Goal: Transaction & Acquisition: Book appointment/travel/reservation

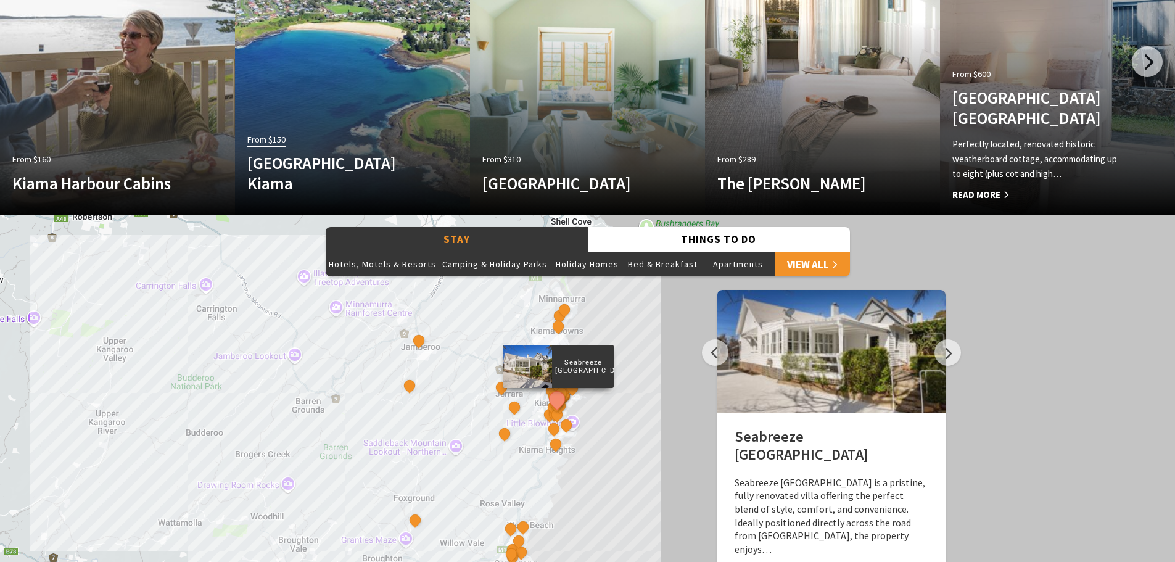
scroll to position [925, 0]
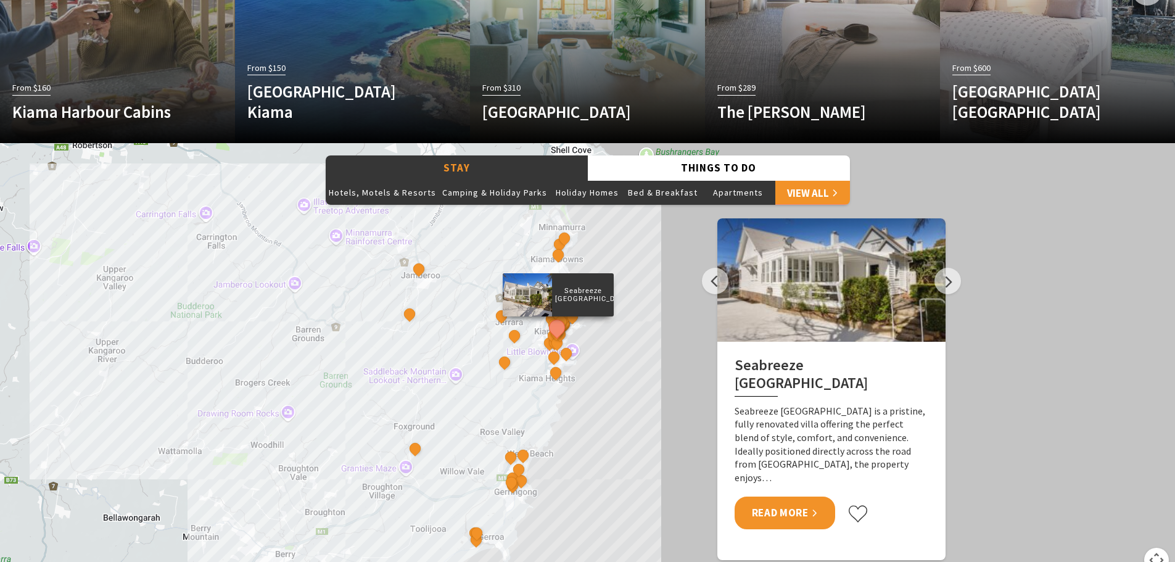
click at [786, 507] on link "Read More" at bounding box center [785, 512] width 101 height 33
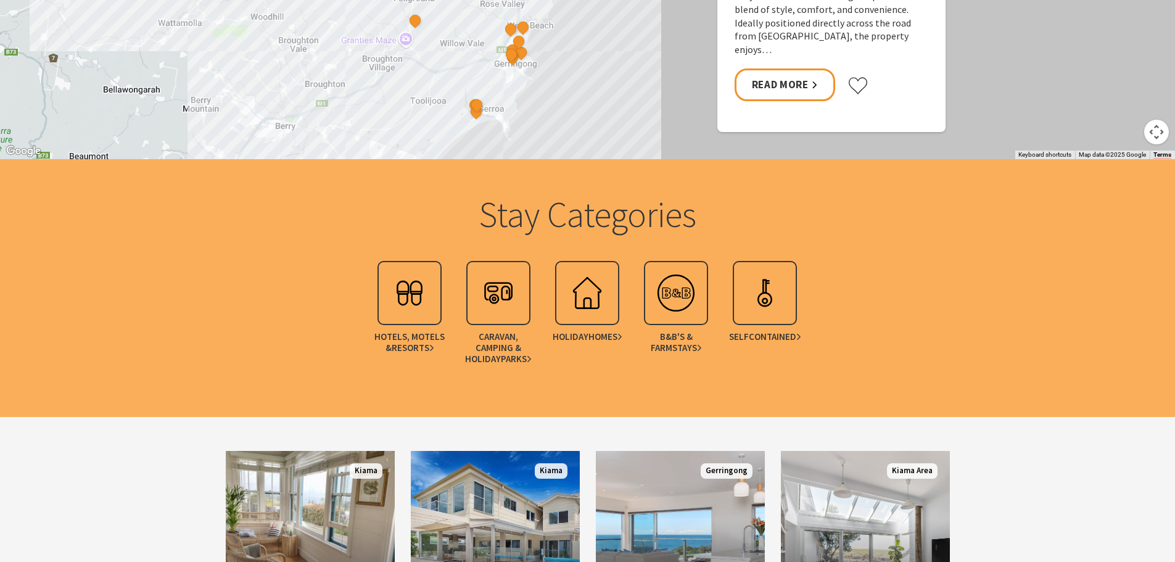
scroll to position [1480, 0]
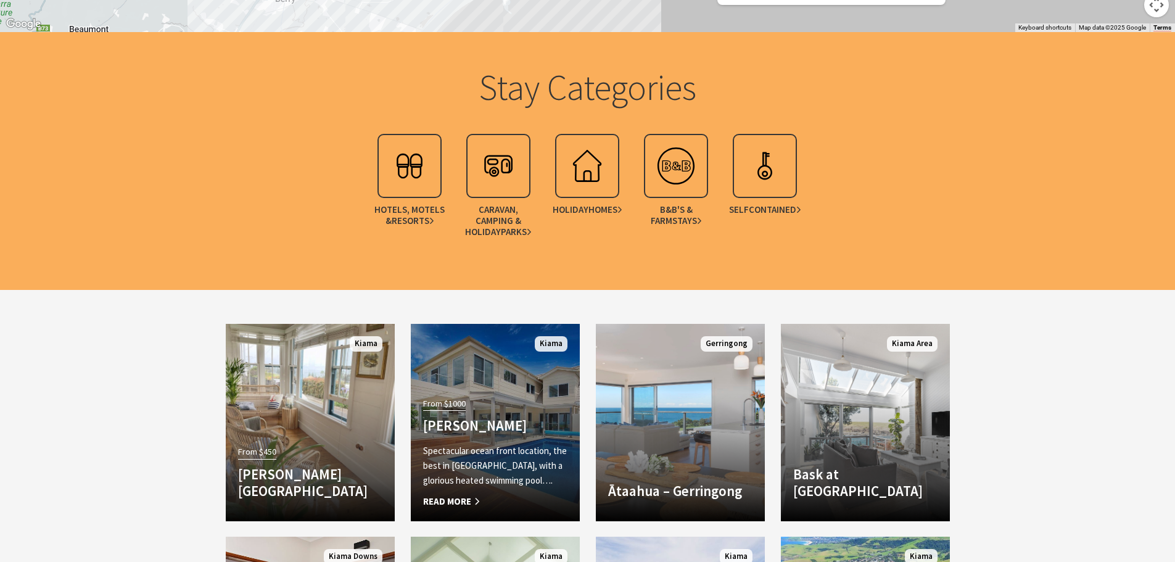
click at [488, 397] on div "From $1000 Amaroo Kiama Spectacular ocean front location, the best in Kiama, wi…" at bounding box center [495, 452] width 169 height 114
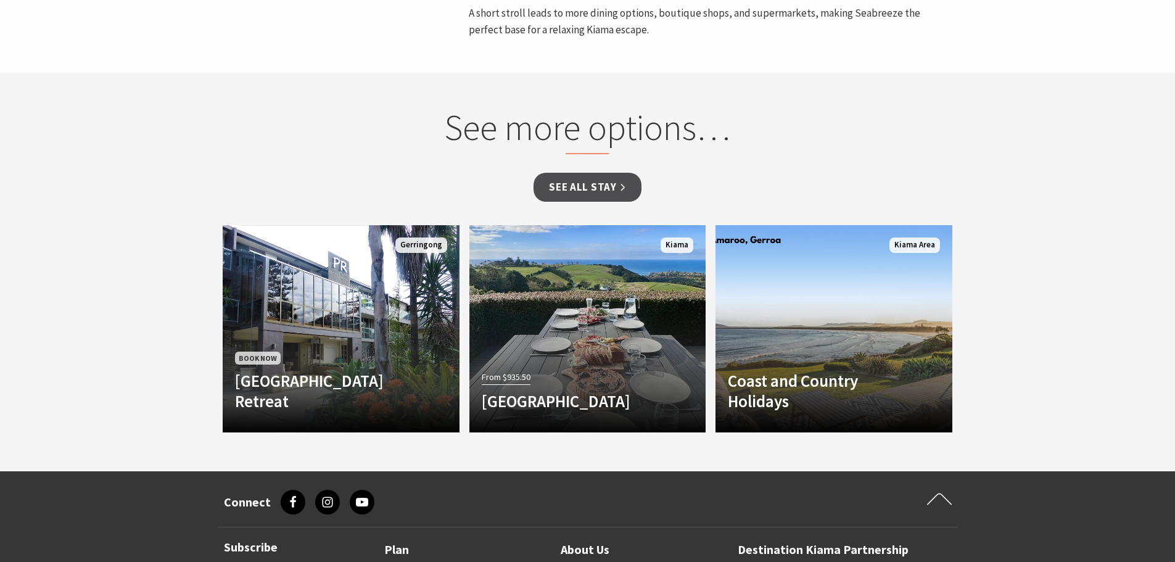
scroll to position [863, 0]
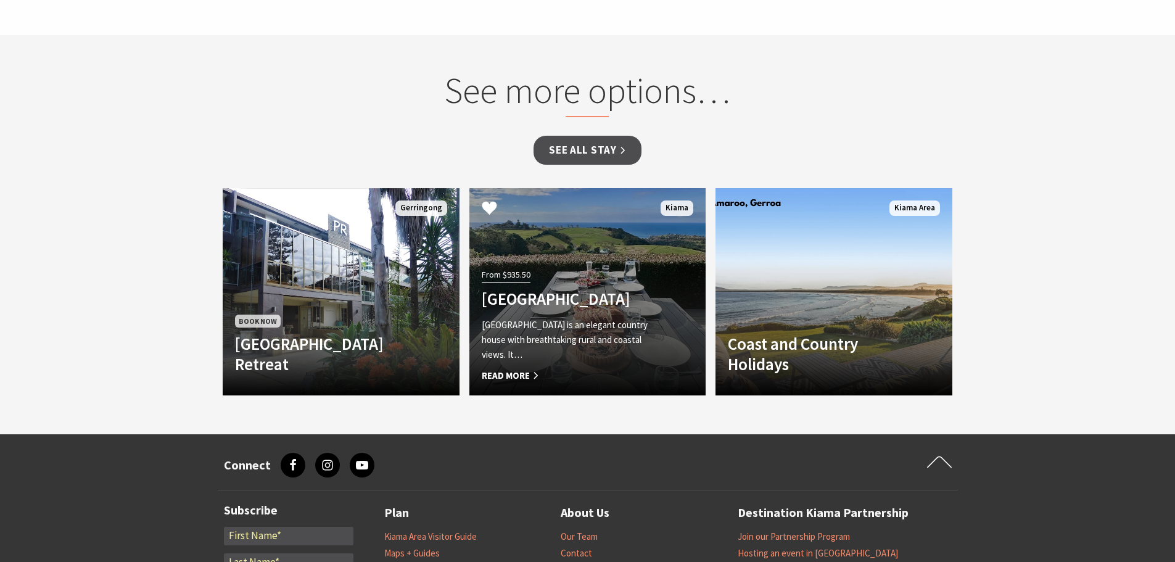
click at [585, 272] on div "From $935.50 Saddleback Grove Saddleback Grove is an elegant country house with…" at bounding box center [569, 324] width 201 height 117
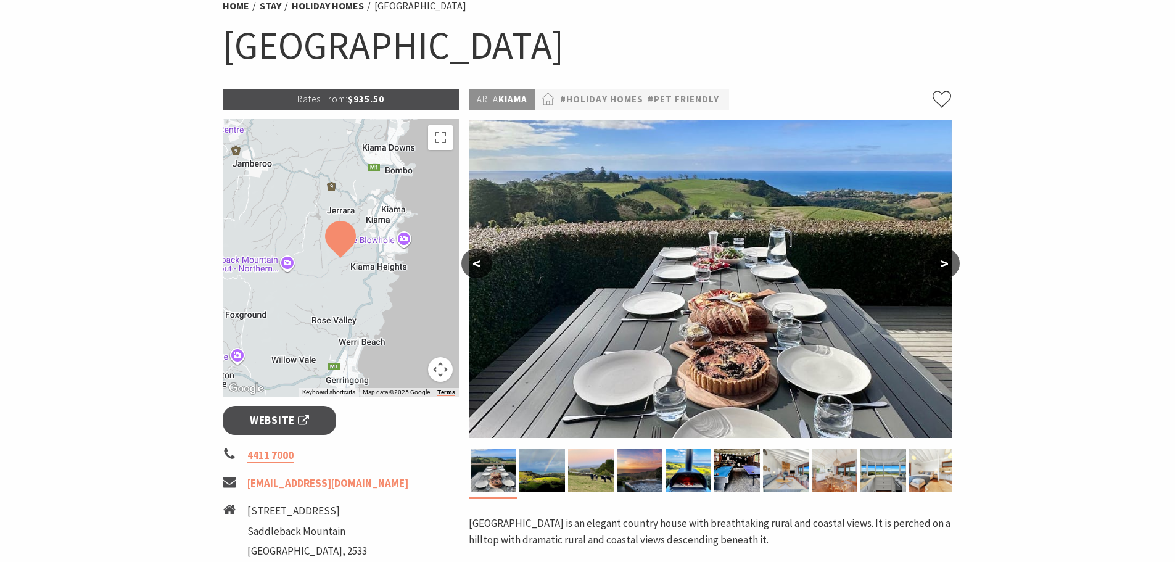
scroll to position [123, 0]
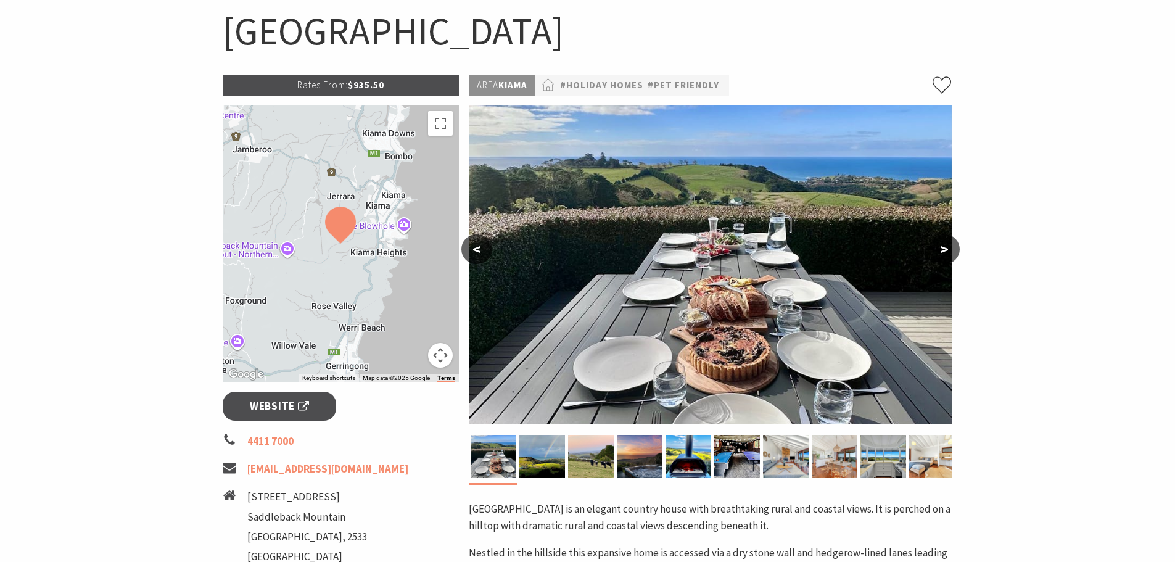
click at [950, 247] on button ">" at bounding box center [944, 249] width 31 height 30
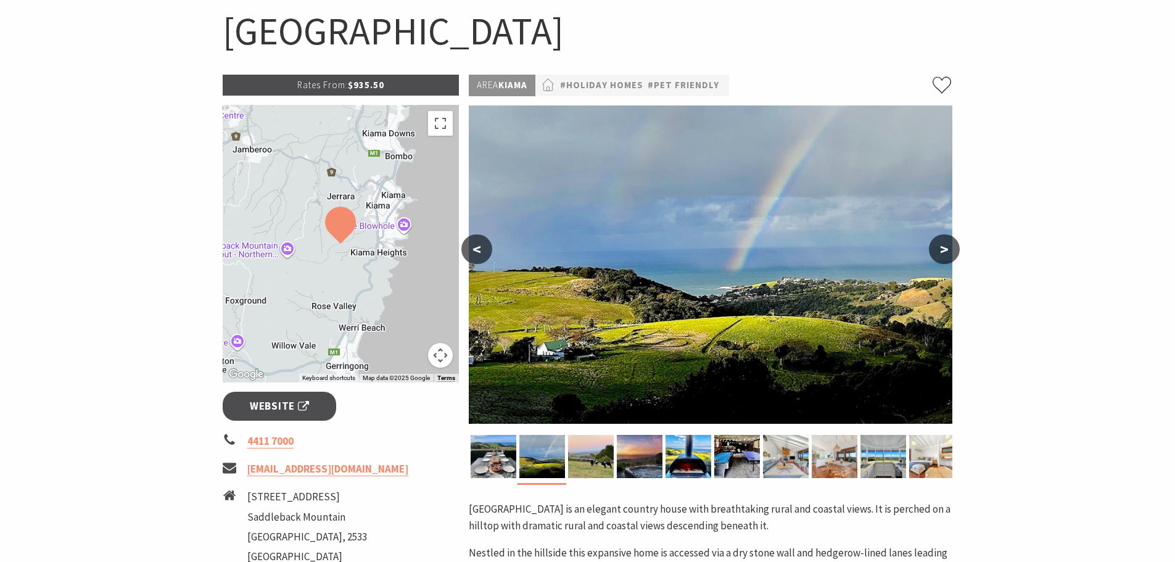
click at [950, 247] on button ">" at bounding box center [944, 249] width 31 height 30
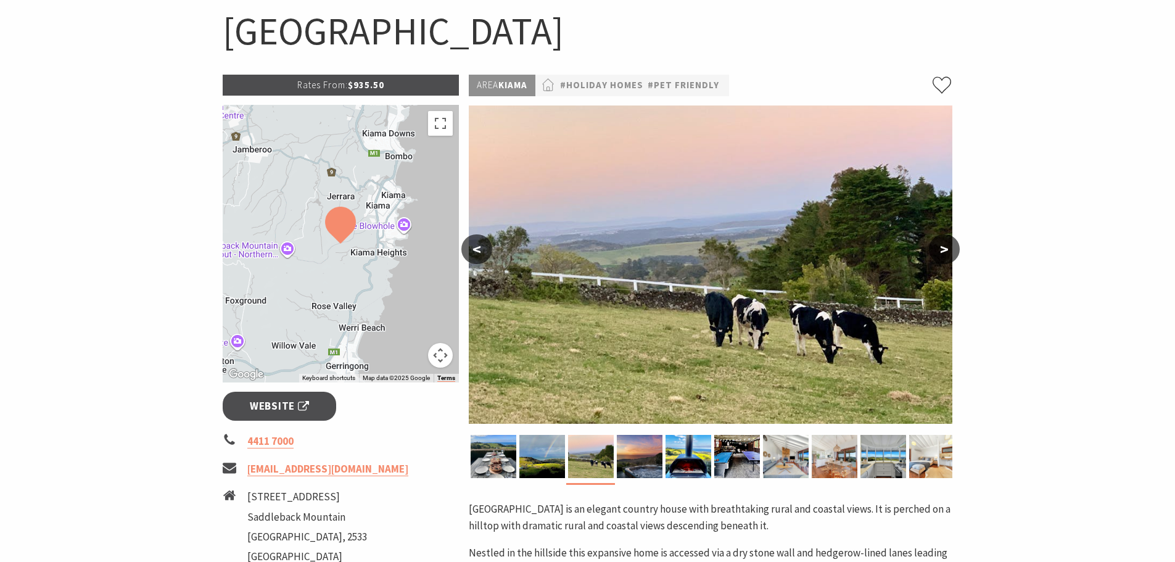
click at [950, 247] on button ">" at bounding box center [944, 249] width 31 height 30
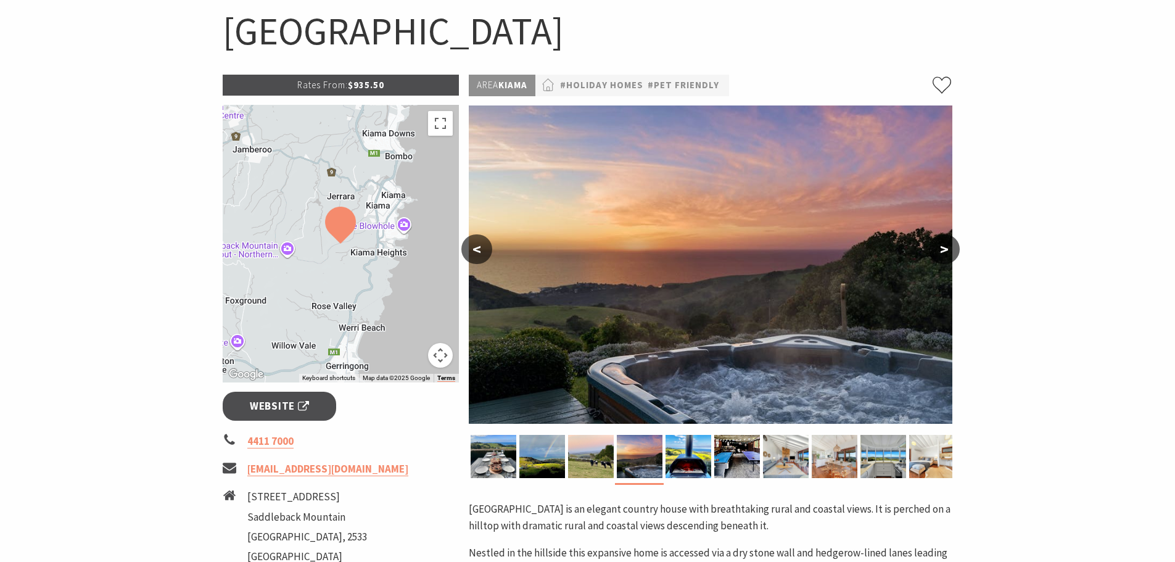
click at [950, 247] on button ">" at bounding box center [944, 249] width 31 height 30
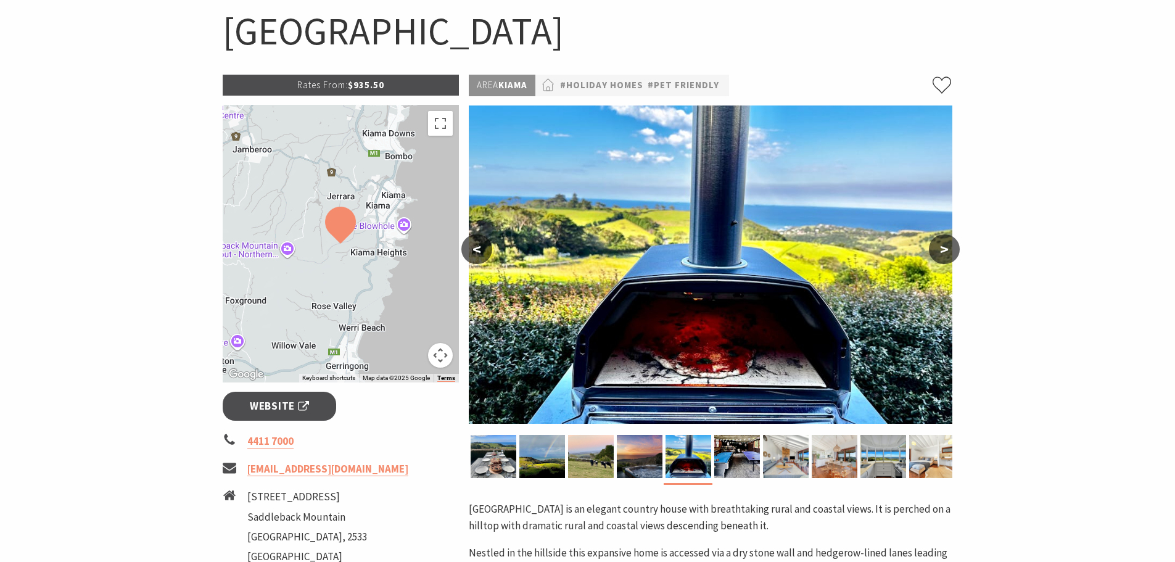
click at [950, 247] on button ">" at bounding box center [944, 249] width 31 height 30
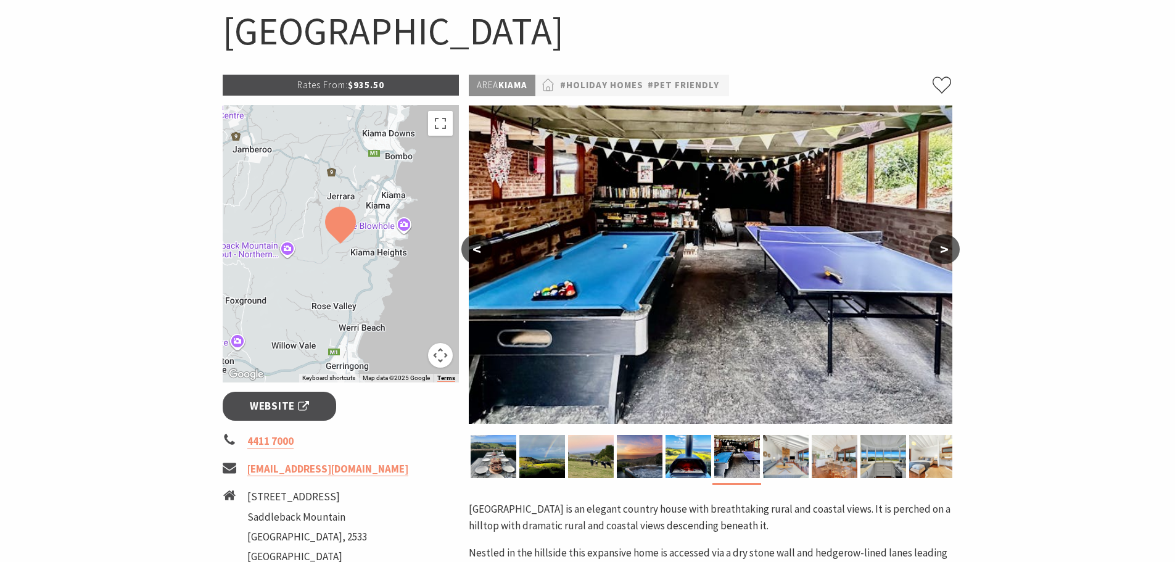
click at [950, 247] on button ">" at bounding box center [944, 249] width 31 height 30
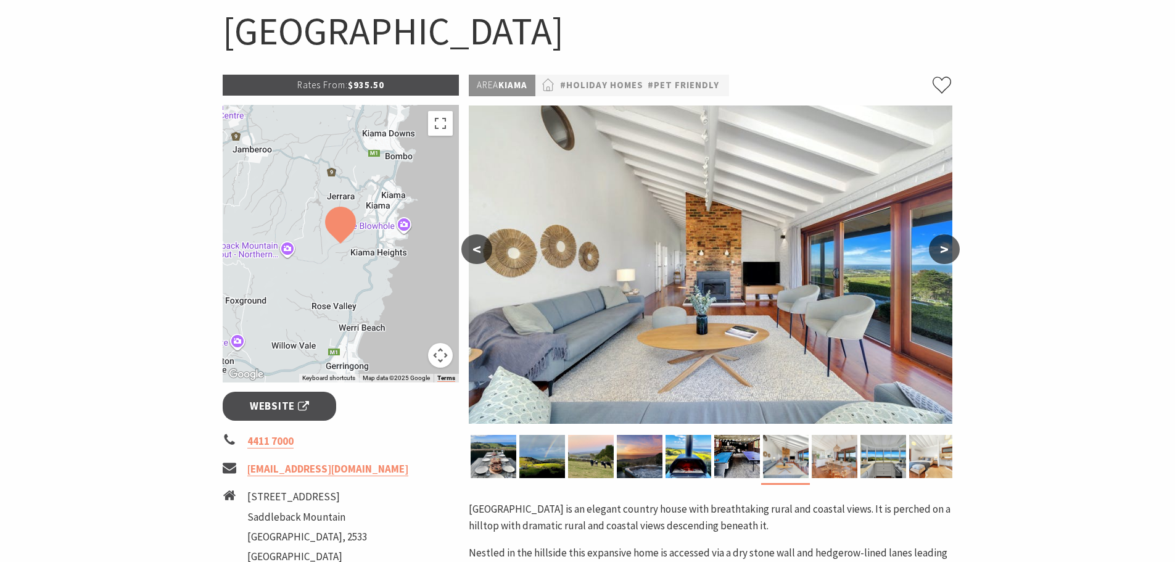
click at [950, 247] on button ">" at bounding box center [944, 249] width 31 height 30
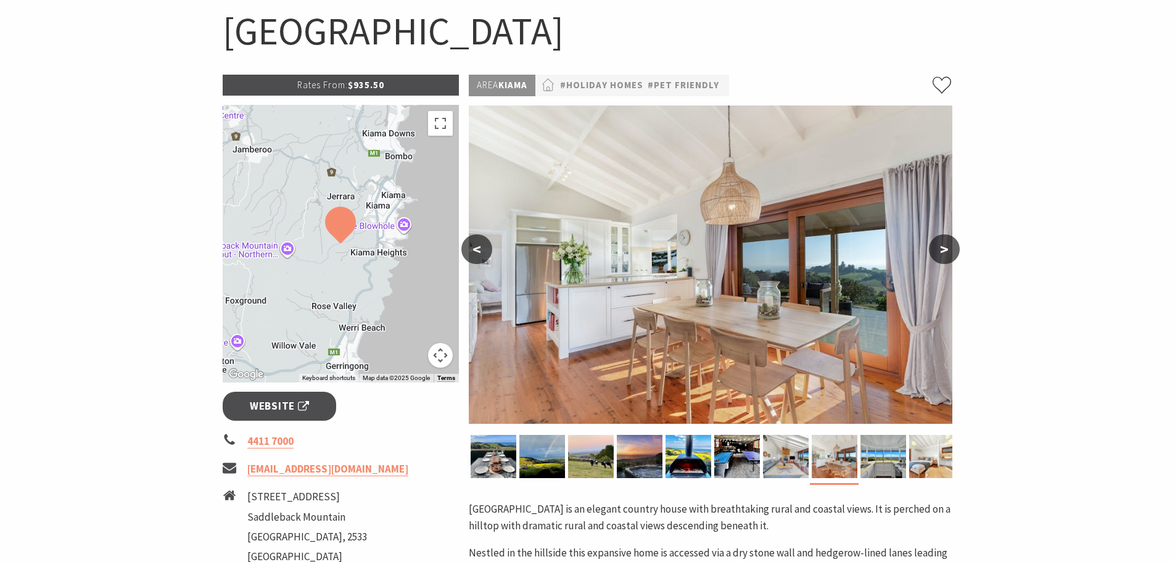
click at [950, 247] on button ">" at bounding box center [944, 249] width 31 height 30
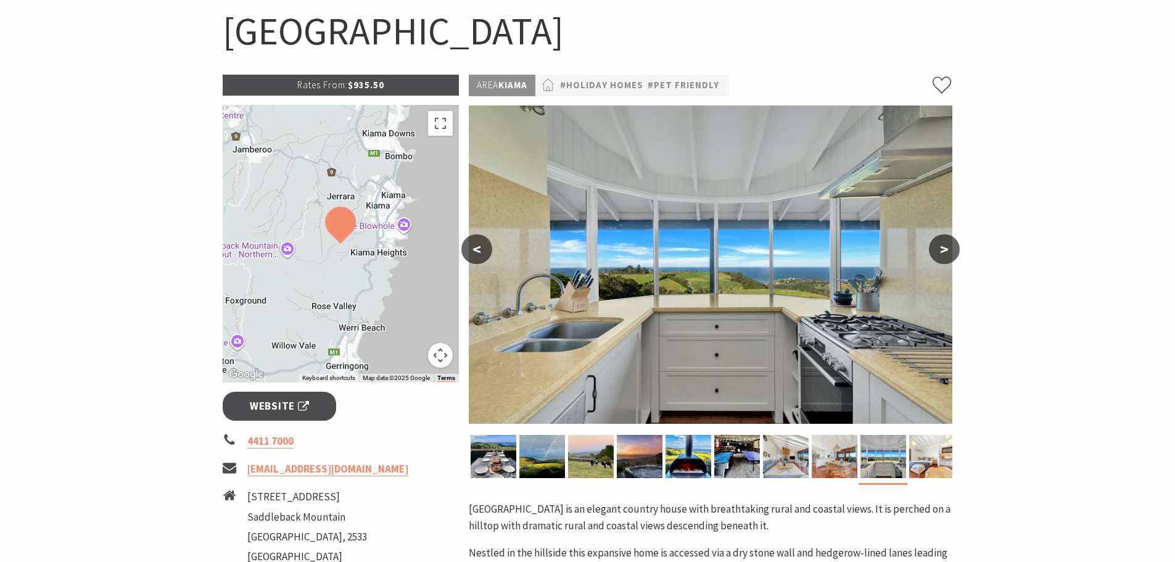
click at [950, 247] on button ">" at bounding box center [944, 249] width 31 height 30
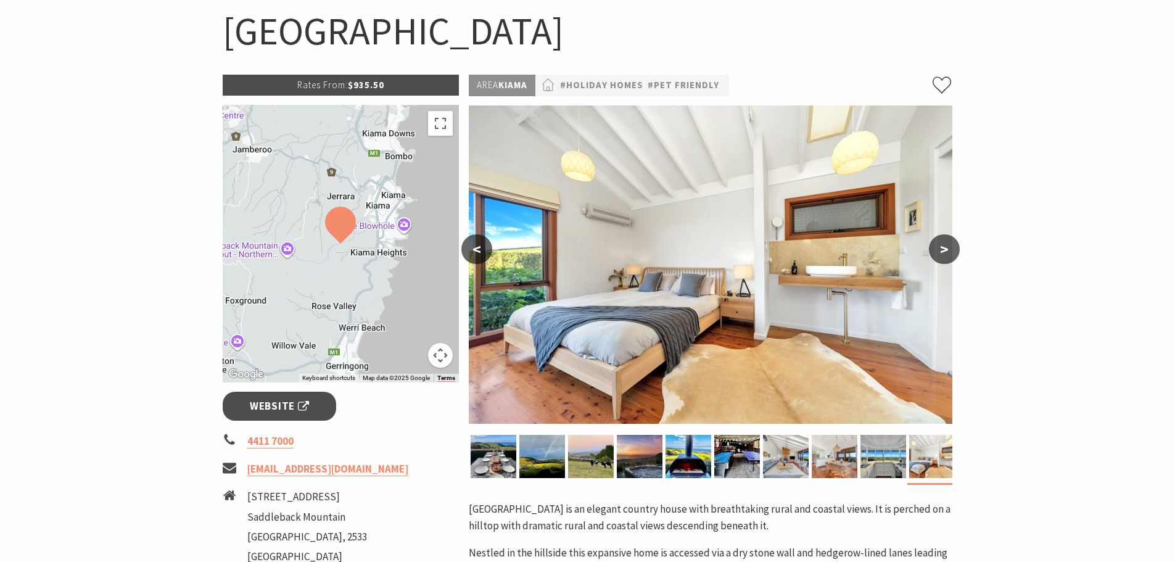
click at [950, 247] on button ">" at bounding box center [944, 249] width 31 height 30
click at [945, 247] on button ">" at bounding box center [944, 249] width 31 height 30
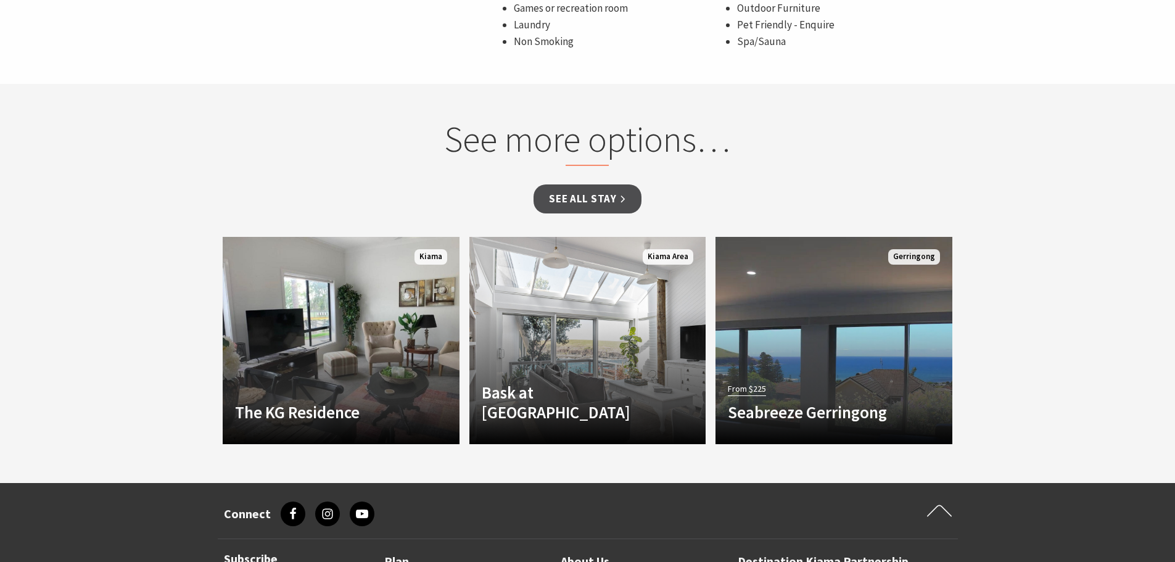
scroll to position [1110, 0]
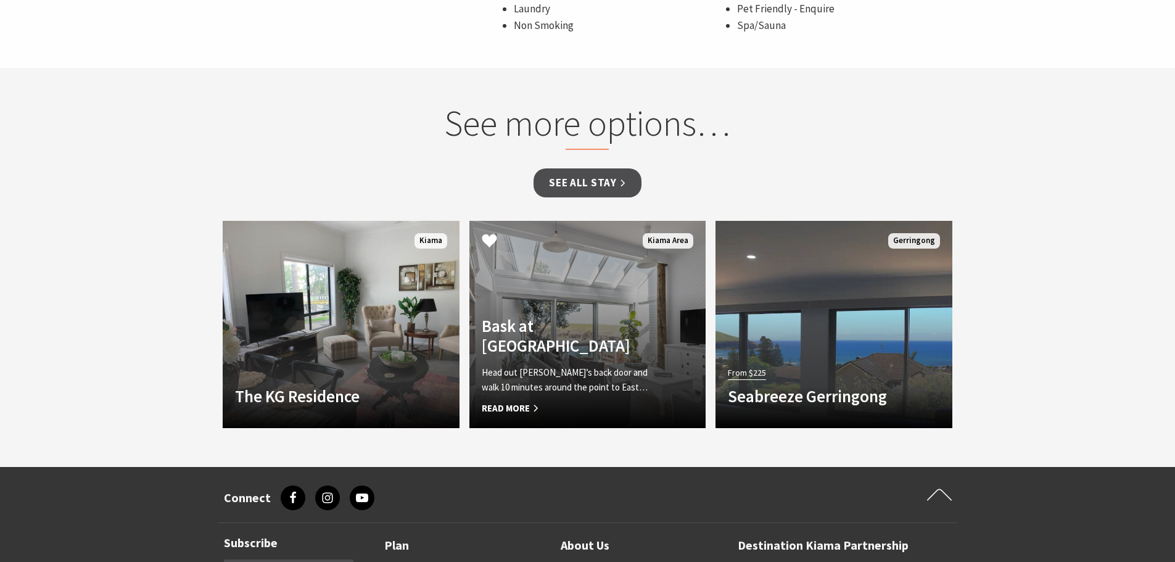
click at [575, 276] on link "Another Image Used Bask at Loves Bay Head out Bask’s back door and walk 10 minu…" at bounding box center [587, 324] width 237 height 207
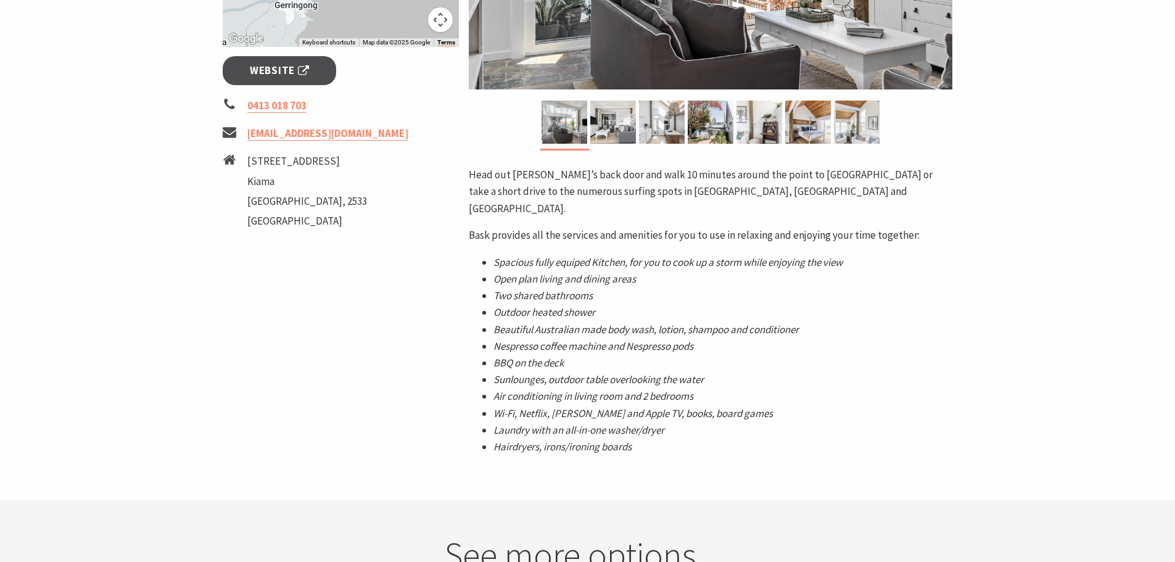
scroll to position [432, 0]
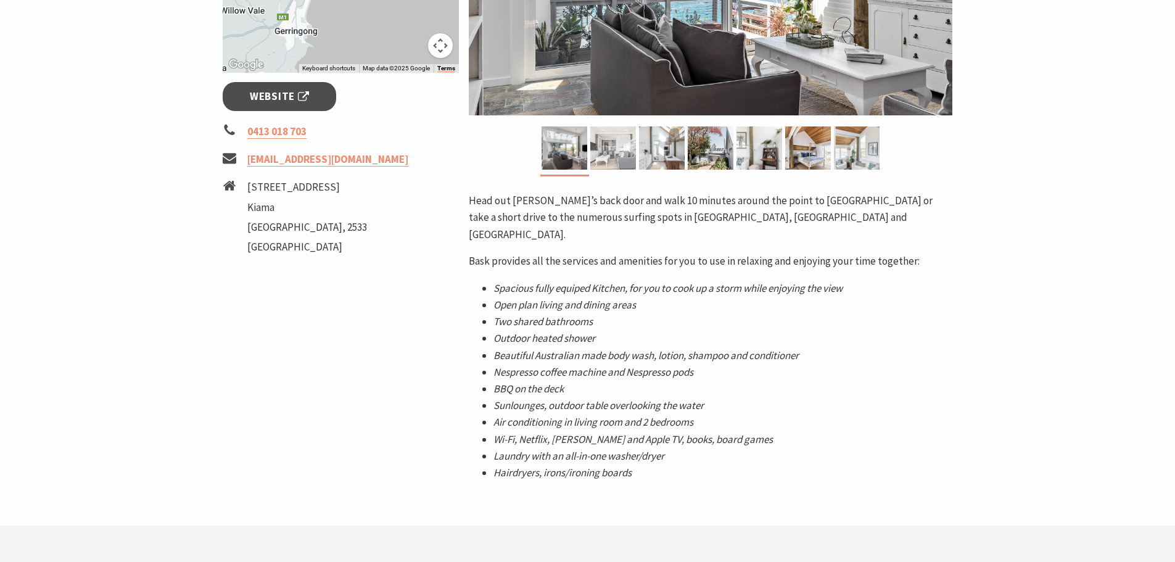
click at [617, 140] on img at bounding box center [613, 147] width 46 height 43
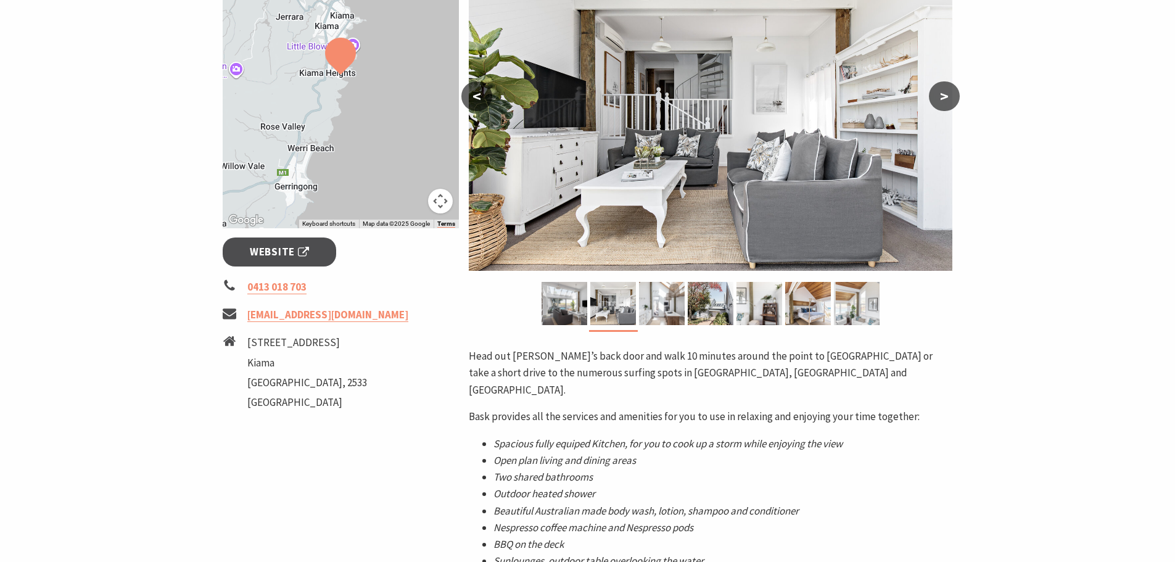
scroll to position [247, 0]
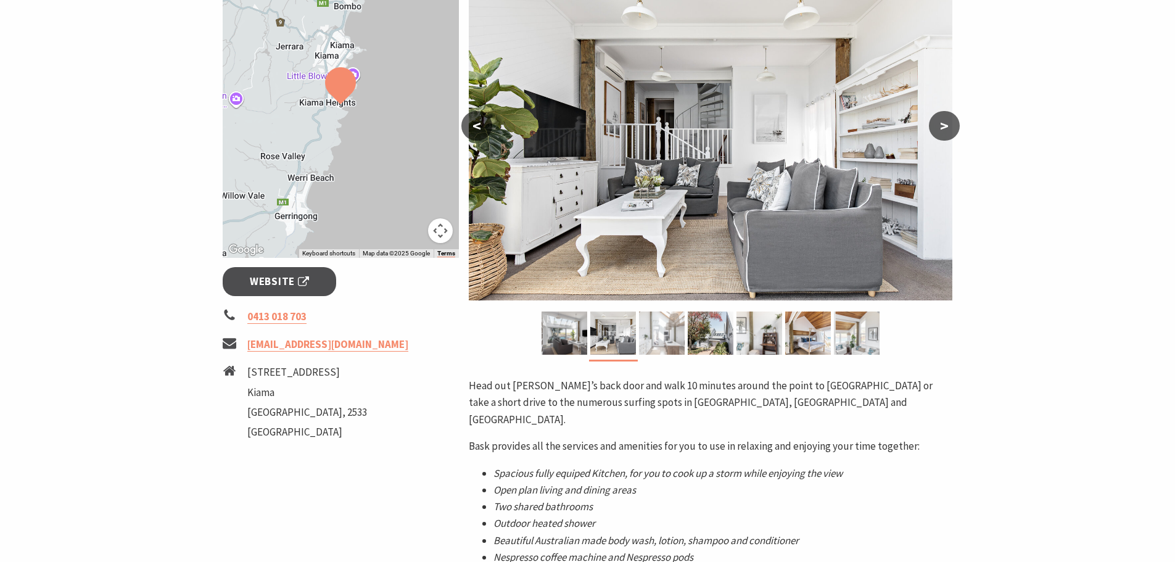
click at [673, 334] on img at bounding box center [662, 332] width 46 height 43
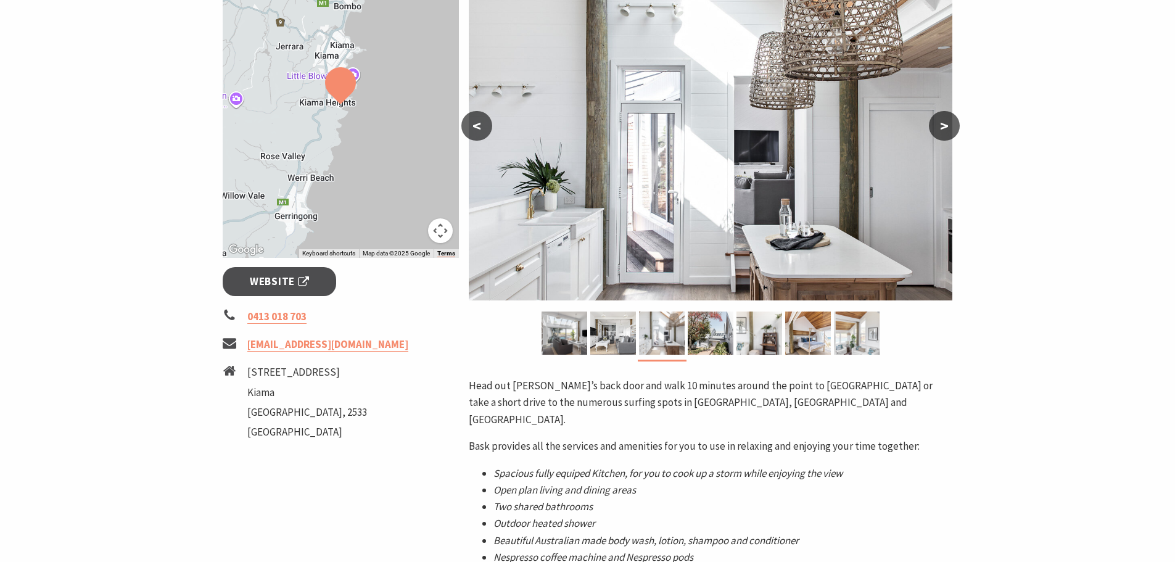
click at [945, 128] on button ">" at bounding box center [944, 126] width 31 height 30
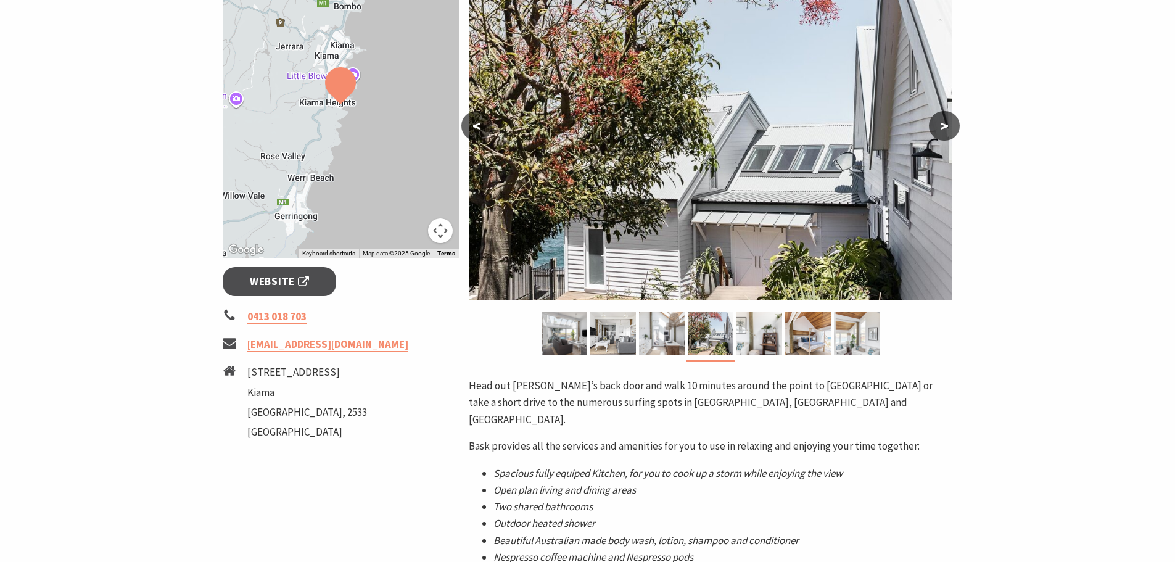
click at [945, 128] on button ">" at bounding box center [944, 126] width 31 height 30
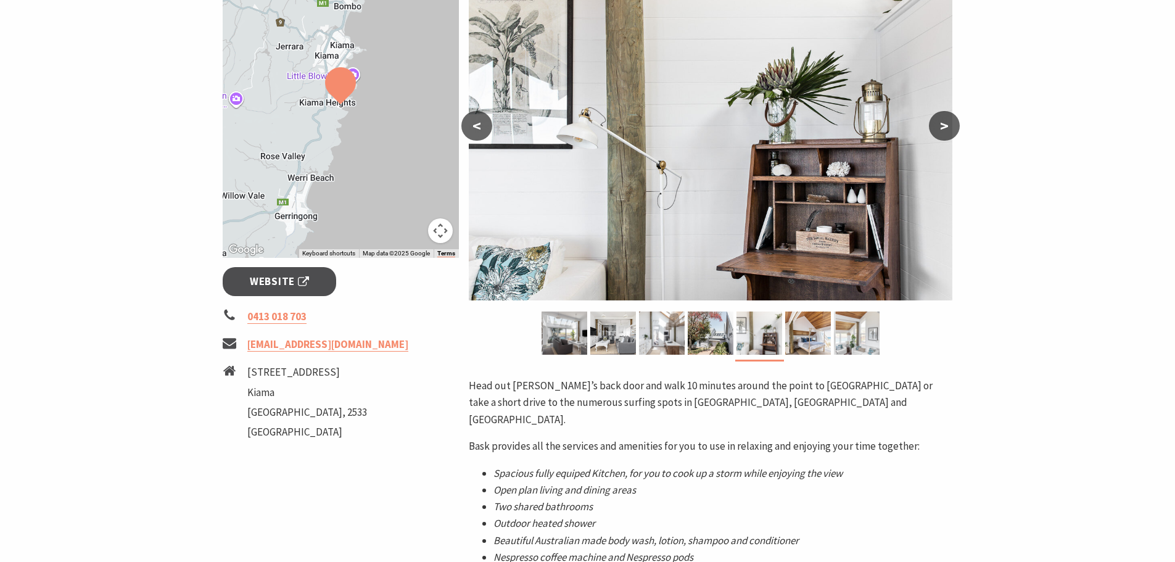
click at [945, 128] on button ">" at bounding box center [944, 126] width 31 height 30
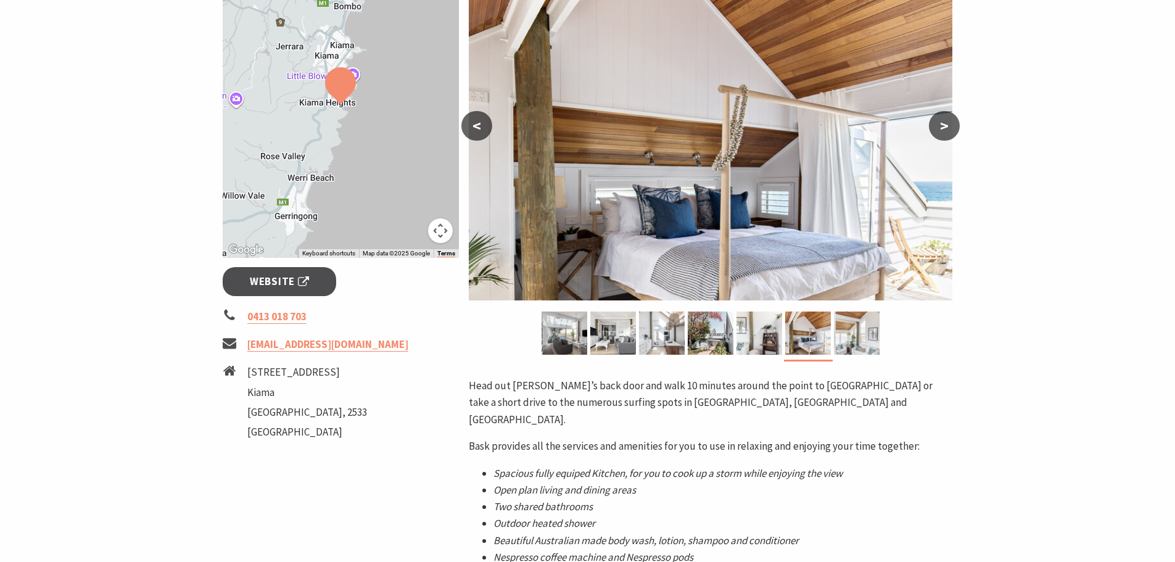
click at [945, 128] on button ">" at bounding box center [944, 126] width 31 height 30
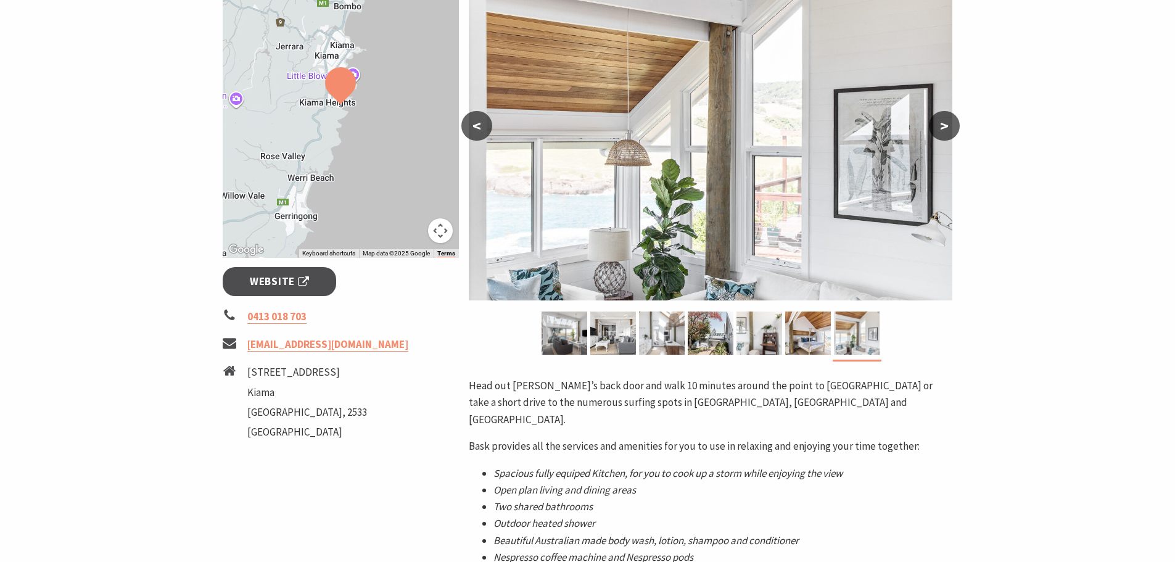
click at [945, 128] on button ">" at bounding box center [944, 126] width 31 height 30
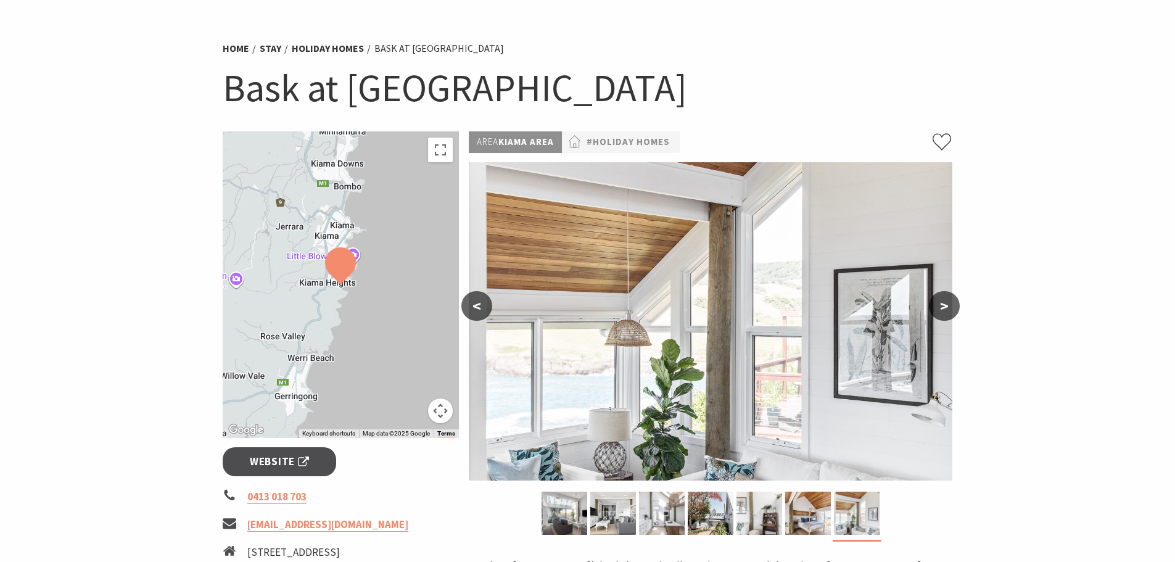
scroll to position [0, 0]
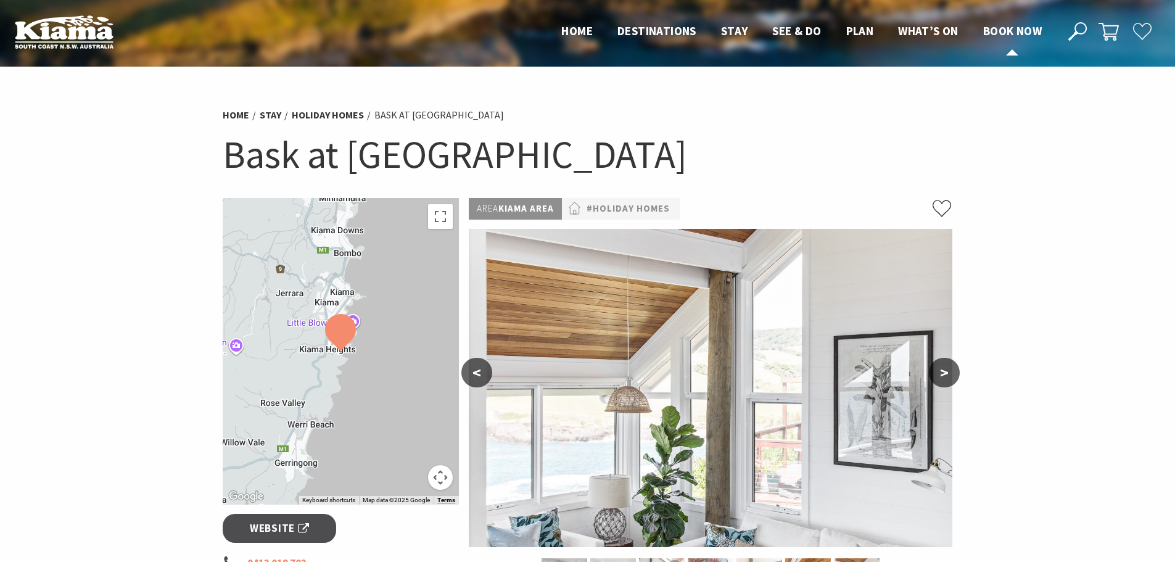
click at [1008, 28] on span "Book now" at bounding box center [1012, 30] width 59 height 15
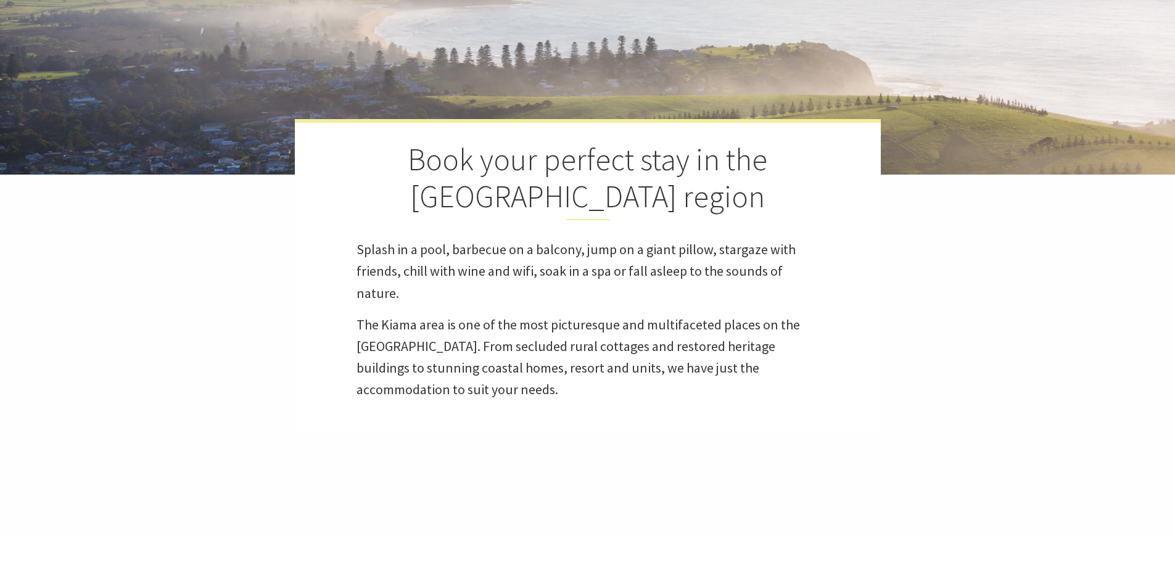
select select "3"
select select "2"
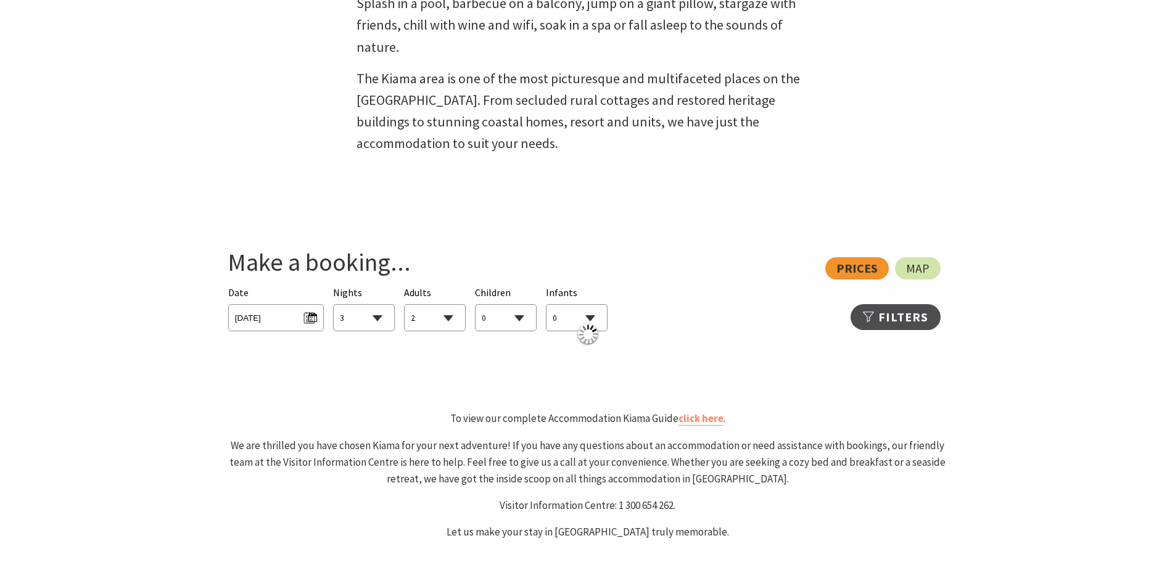
scroll to position [493, 0]
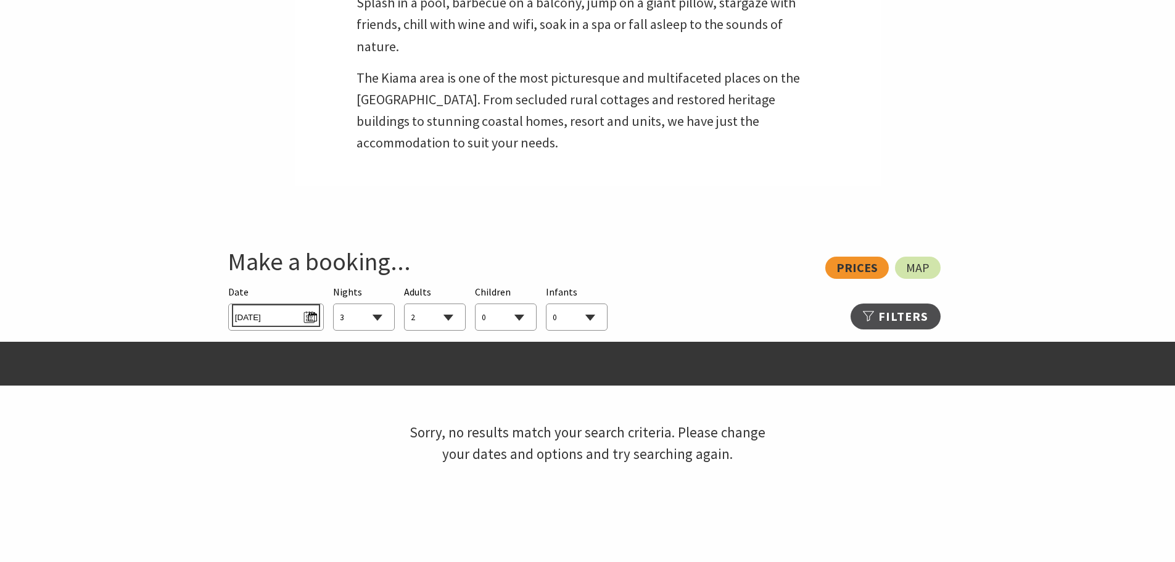
click at [305, 312] on span "Sat 04/10/2025" at bounding box center [276, 315] width 82 height 17
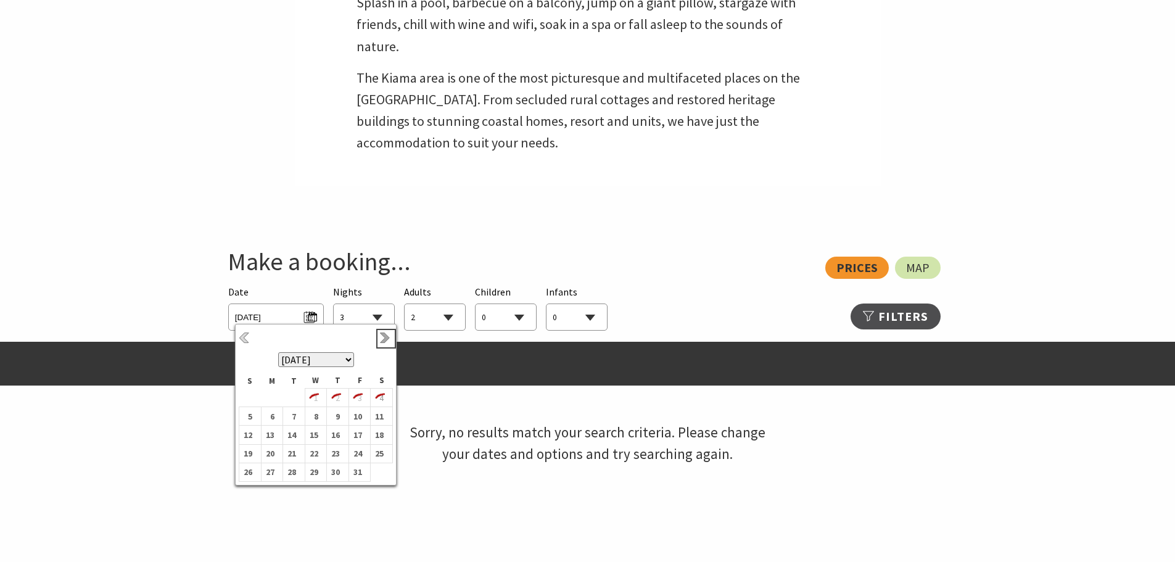
click at [382, 336] on link "Next" at bounding box center [386, 339] width 14 height 14
click at [384, 434] on b "20" at bounding box center [379, 435] width 16 height 16
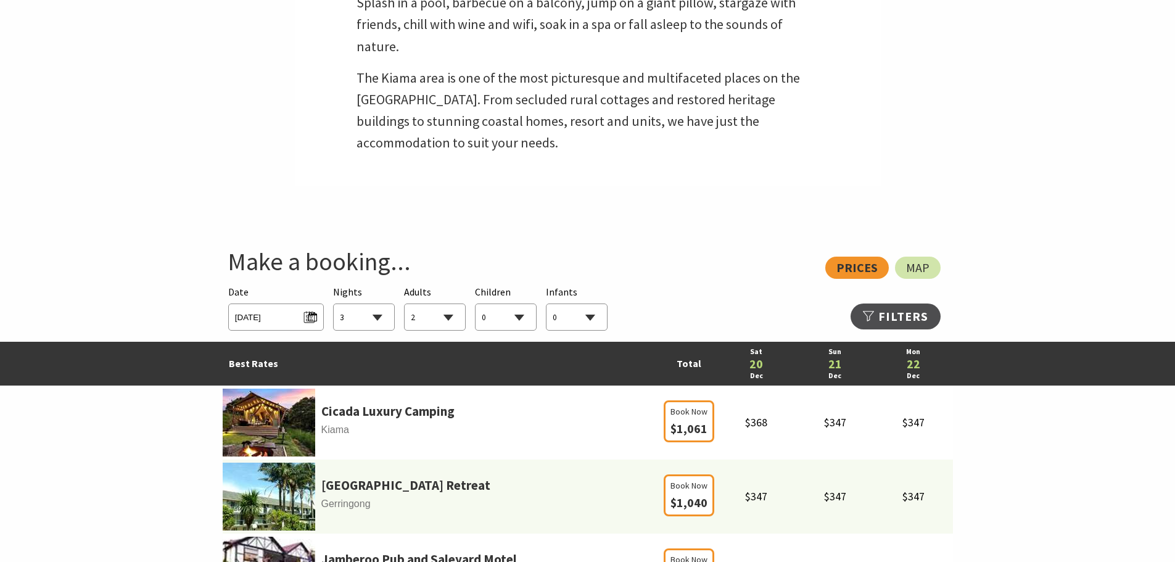
click at [377, 314] on select "1 2 3 4 5 6 7 8 9 10 11 12 13 14 15 16 17 18 19 20 21 22 23 24 25 26 27 28 29 30" at bounding box center [364, 317] width 60 height 27
select select "2"
click at [334, 304] on select "1 2 3 4 5 6 7 8 9 10 11 12 13 14 15 16 17 18 19 20 21 22 23 24 25 26 27 28 29 30" at bounding box center [364, 317] width 60 height 27
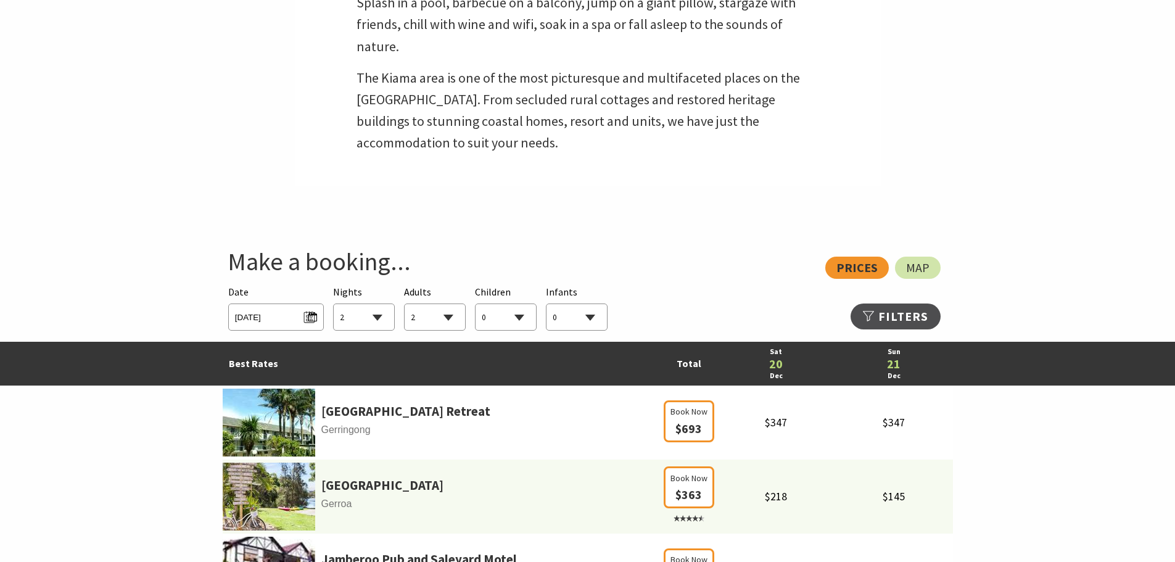
click at [450, 316] on select "0 1 2 3 4 5 6 7 8 9 10 11 12 13 14 15 16 17 18 19 20 21 22 23 24 25 26 27 28 29…" at bounding box center [435, 317] width 60 height 27
select select "10"
click at [405, 304] on select "0 1 2 3 4 5 6 7 8 9 10 11 12 13 14 15 16 17 18 19 20 21 22 23 24 25 26 27 28 29…" at bounding box center [435, 317] width 60 height 27
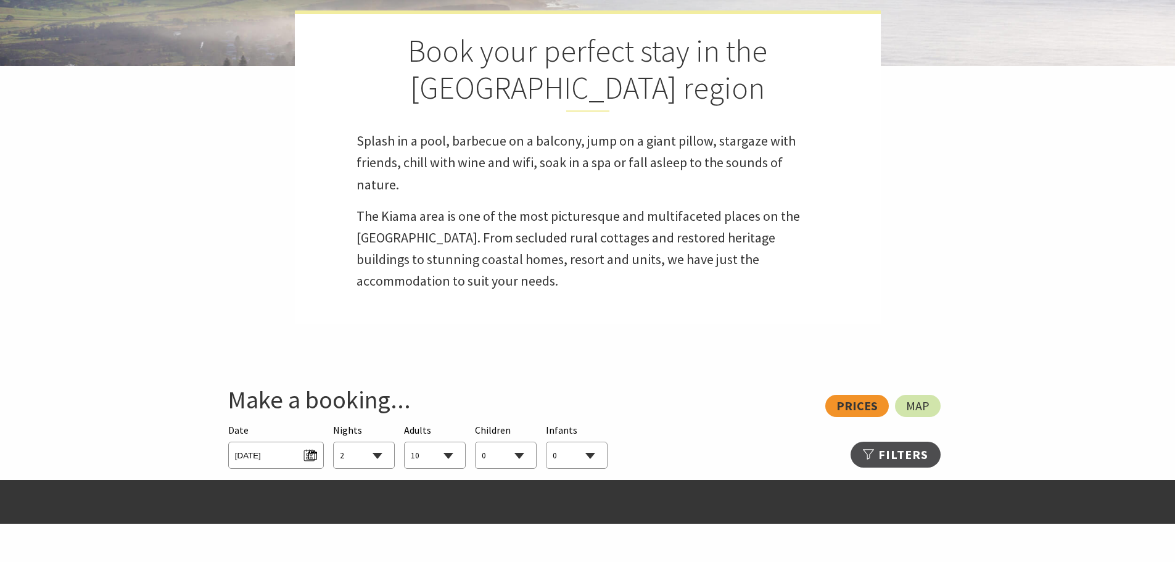
scroll to position [185, 0]
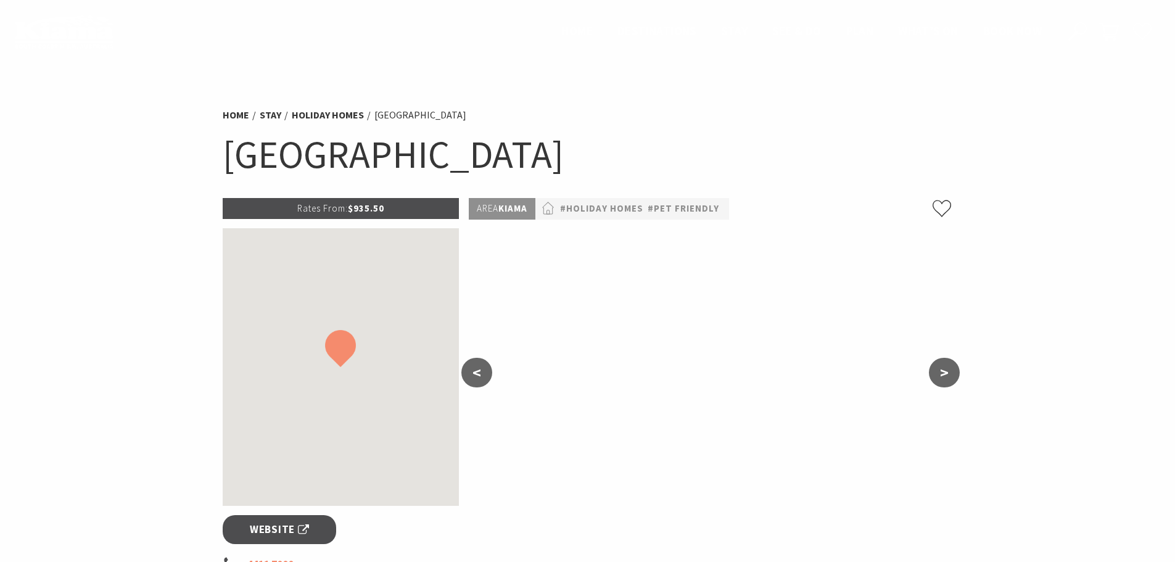
scroll to position [1110, 0]
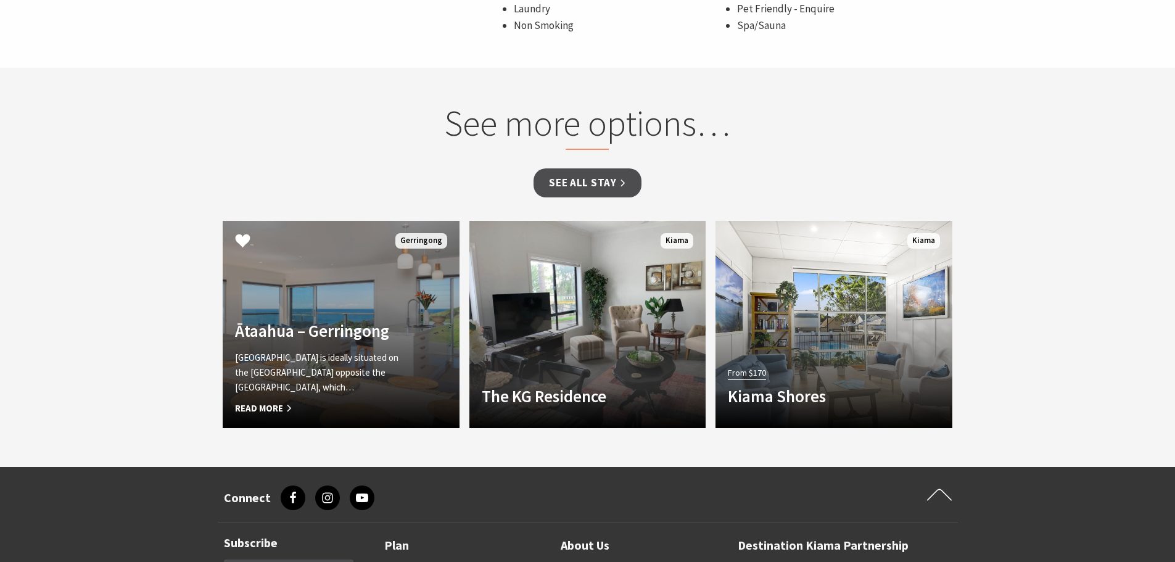
click at [348, 290] on link "Another Image Used [GEOGRAPHIC_DATA] – [GEOGRAPHIC_DATA] [GEOGRAPHIC_DATA] is i…" at bounding box center [341, 324] width 237 height 207
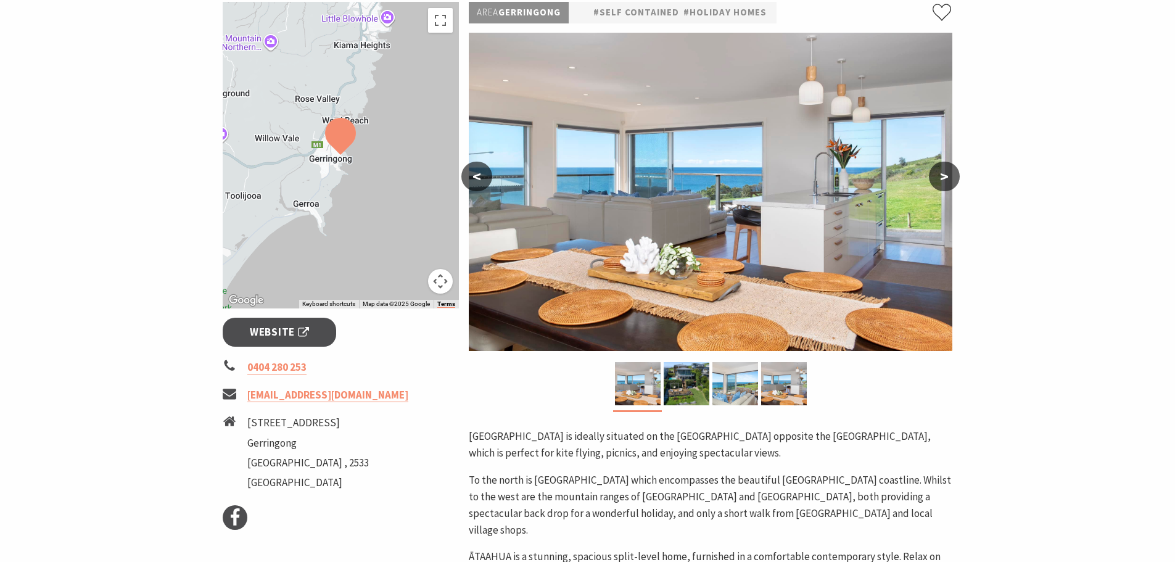
scroll to position [247, 0]
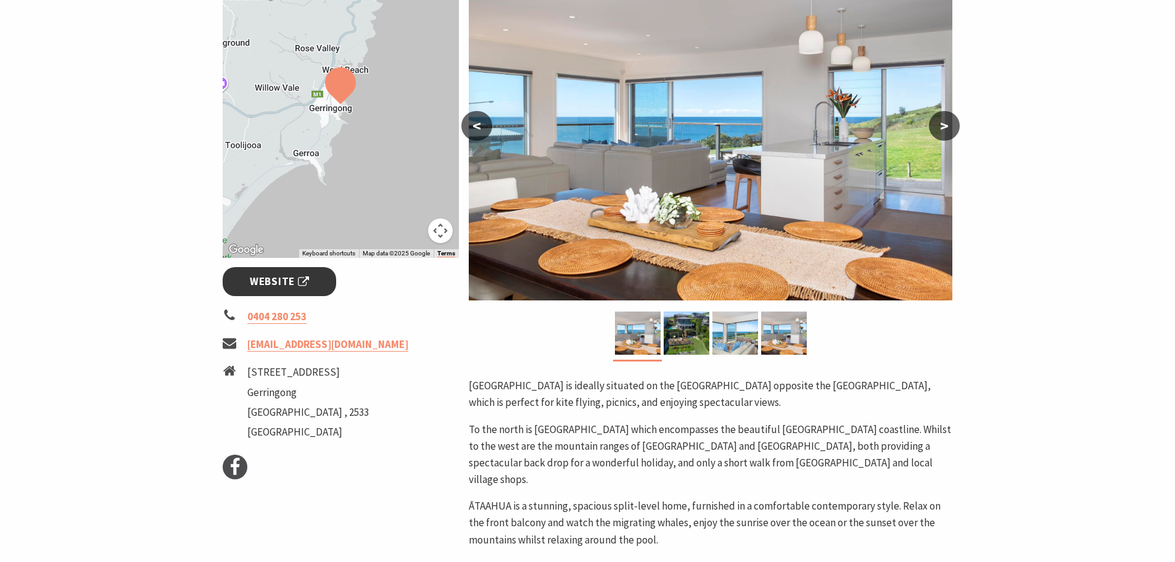
click at [272, 276] on span "Website" at bounding box center [279, 281] width 59 height 17
click at [679, 342] on img at bounding box center [687, 332] width 46 height 43
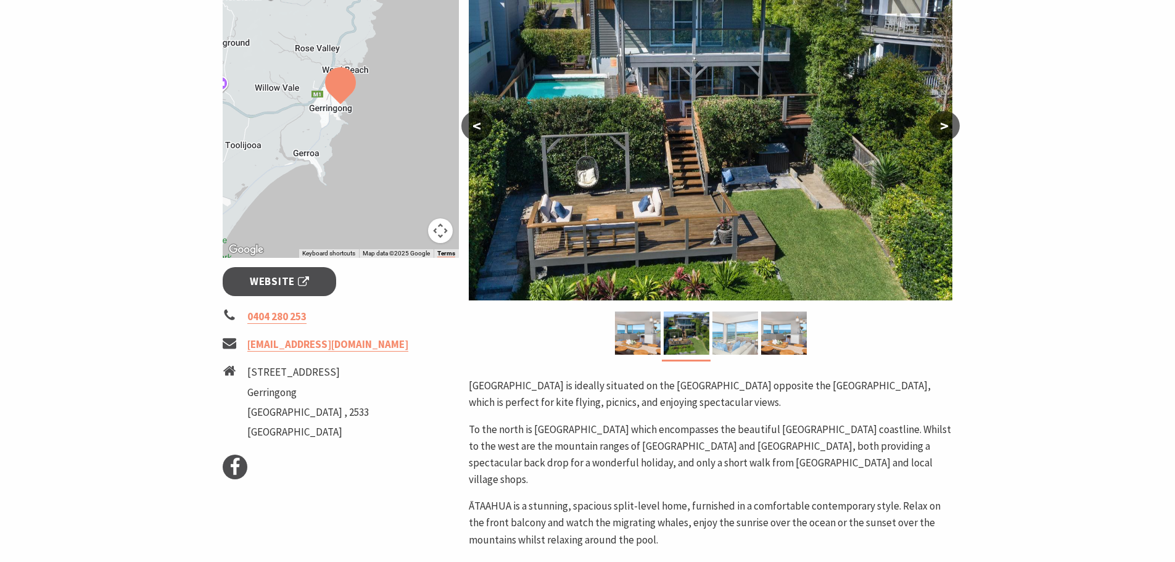
click at [739, 324] on img at bounding box center [735, 332] width 46 height 43
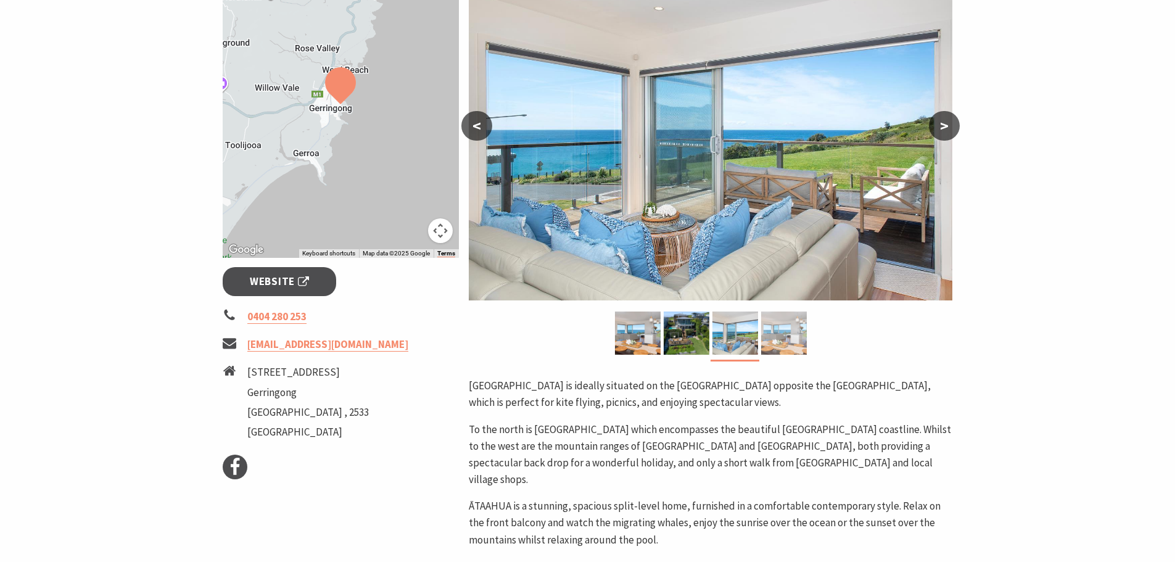
click at [781, 333] on img at bounding box center [784, 332] width 46 height 43
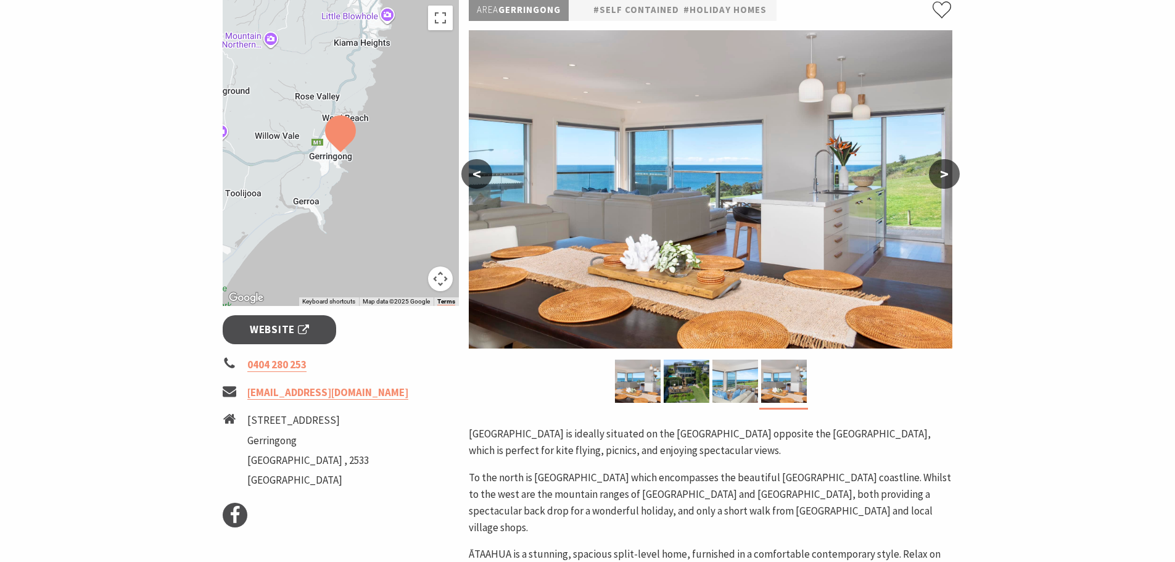
scroll to position [185, 0]
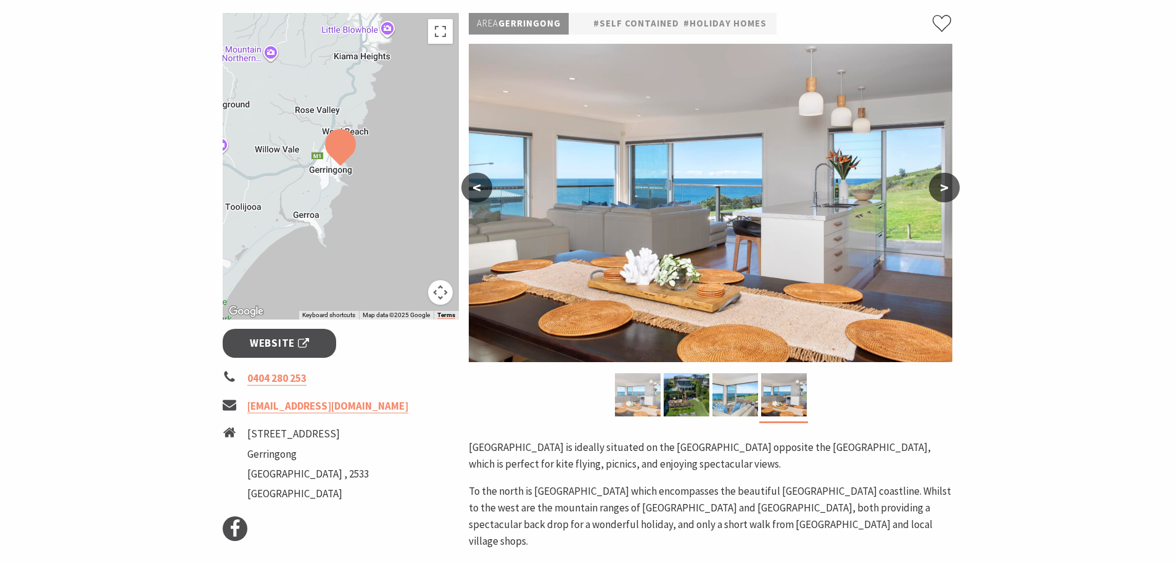
click at [630, 387] on img at bounding box center [638, 394] width 46 height 43
click at [684, 397] on img at bounding box center [687, 394] width 46 height 43
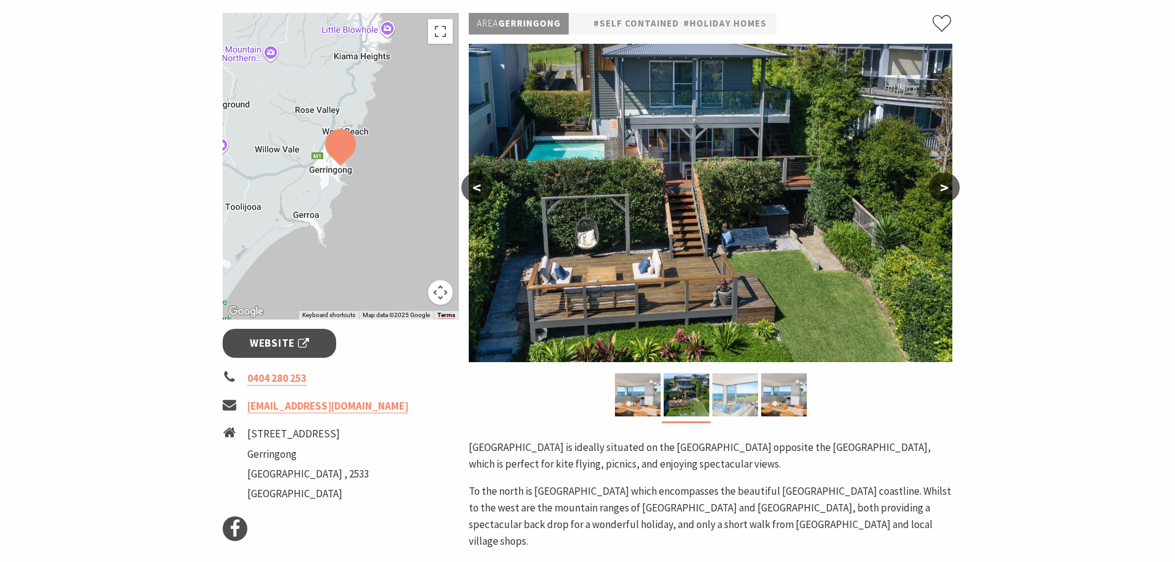
click at [744, 387] on img at bounding box center [735, 394] width 46 height 43
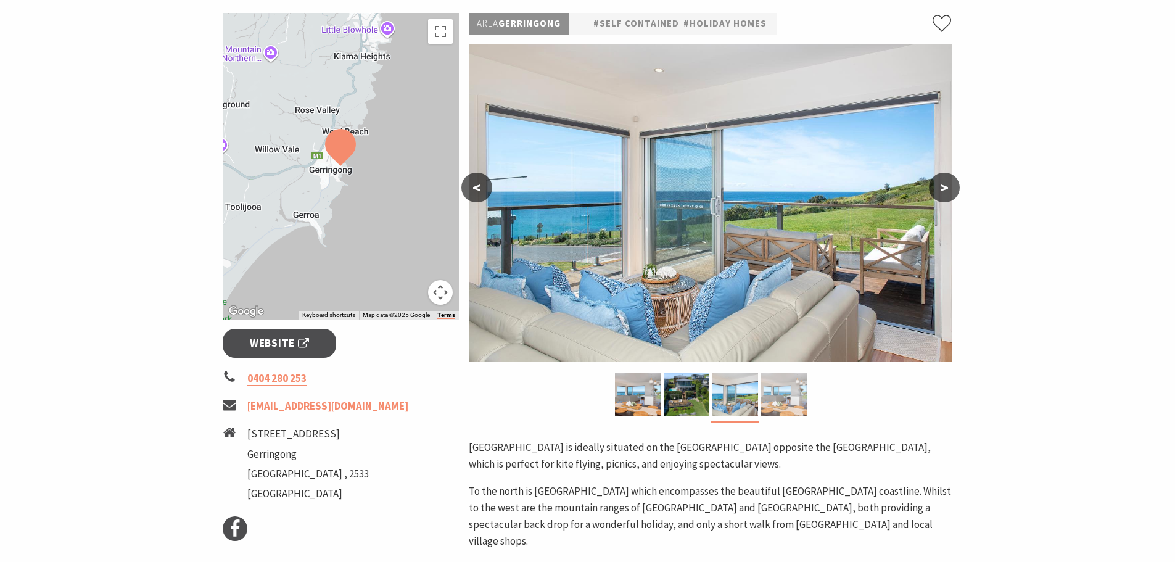
click at [794, 389] on img at bounding box center [784, 394] width 46 height 43
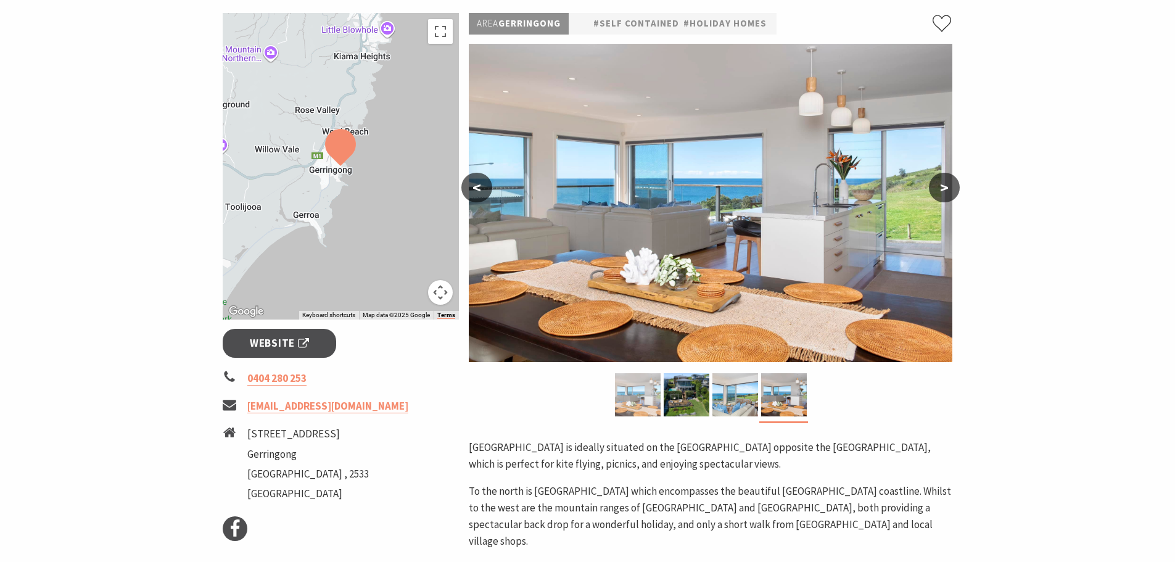
click at [632, 393] on img at bounding box center [638, 394] width 46 height 43
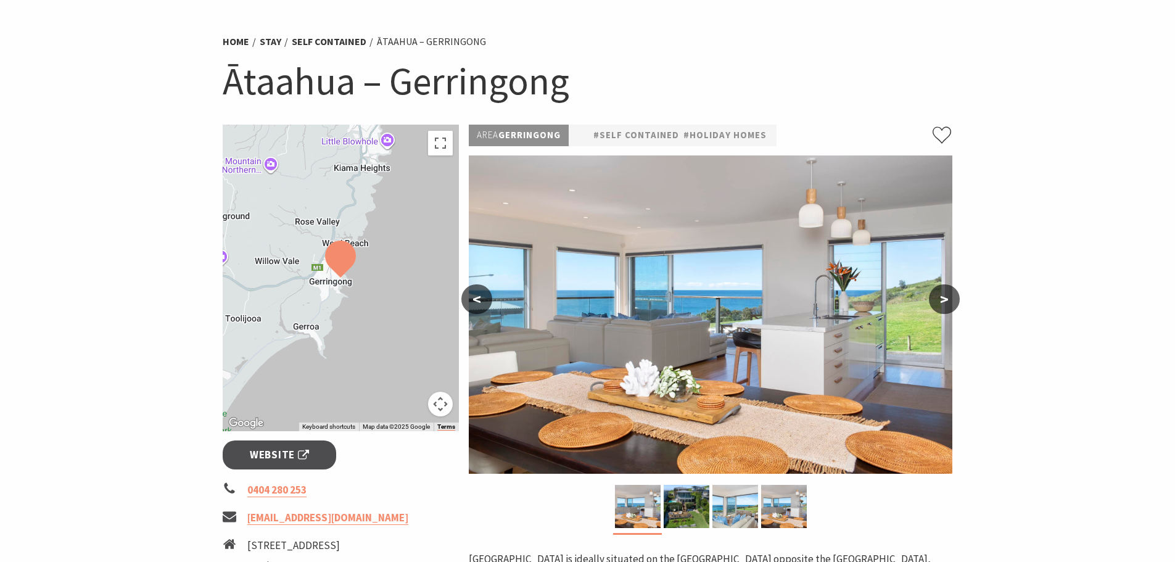
scroll to position [62, 0]
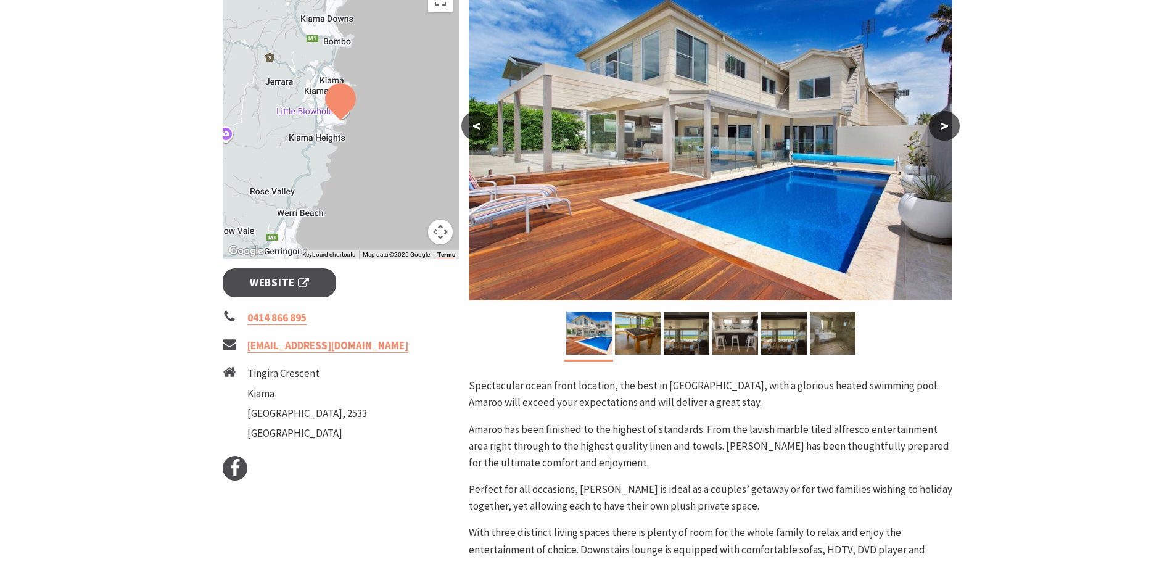
scroll to position [308, 0]
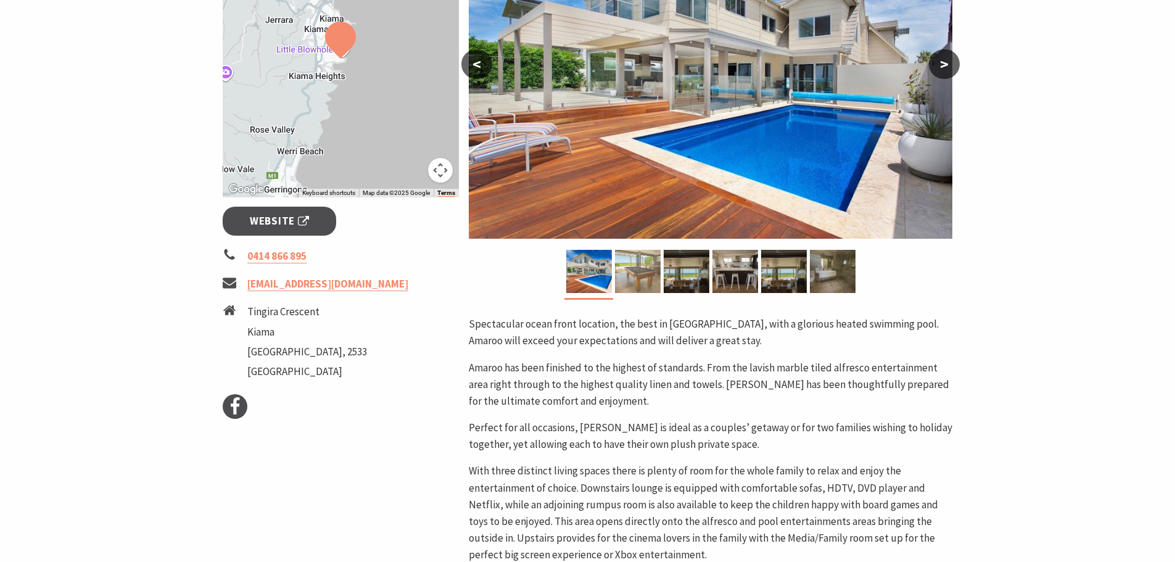
click at [635, 270] on img at bounding box center [638, 271] width 46 height 43
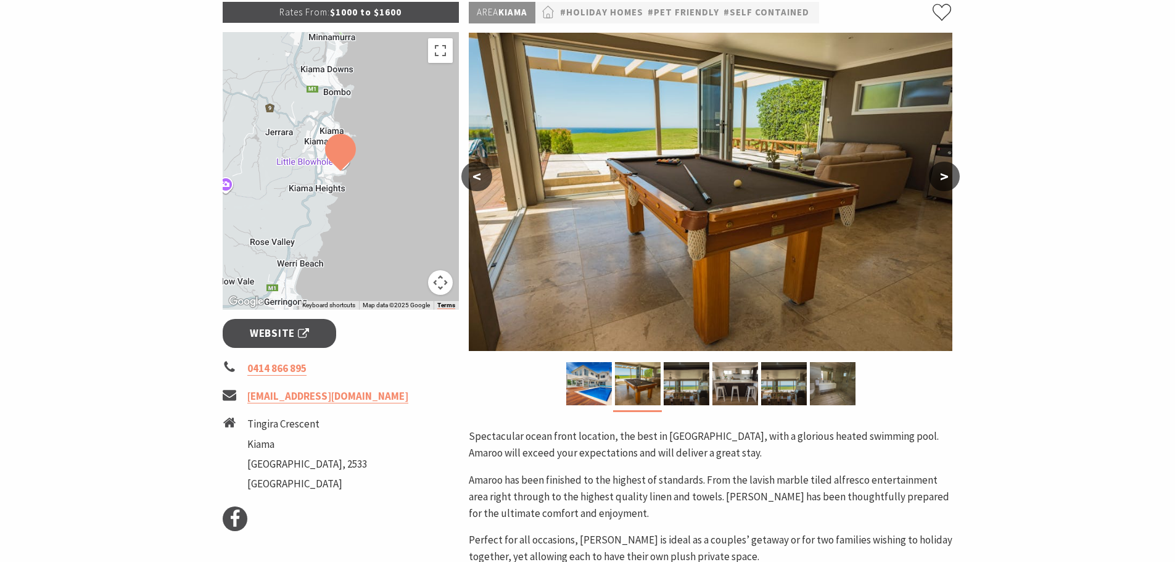
scroll to position [185, 0]
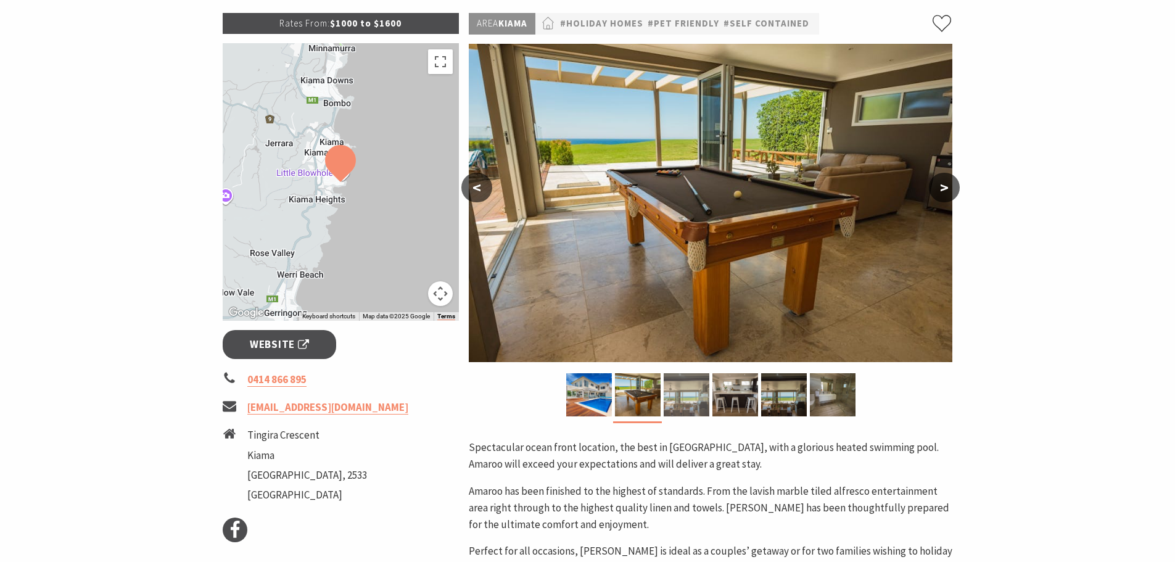
click at [690, 395] on img at bounding box center [687, 394] width 46 height 43
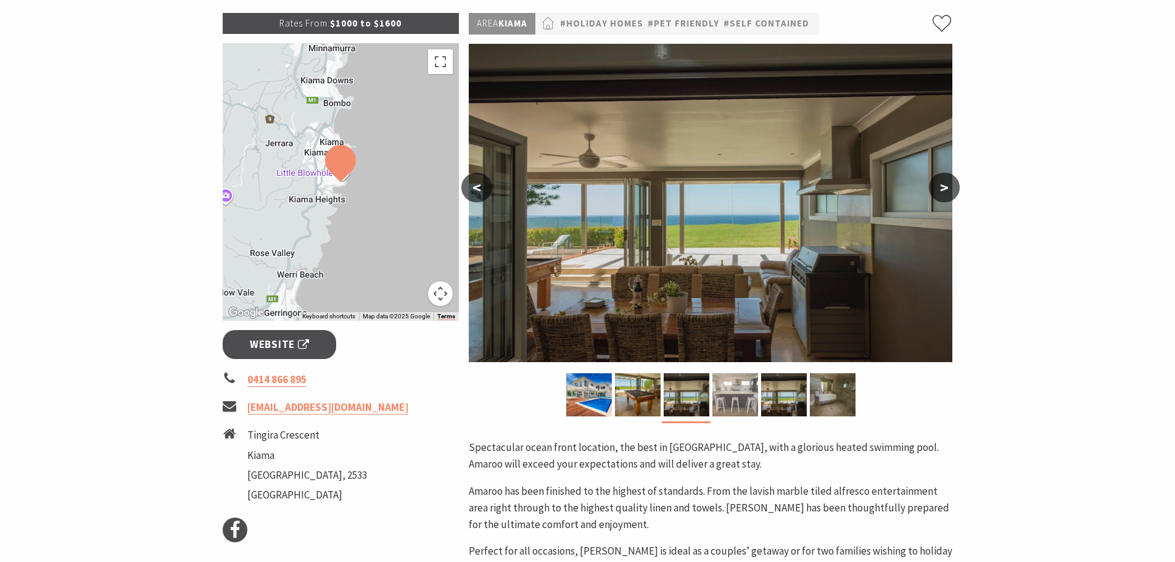
click at [730, 393] on img at bounding box center [735, 394] width 46 height 43
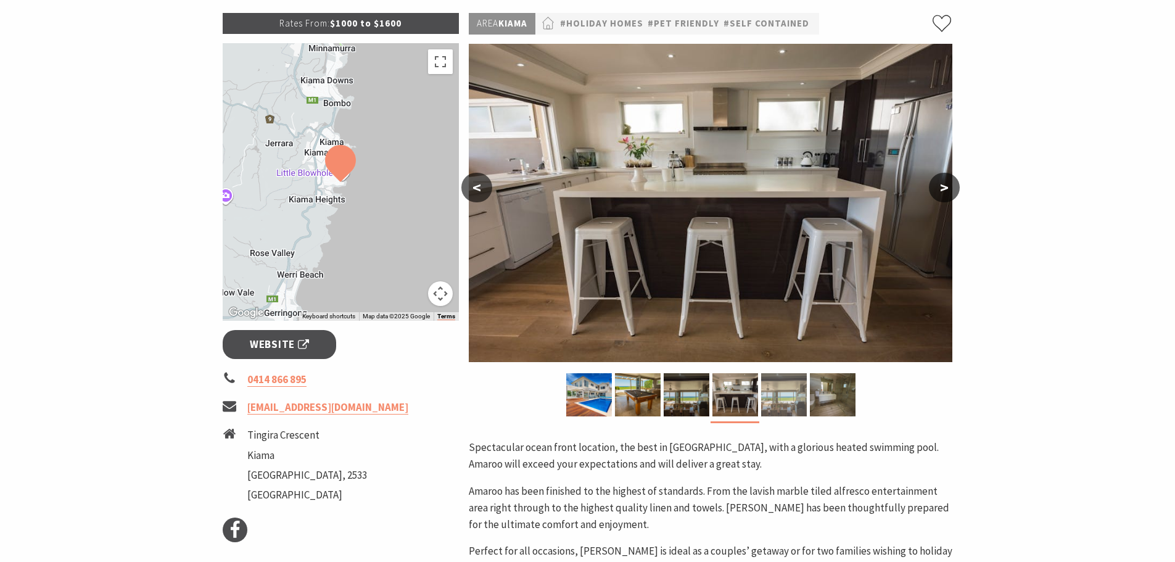
click at [788, 389] on img at bounding box center [784, 394] width 46 height 43
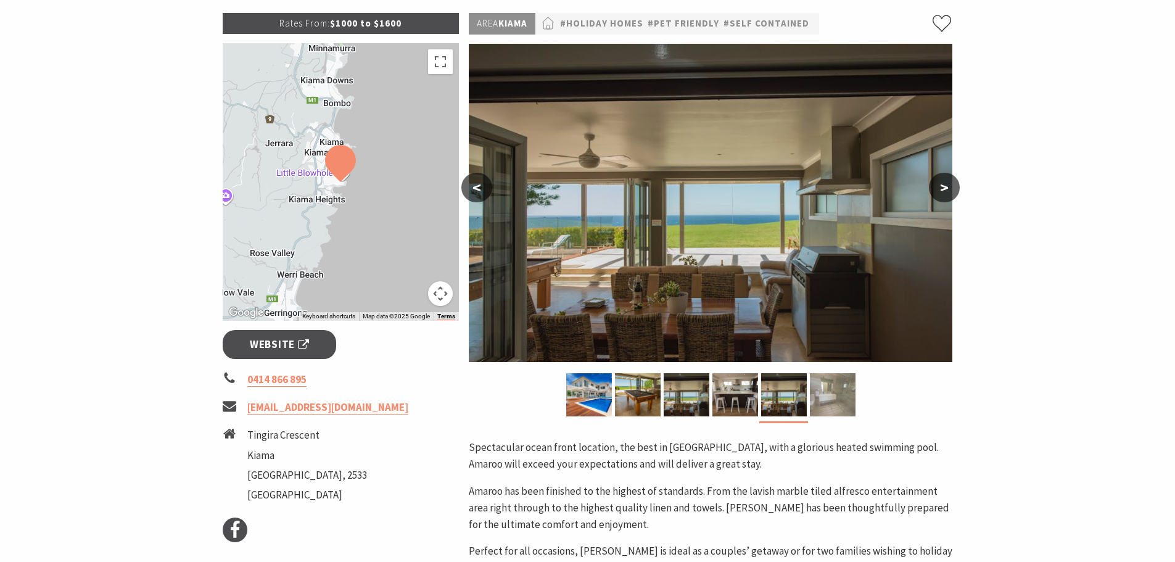
click at [824, 385] on img at bounding box center [833, 394] width 46 height 43
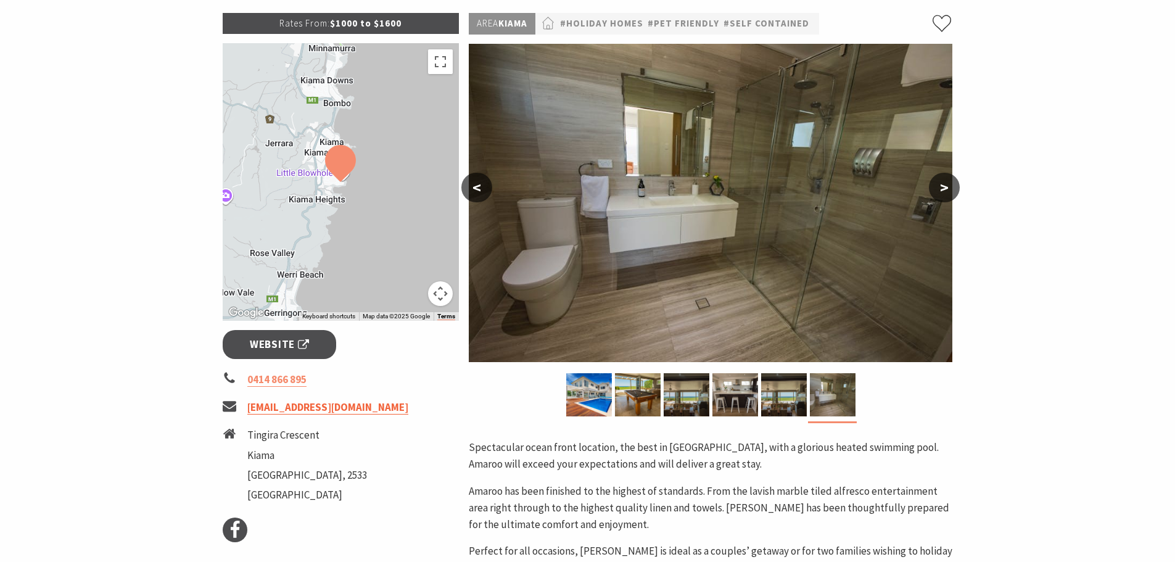
click at [303, 405] on link "amarookiama@gmail.com" at bounding box center [327, 407] width 161 height 14
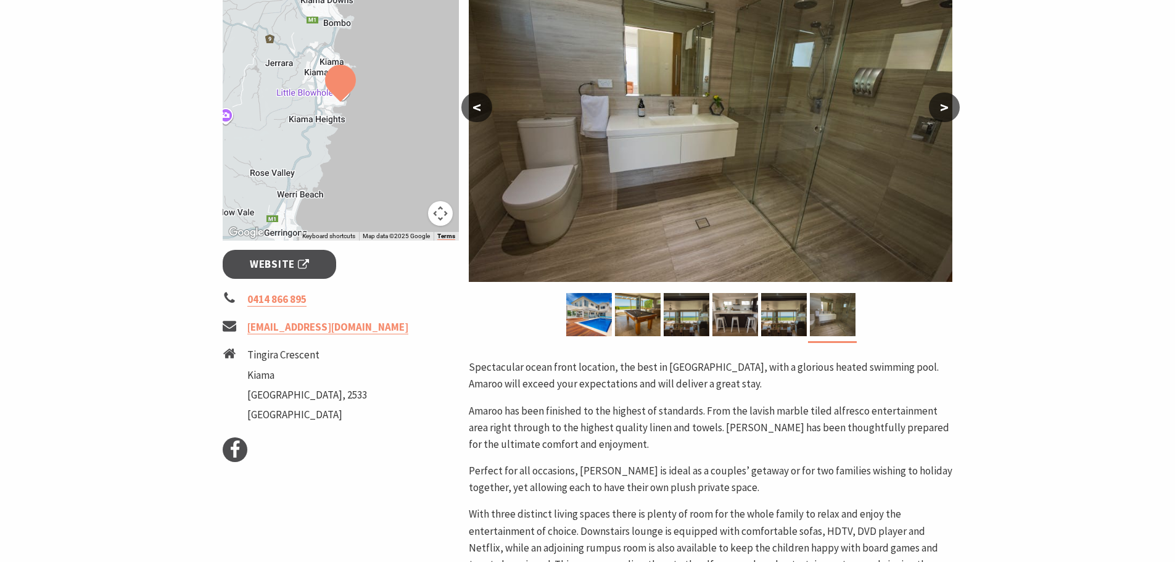
scroll to position [247, 0]
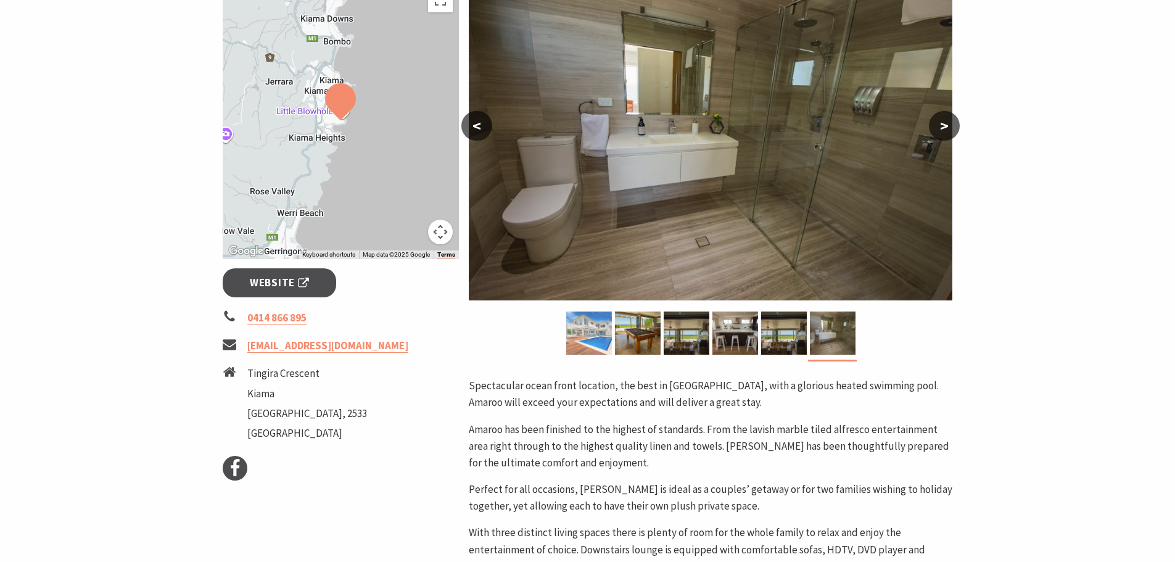
click at [575, 326] on img at bounding box center [589, 332] width 46 height 43
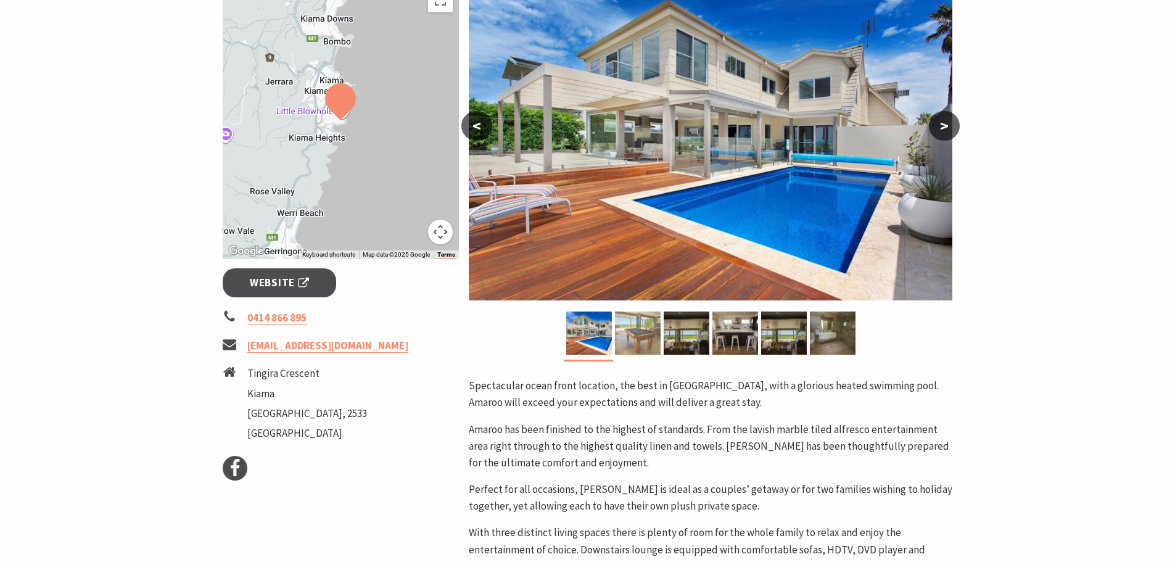
click at [635, 326] on img at bounding box center [638, 332] width 46 height 43
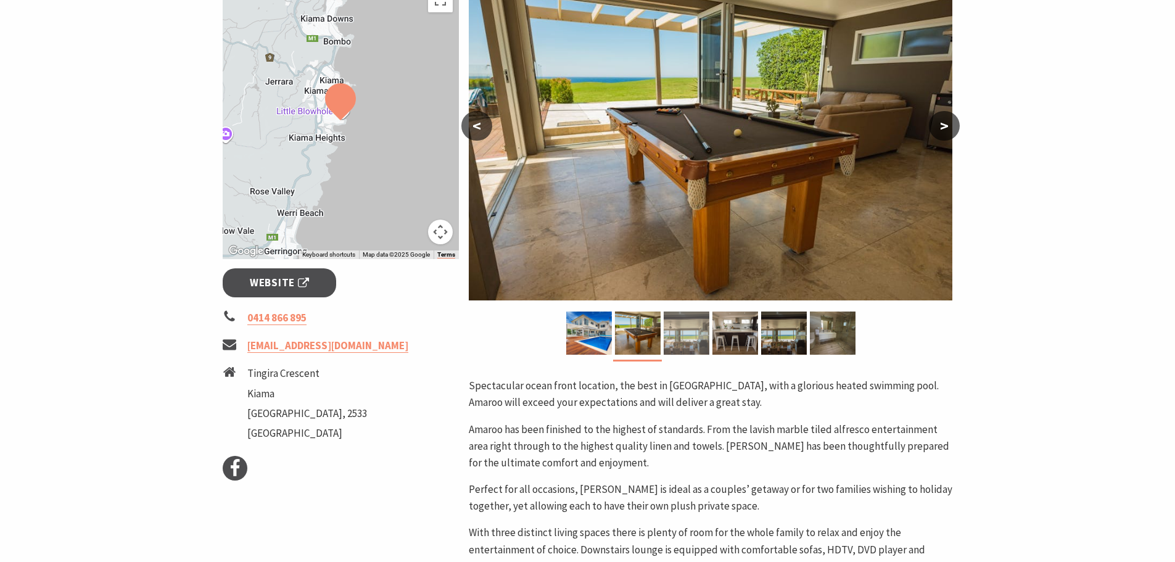
click at [682, 331] on img at bounding box center [687, 332] width 46 height 43
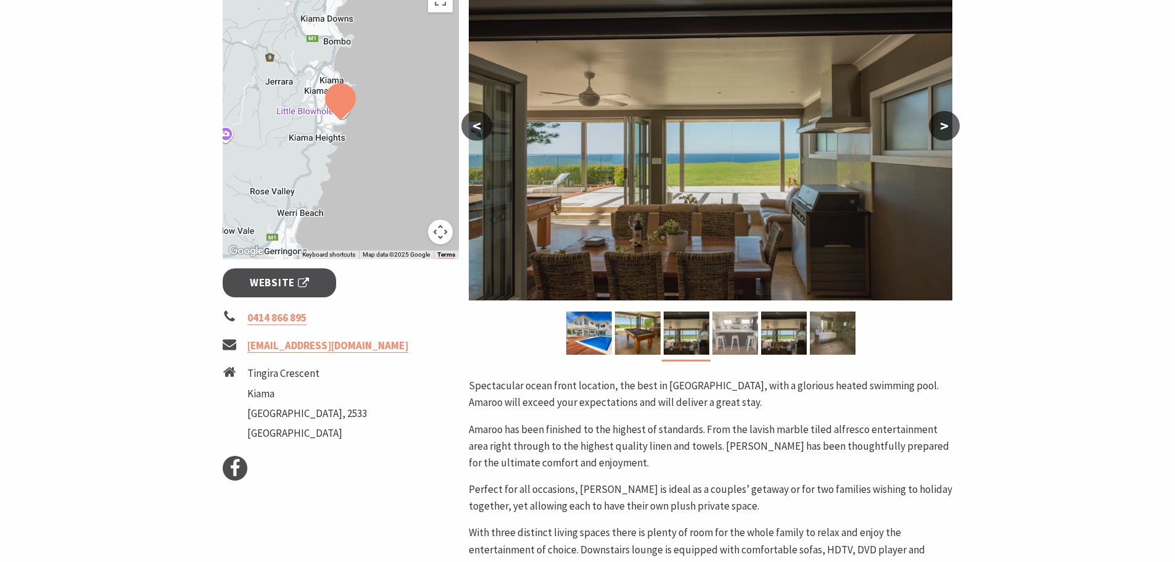
click at [723, 331] on img at bounding box center [735, 332] width 46 height 43
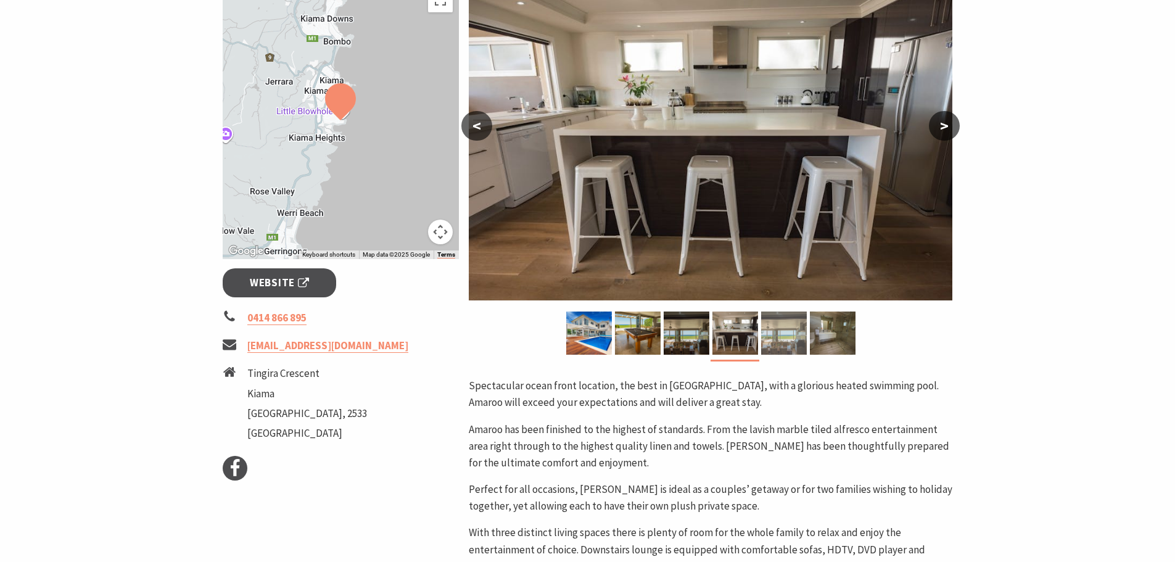
click at [780, 327] on img at bounding box center [784, 332] width 46 height 43
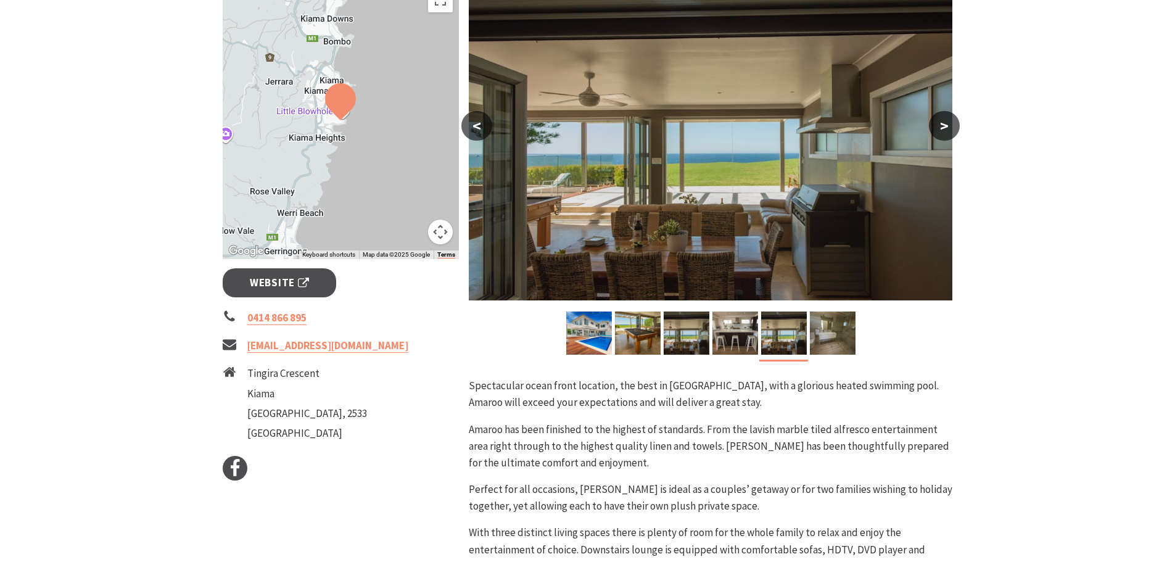
scroll to position [0, 0]
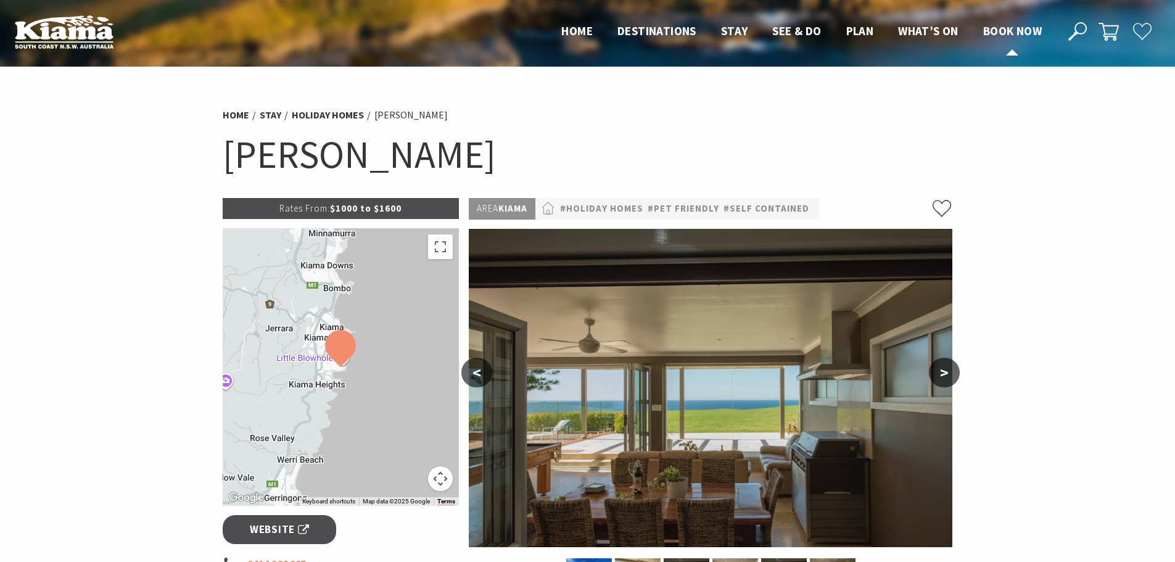
click at [1005, 27] on span "Book now" at bounding box center [1012, 30] width 59 height 15
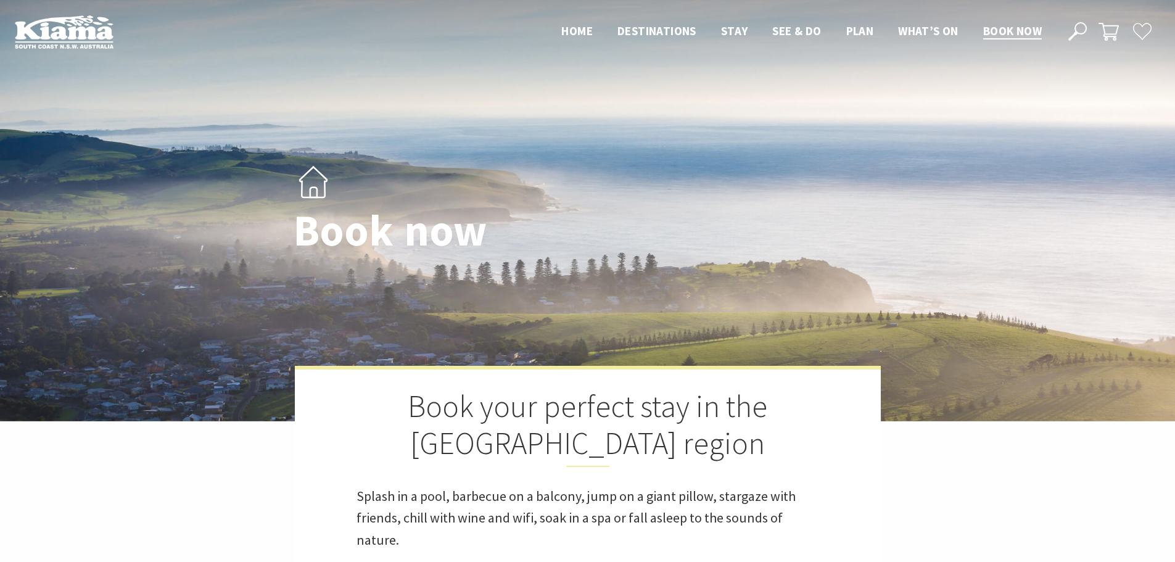
select select "2"
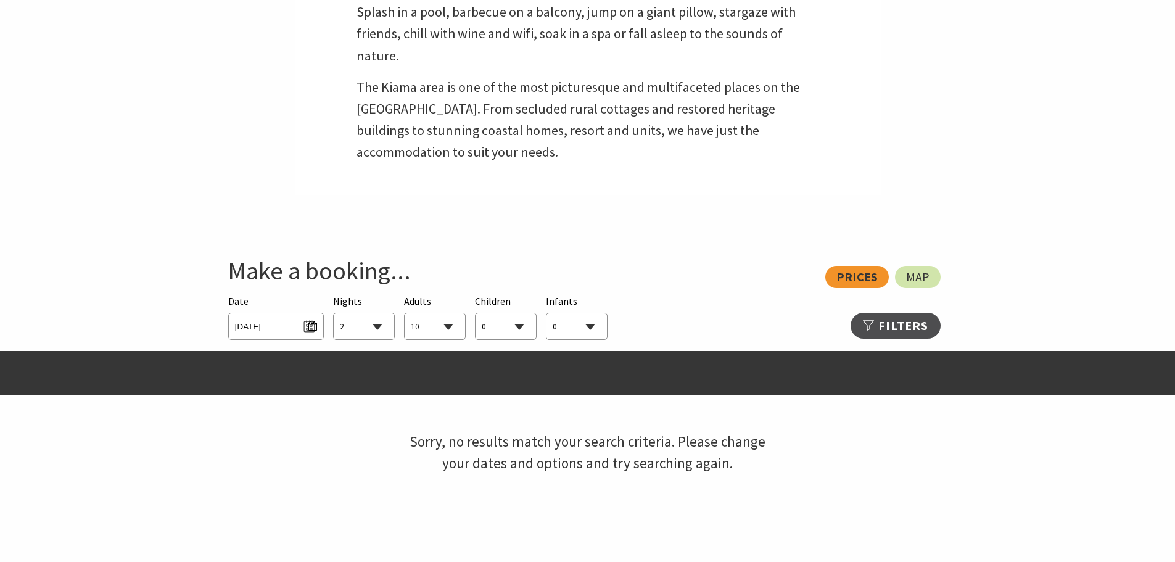
scroll to position [493, 0]
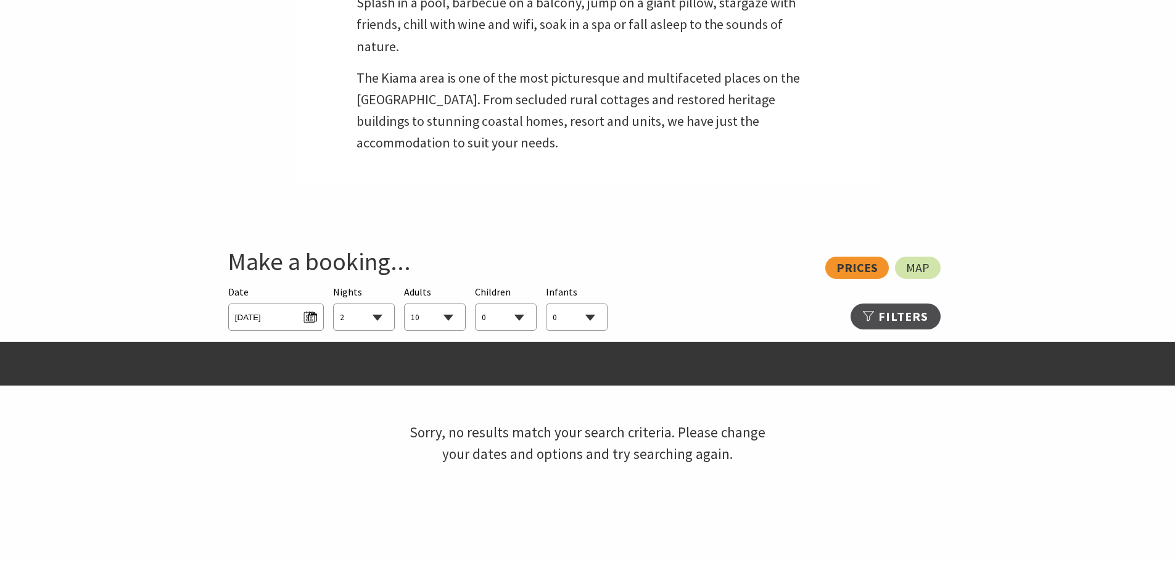
click at [448, 313] on select "0 1 2 3 4 5 6 7 8 9 10 11 12 13 14 15 16 17 18 19 20 21 22 23 24 25 26 27 28 29…" at bounding box center [435, 317] width 60 height 27
select select "8"
click at [405, 304] on select "0 1 2 3 4 5 6 7 8 9 10 11 12 13 14 15 16 17 18 19 20 21 22 23 24 25 26 27 28 29…" at bounding box center [435, 317] width 60 height 27
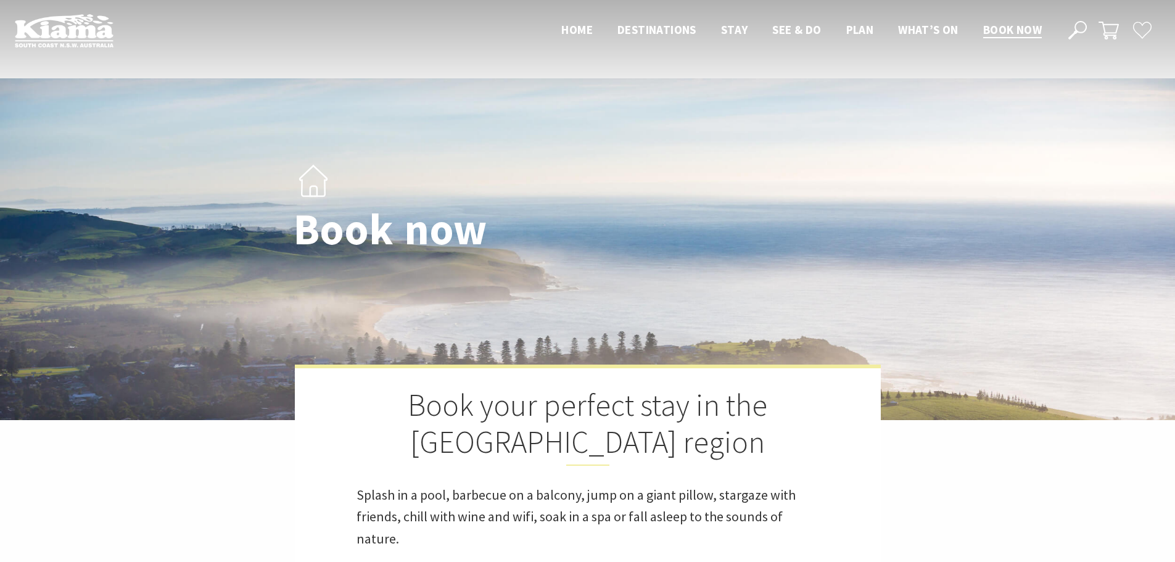
scroll to position [0, 0]
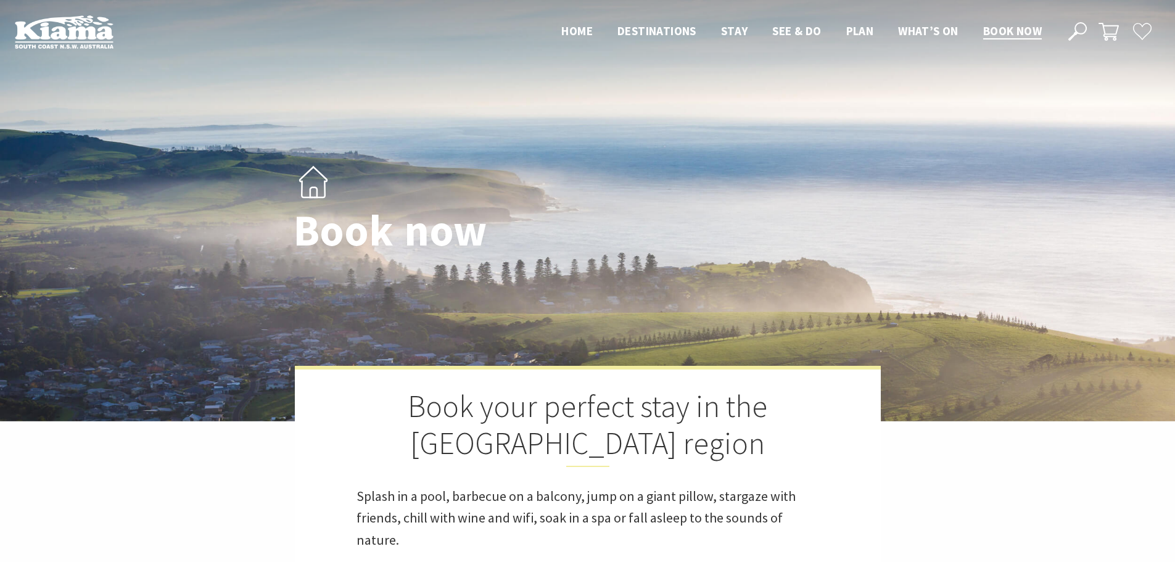
select select "2"
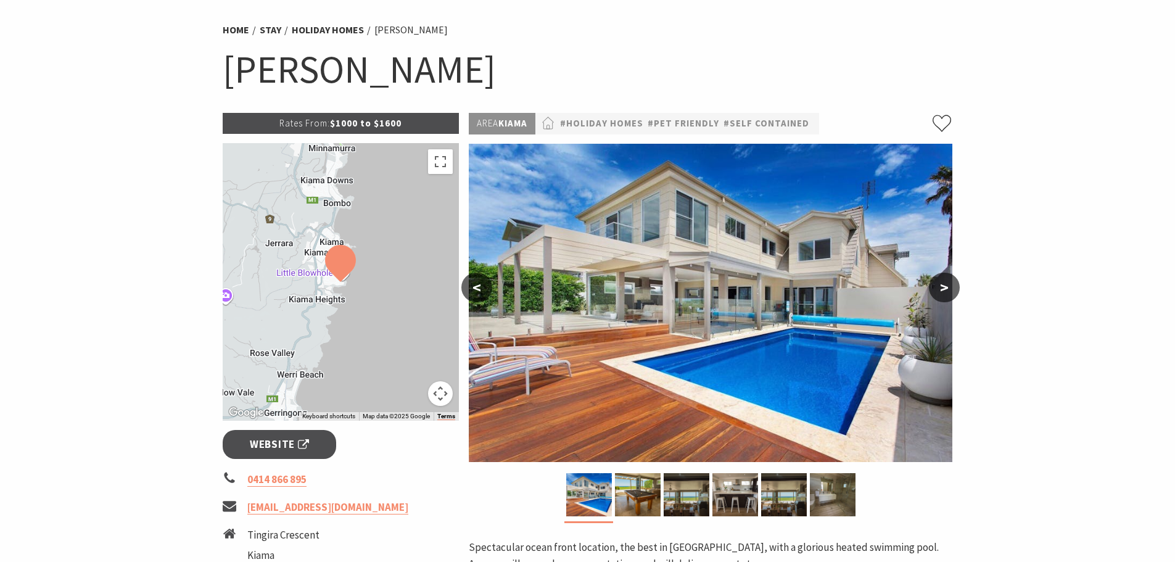
scroll to position [62, 0]
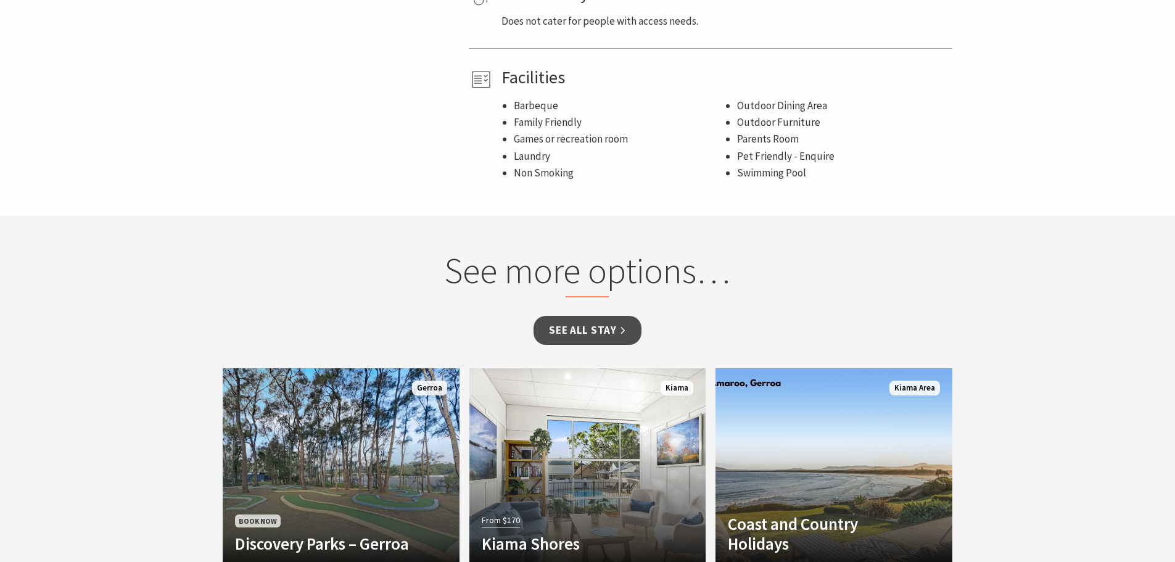
scroll to position [1110, 0]
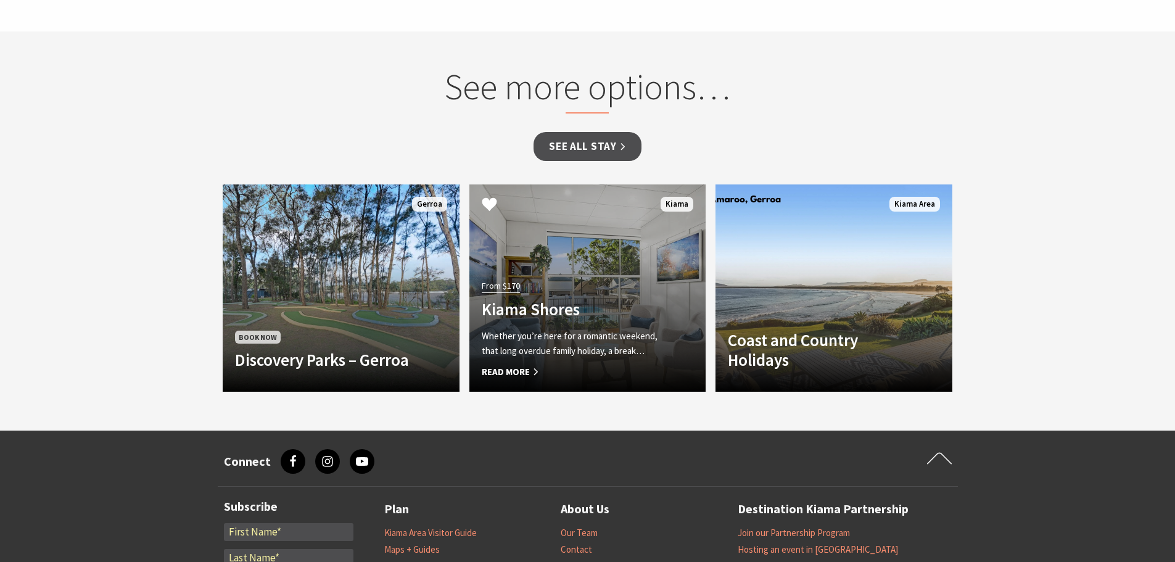
click at [582, 263] on link "From $170 Kiama Shores Whether you’re here for a romantic weekend, that long ov…" at bounding box center [587, 287] width 237 height 207
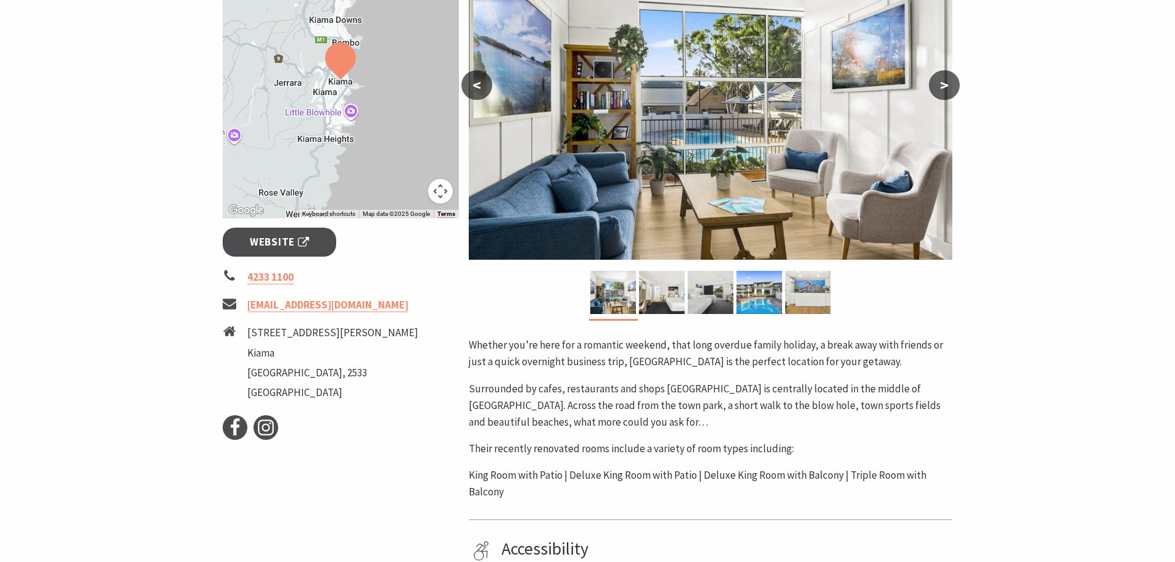
scroll to position [370, 0]
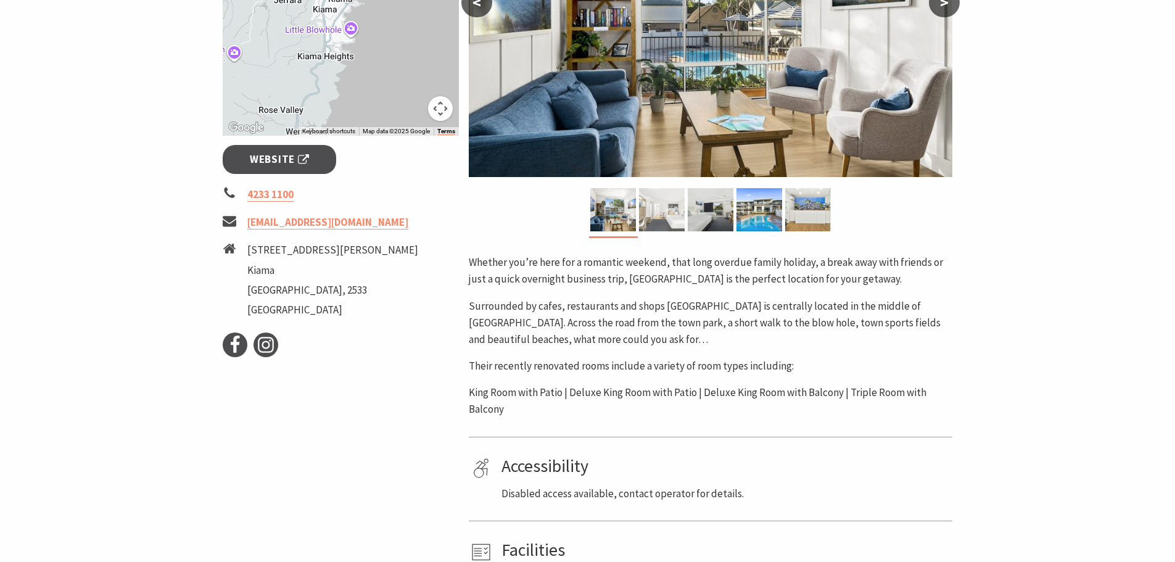
click at [657, 211] on img at bounding box center [662, 209] width 46 height 43
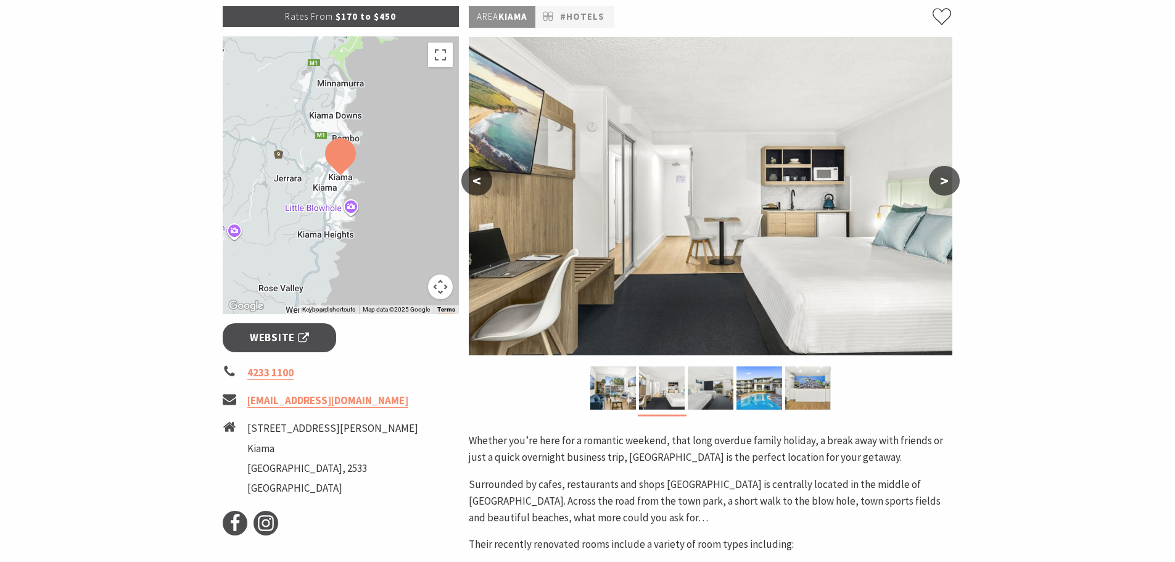
scroll to position [185, 0]
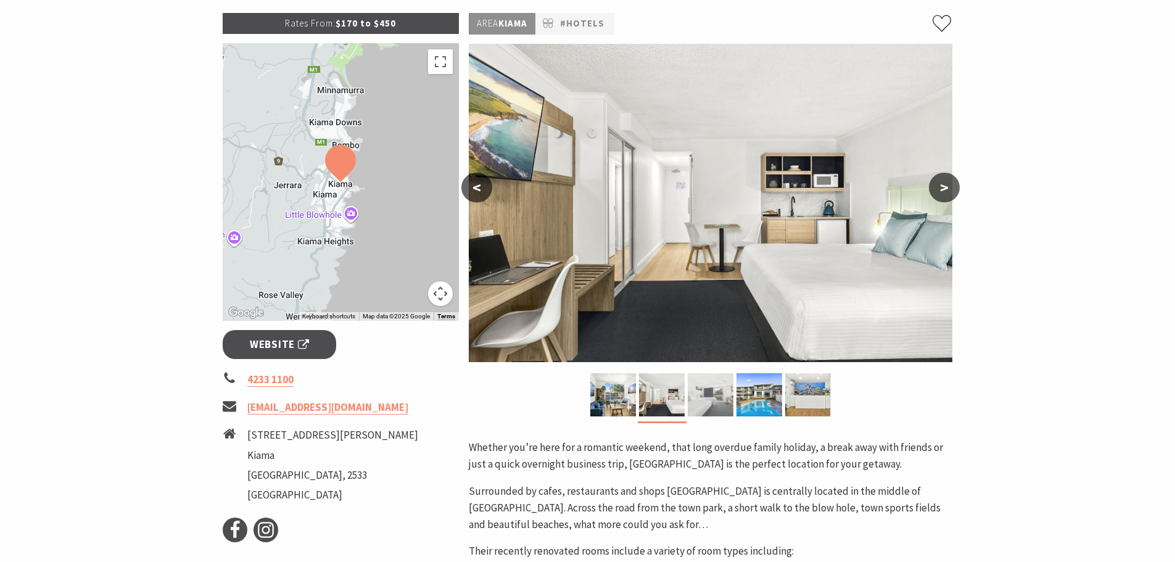
click at [713, 390] on img at bounding box center [711, 394] width 46 height 43
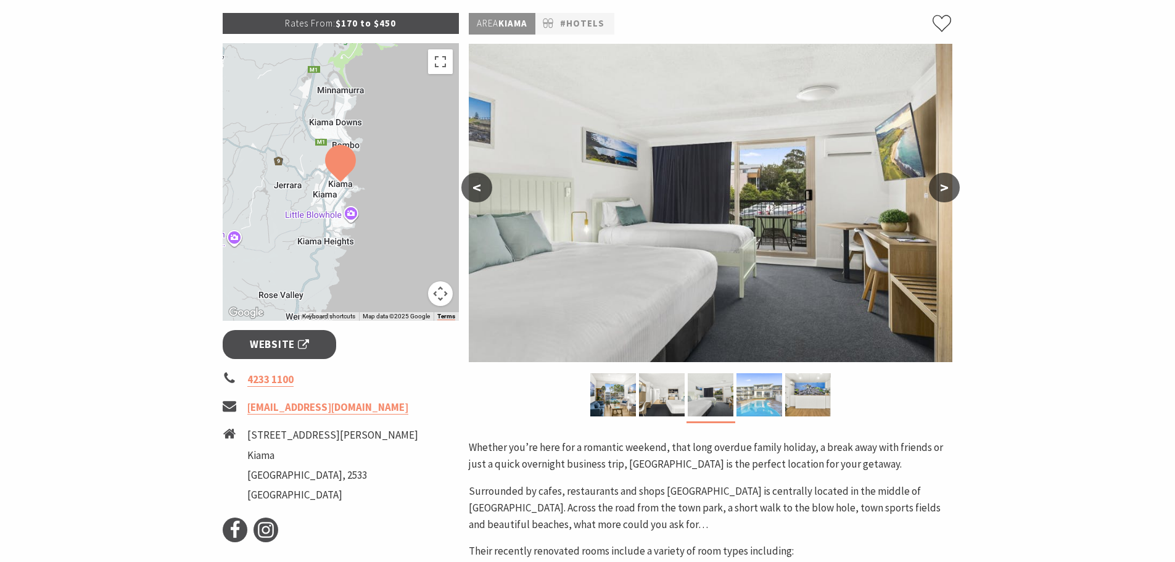
click at [758, 397] on img at bounding box center [759, 394] width 46 height 43
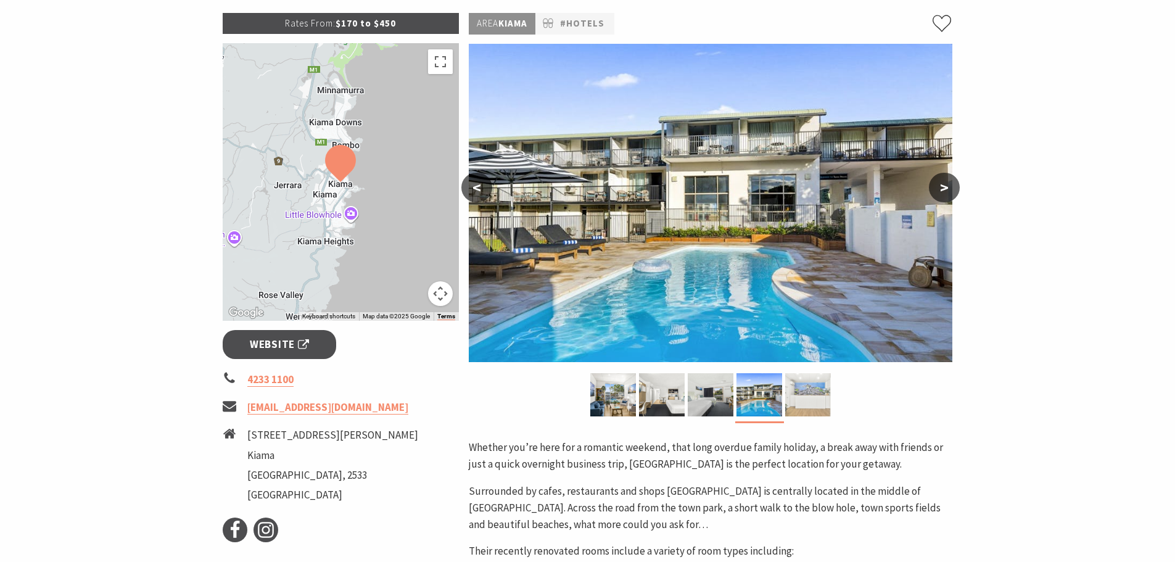
click at [805, 395] on img at bounding box center [808, 394] width 46 height 43
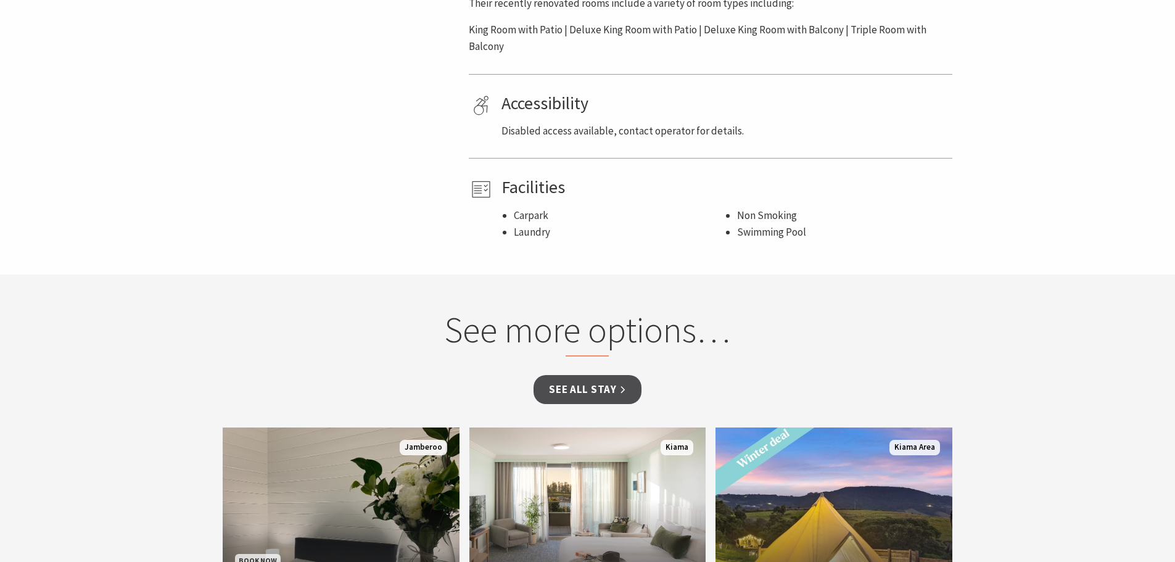
scroll to position [740, 0]
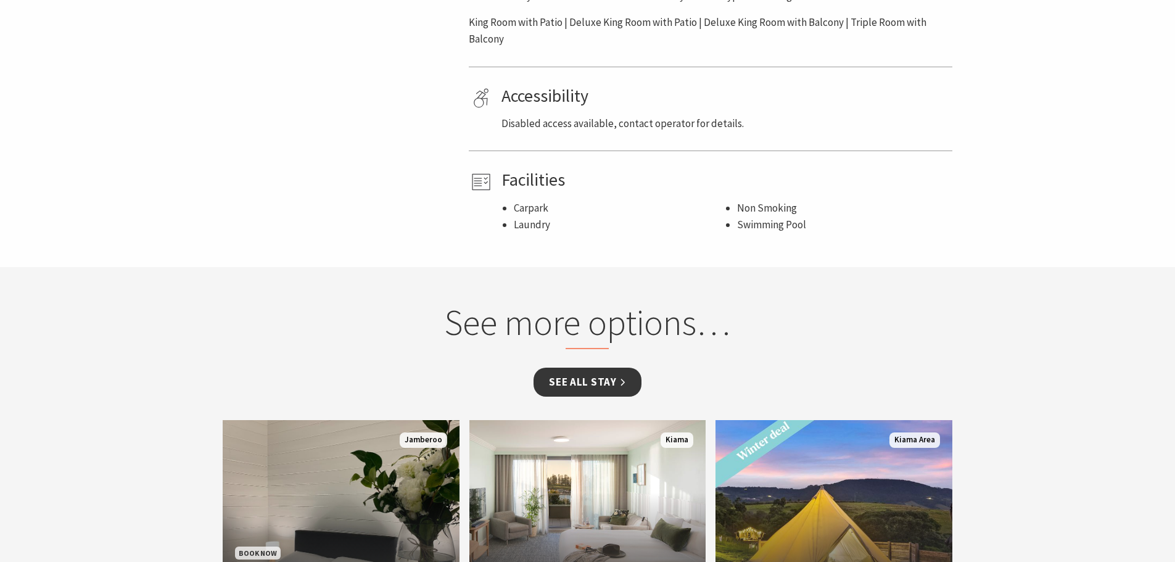
click at [585, 381] on link "See all Stay" at bounding box center [586, 382] width 107 height 29
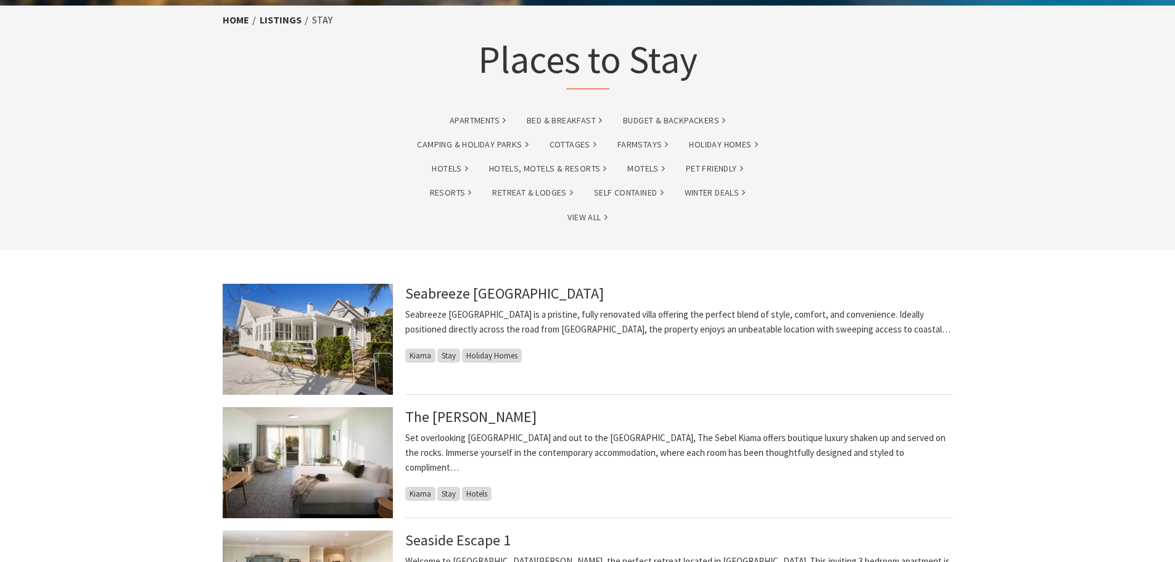
scroll to position [62, 0]
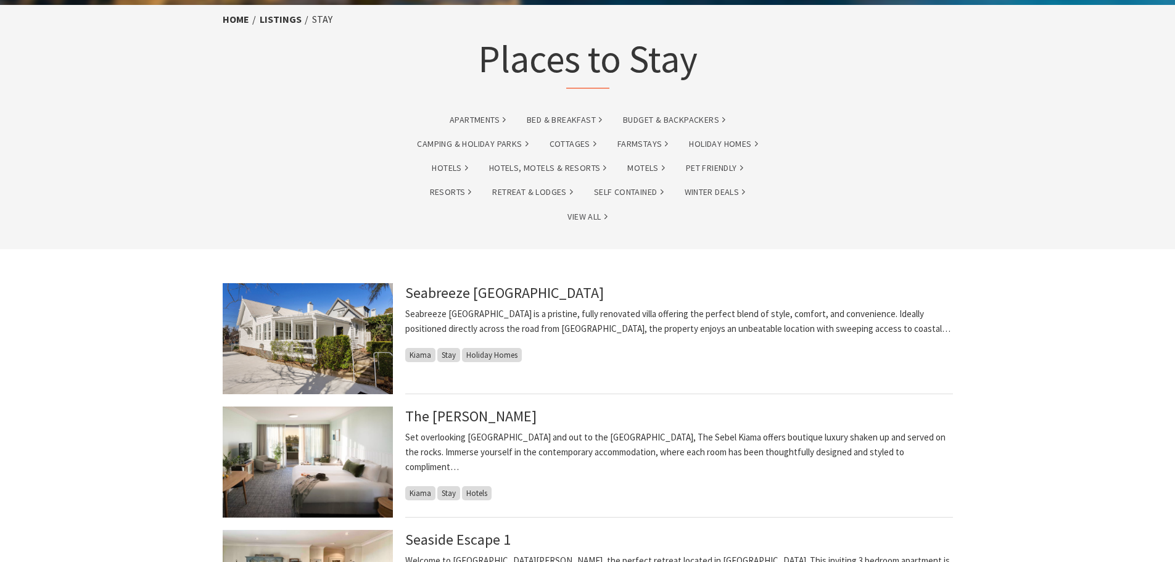
click at [308, 324] on img at bounding box center [308, 338] width 170 height 111
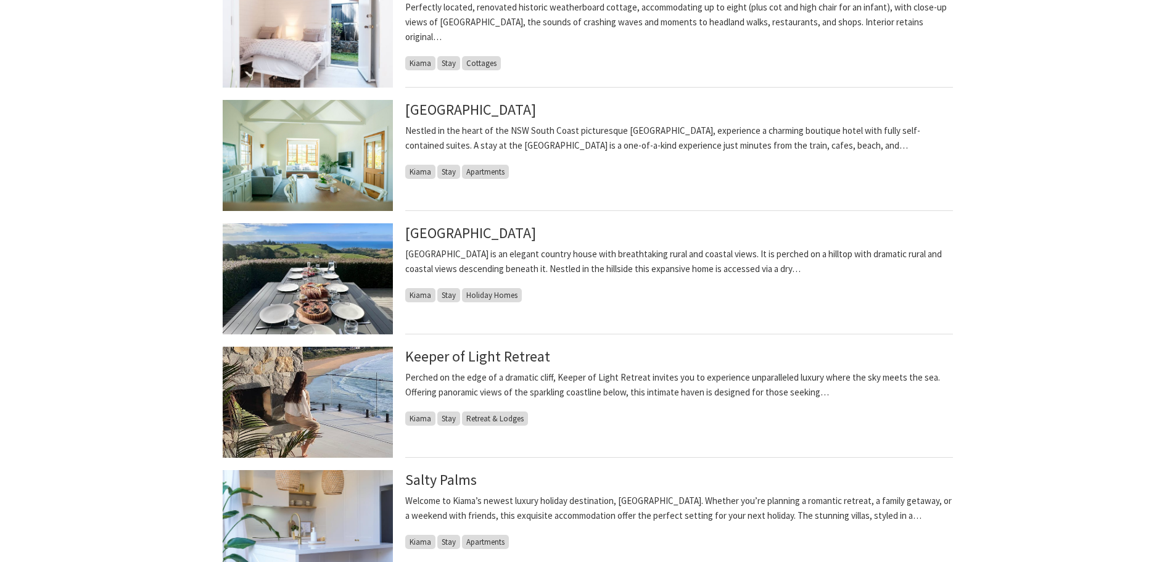
scroll to position [740, 0]
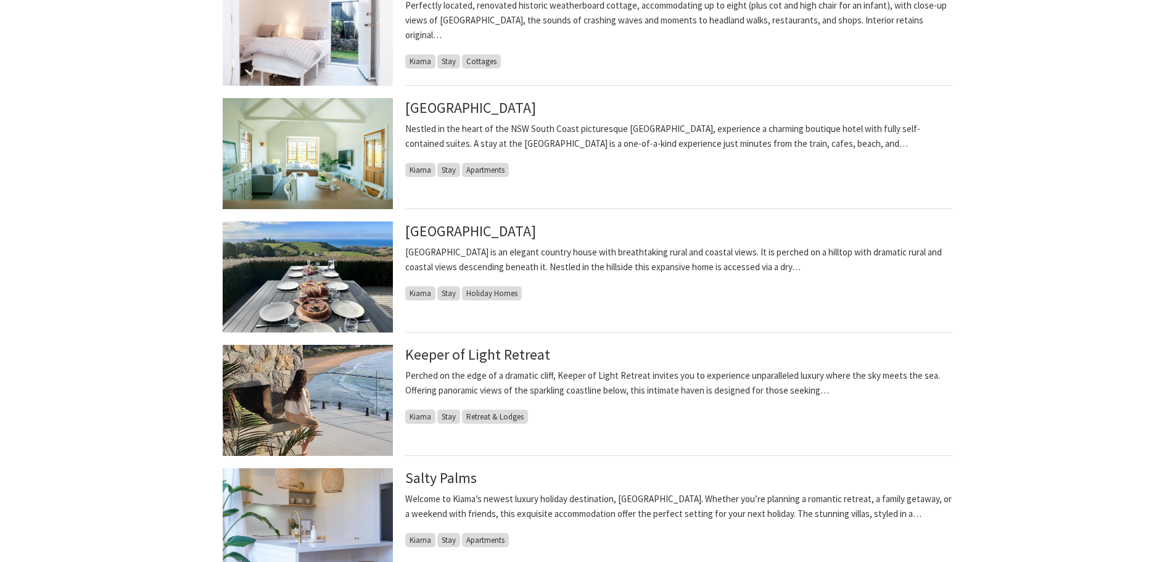
click at [300, 268] on img at bounding box center [308, 276] width 170 height 111
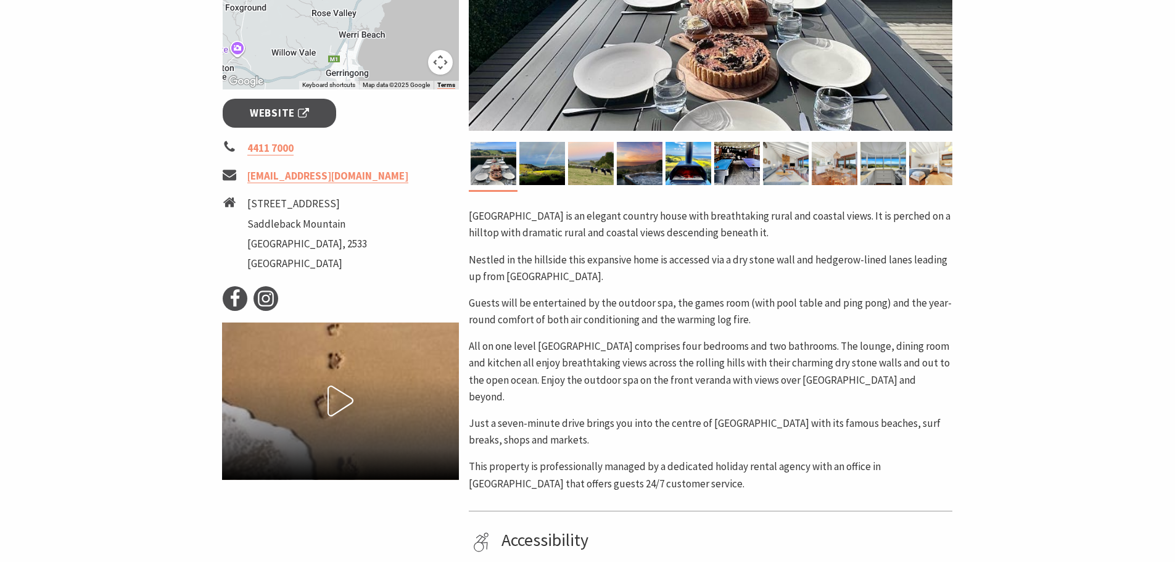
scroll to position [247, 0]
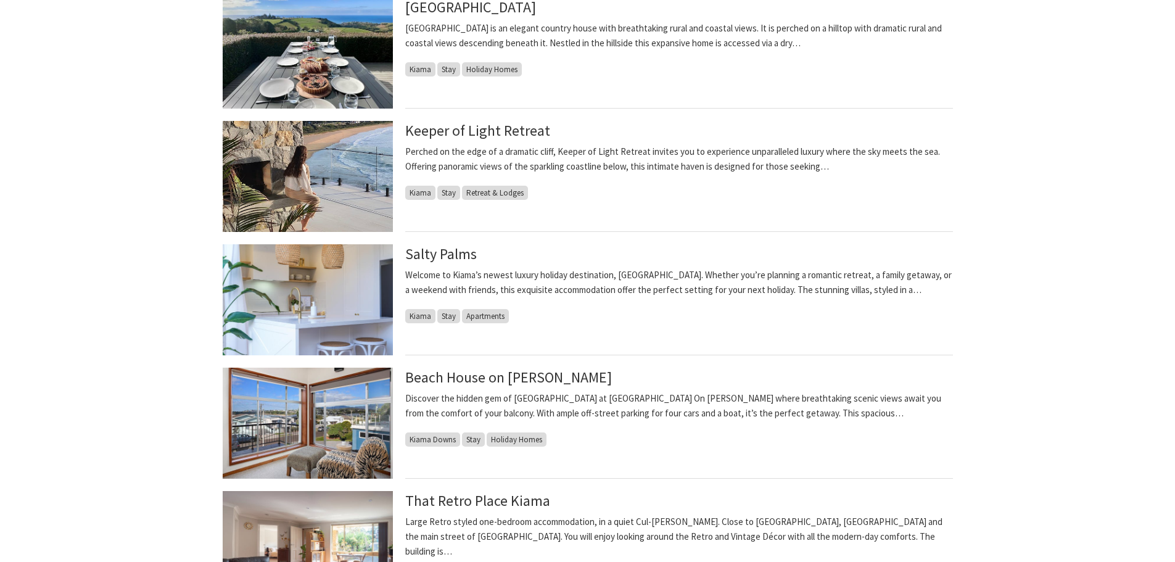
scroll to position [987, 0]
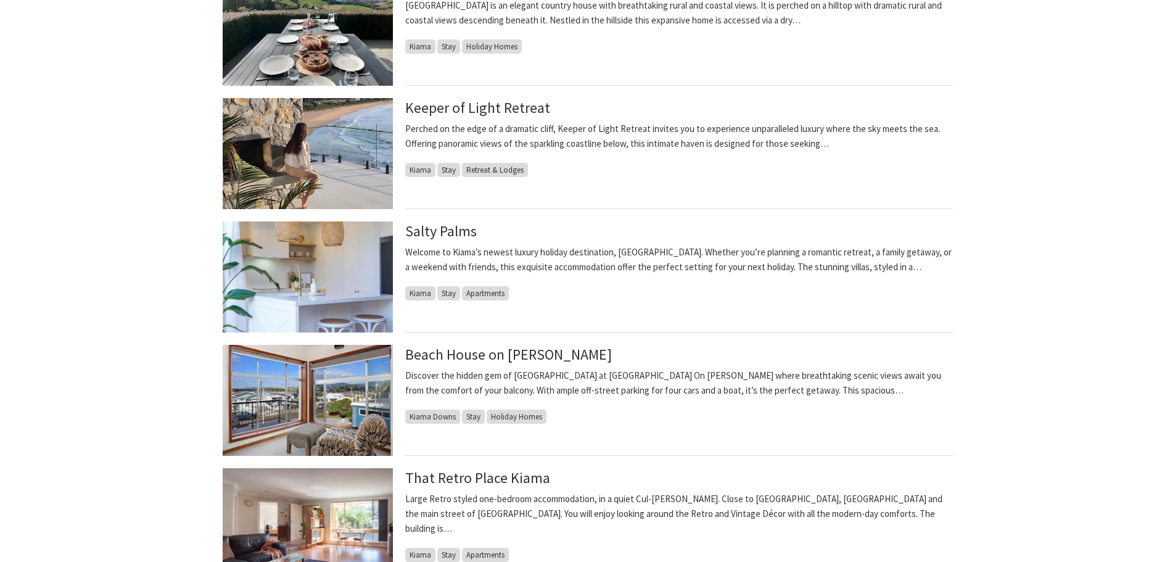
click at [308, 273] on img at bounding box center [308, 276] width 170 height 111
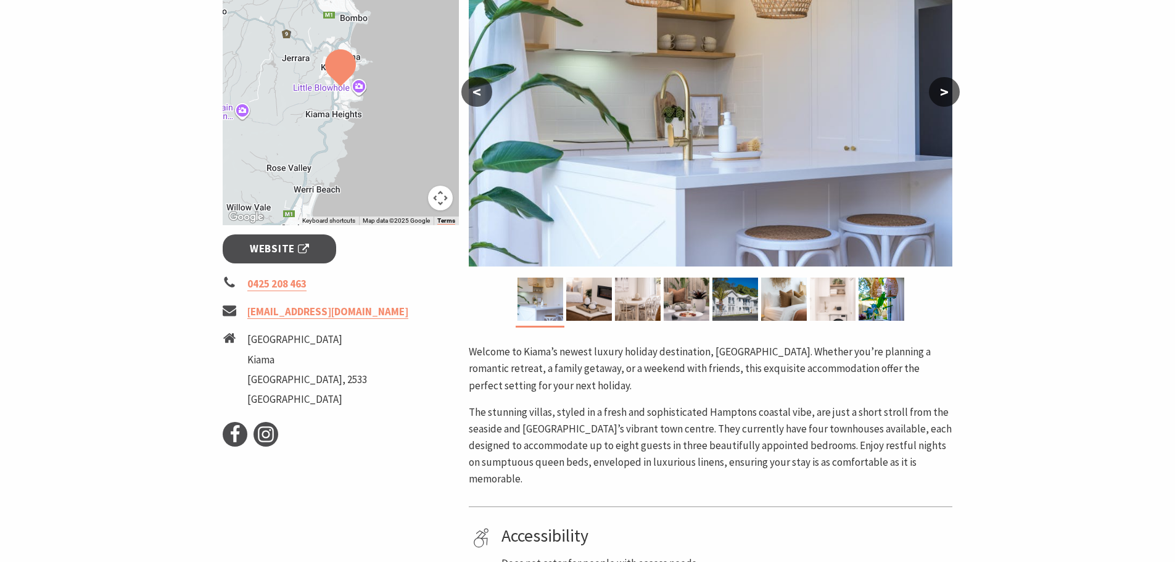
scroll to position [123, 0]
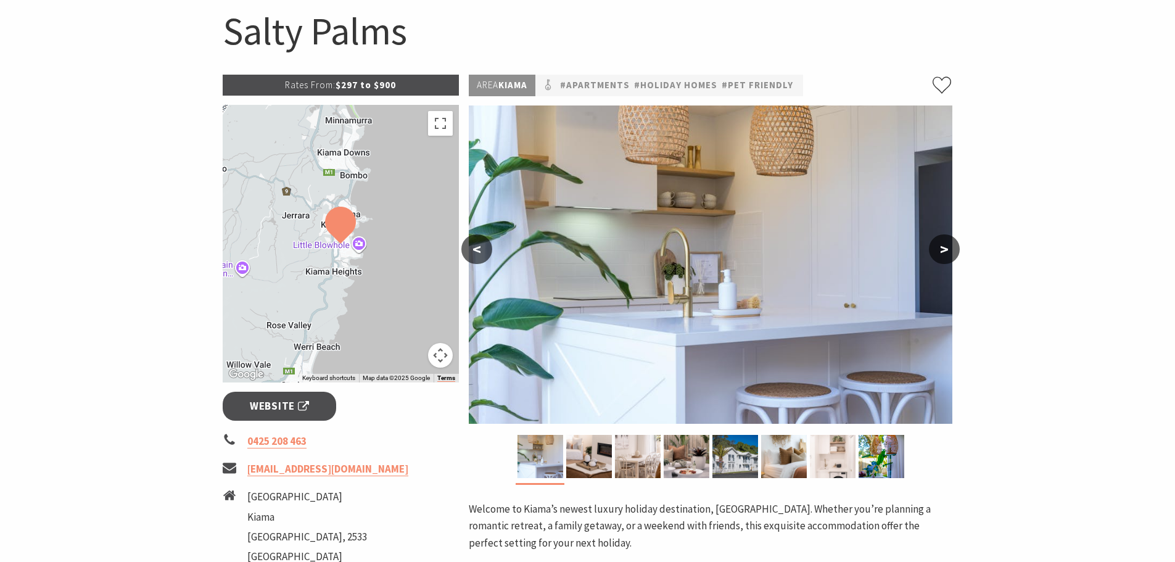
click at [646, 245] on img at bounding box center [711, 264] width 484 height 318
click at [946, 245] on button ">" at bounding box center [944, 249] width 31 height 30
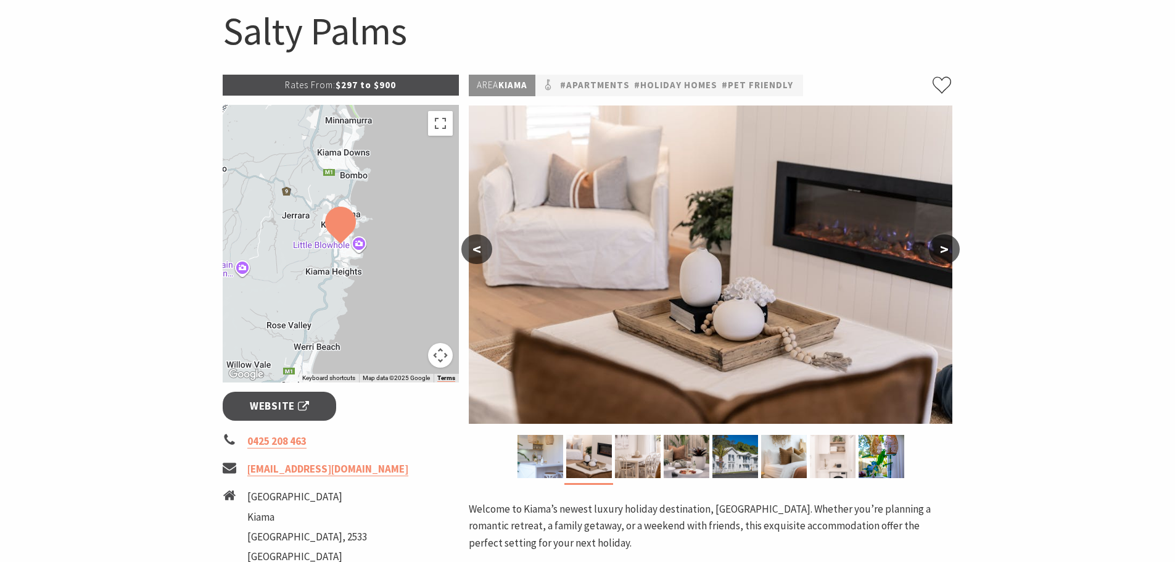
click at [946, 245] on button ">" at bounding box center [944, 249] width 31 height 30
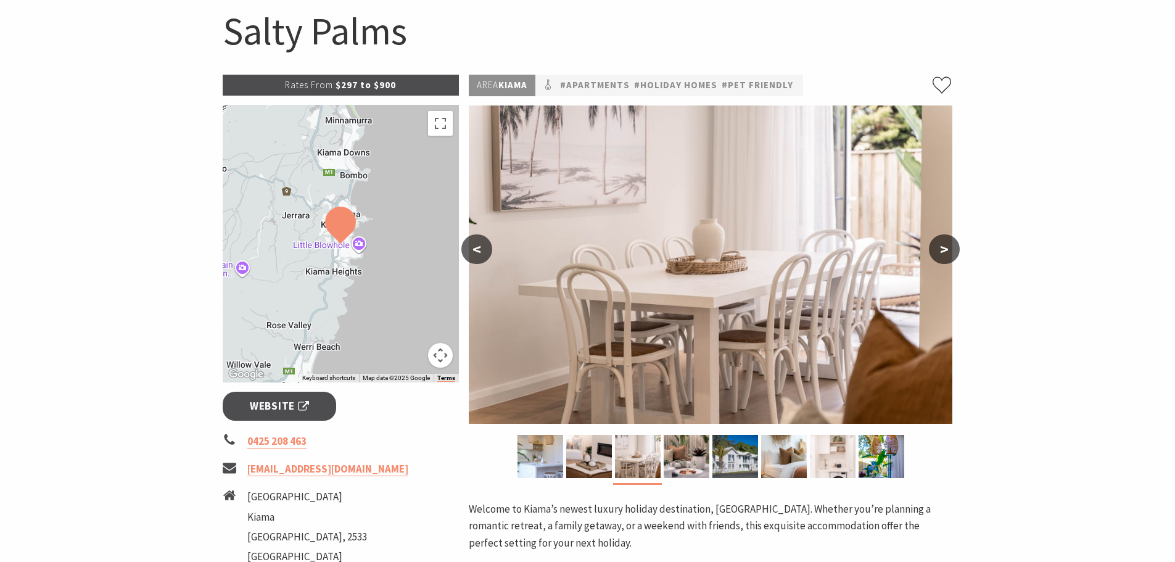
click at [946, 245] on button ">" at bounding box center [944, 249] width 31 height 30
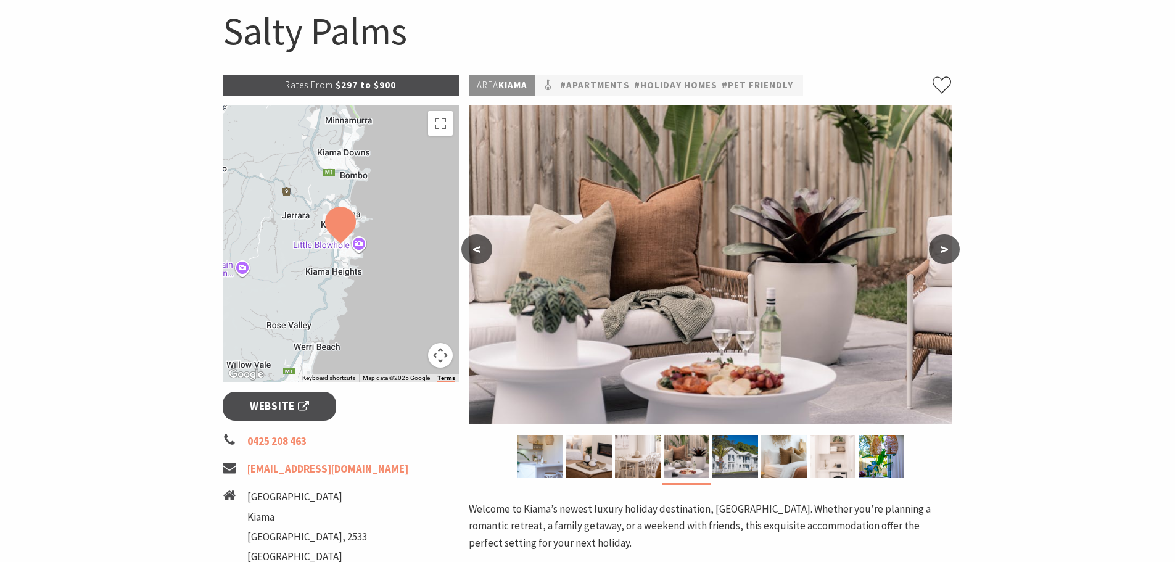
click at [946, 245] on button ">" at bounding box center [944, 249] width 31 height 30
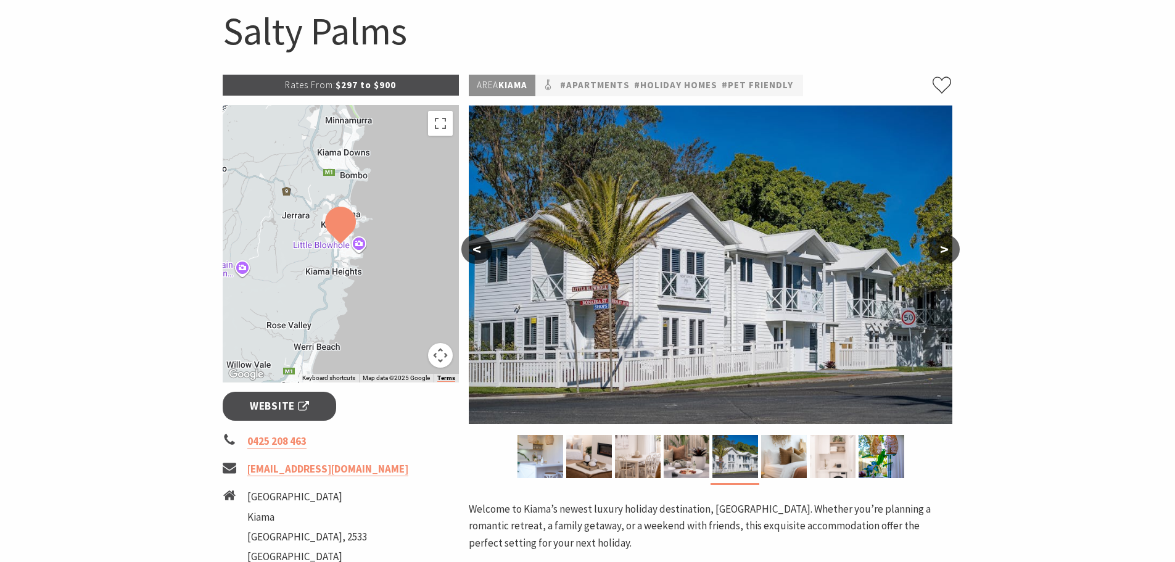
click at [946, 245] on button ">" at bounding box center [944, 249] width 31 height 30
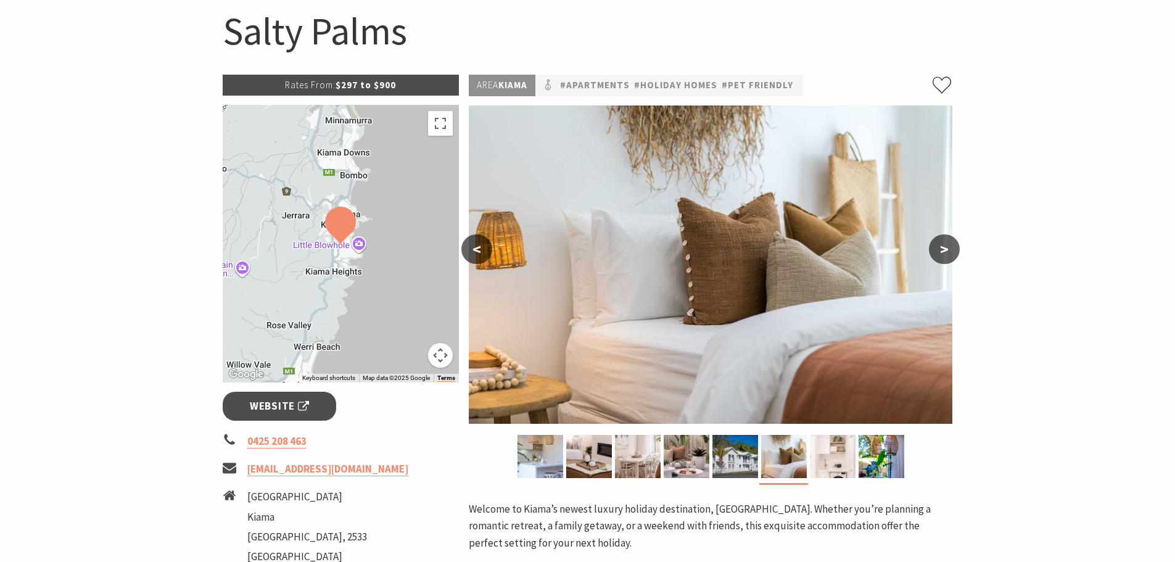
click at [946, 245] on button ">" at bounding box center [944, 249] width 31 height 30
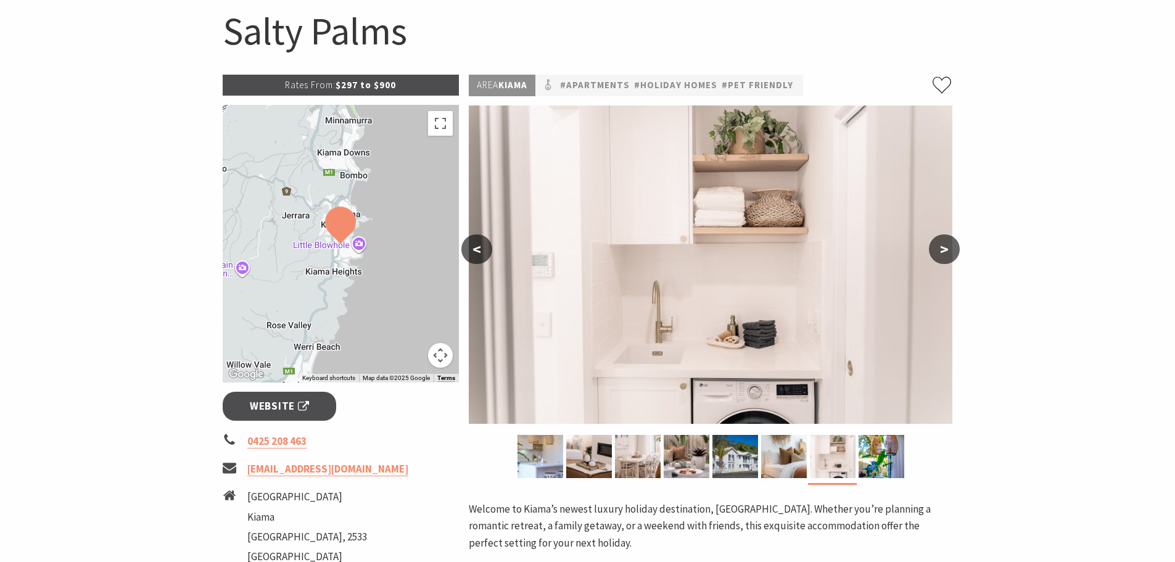
click at [946, 245] on button ">" at bounding box center [944, 249] width 31 height 30
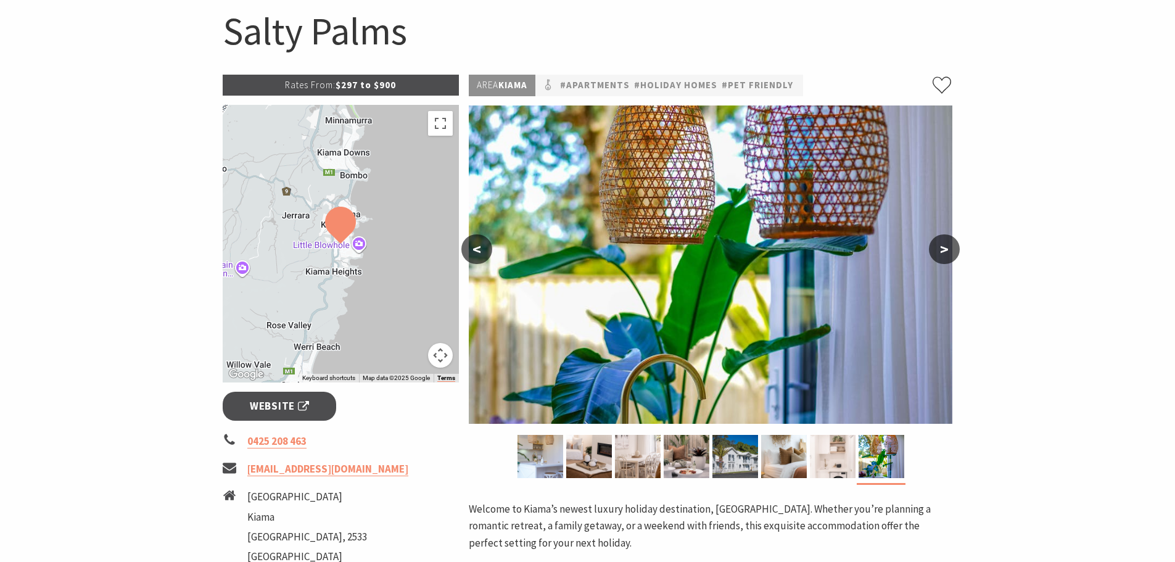
click at [946, 245] on button ">" at bounding box center [944, 249] width 31 height 30
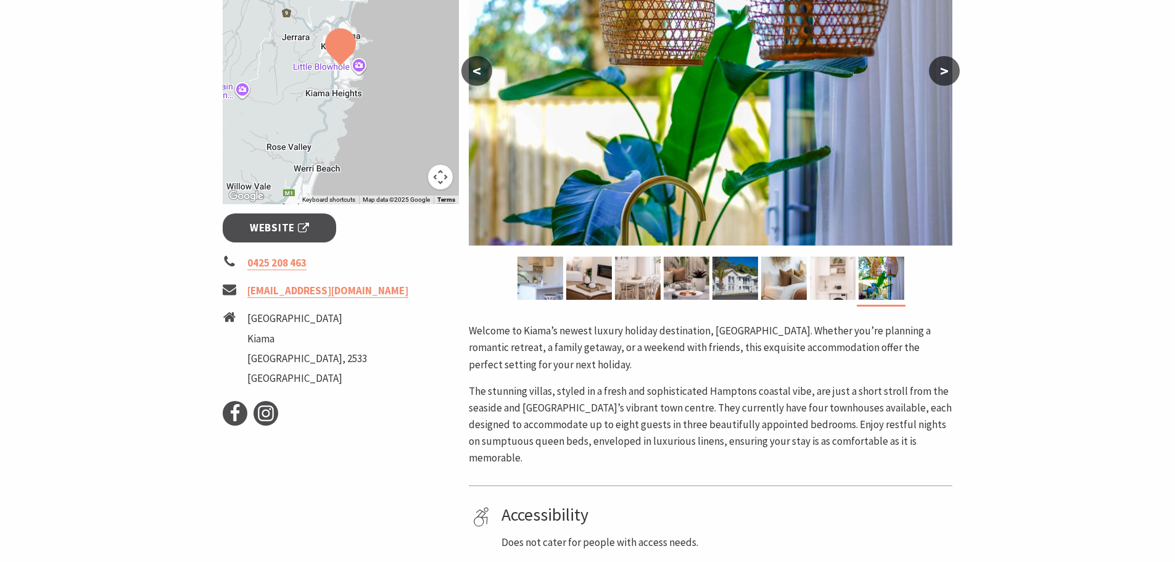
scroll to position [308, 0]
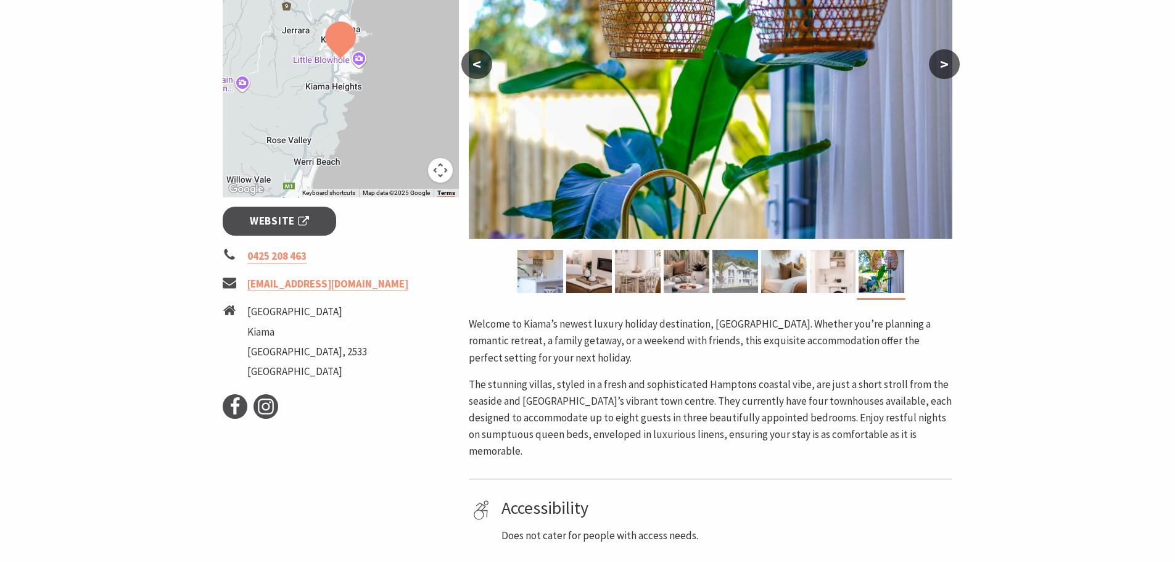
click at [739, 266] on img at bounding box center [735, 271] width 46 height 43
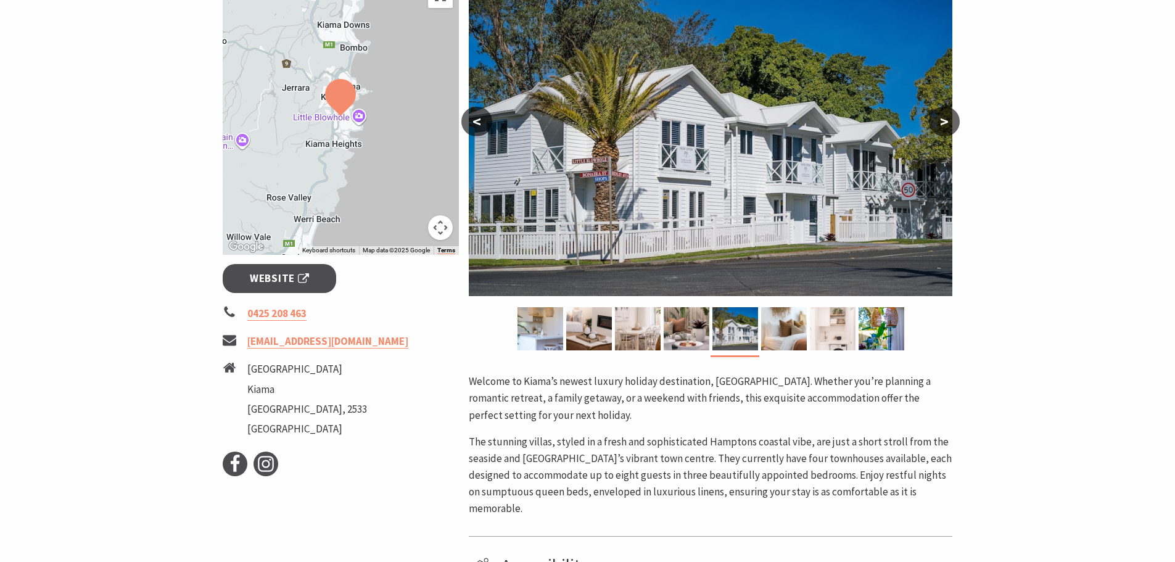
scroll to position [247, 0]
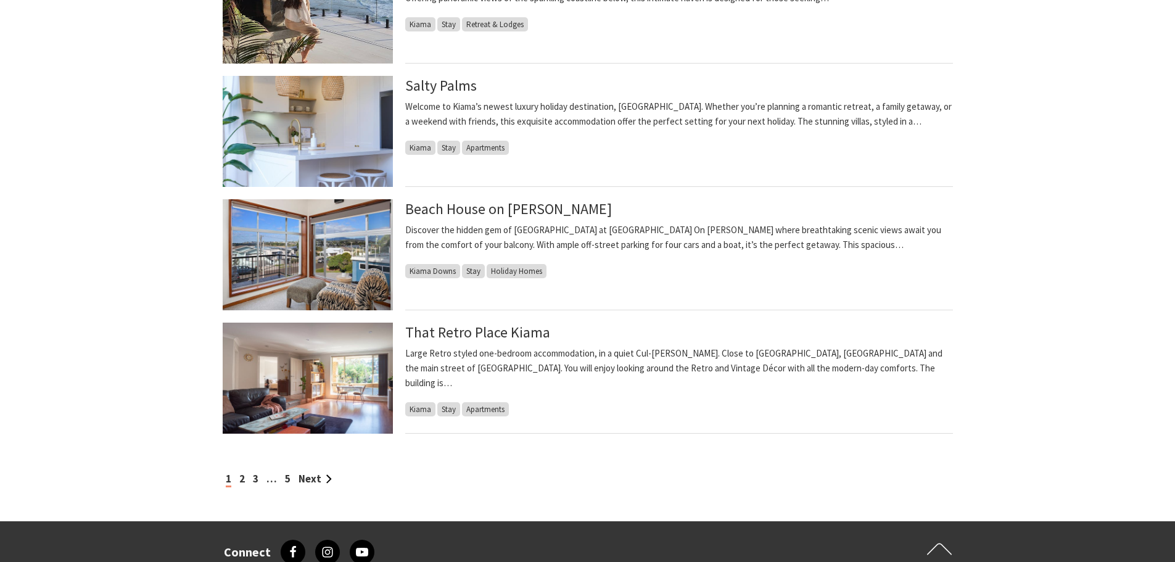
scroll to position [1172, 0]
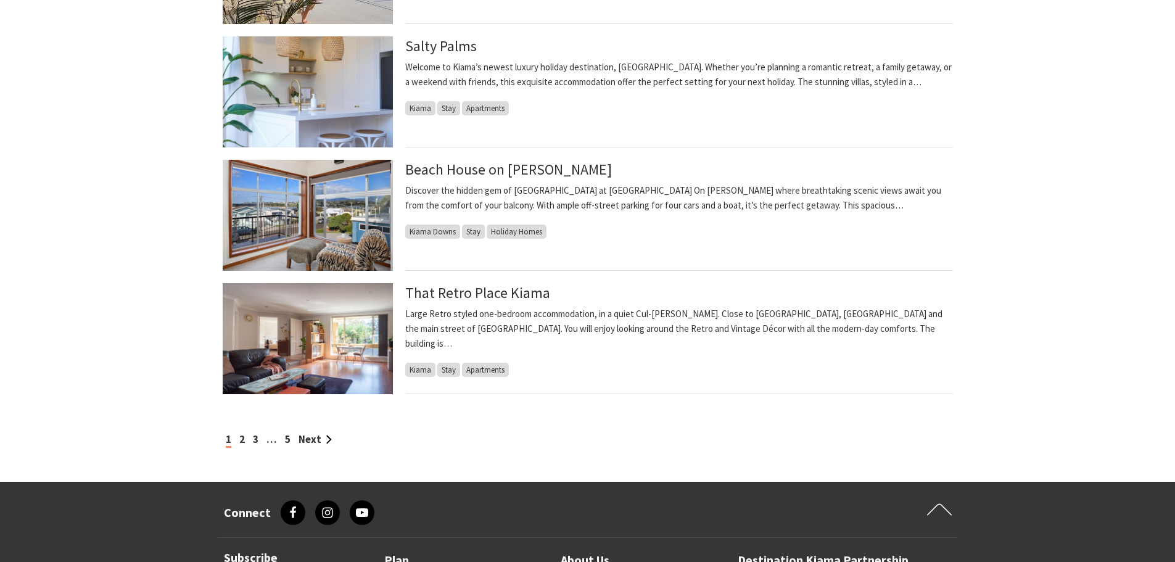
click at [304, 205] on img at bounding box center [308, 215] width 170 height 111
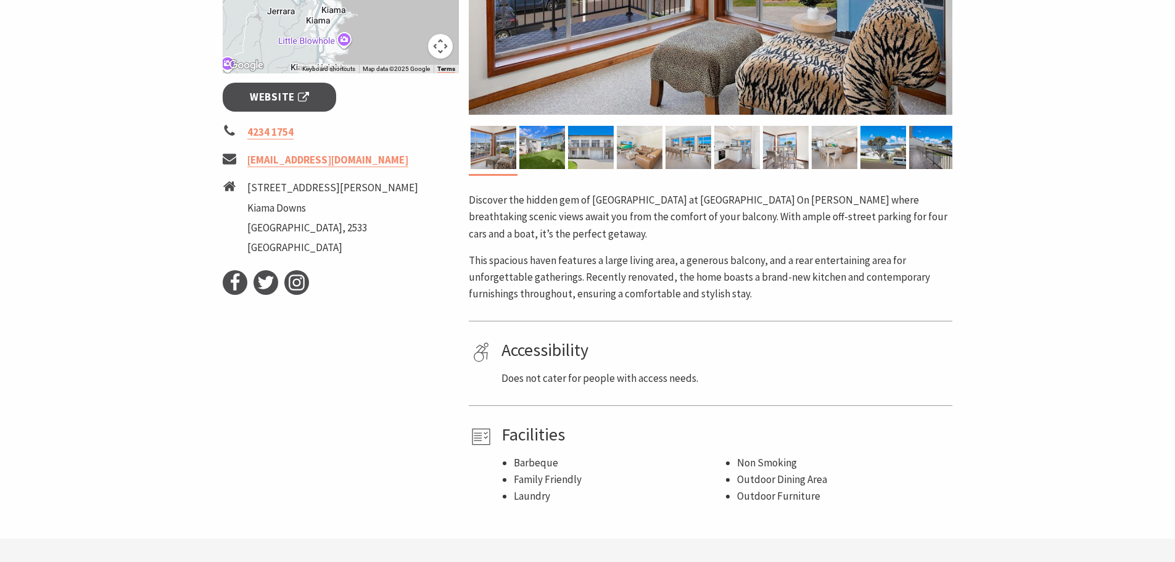
scroll to position [308, 0]
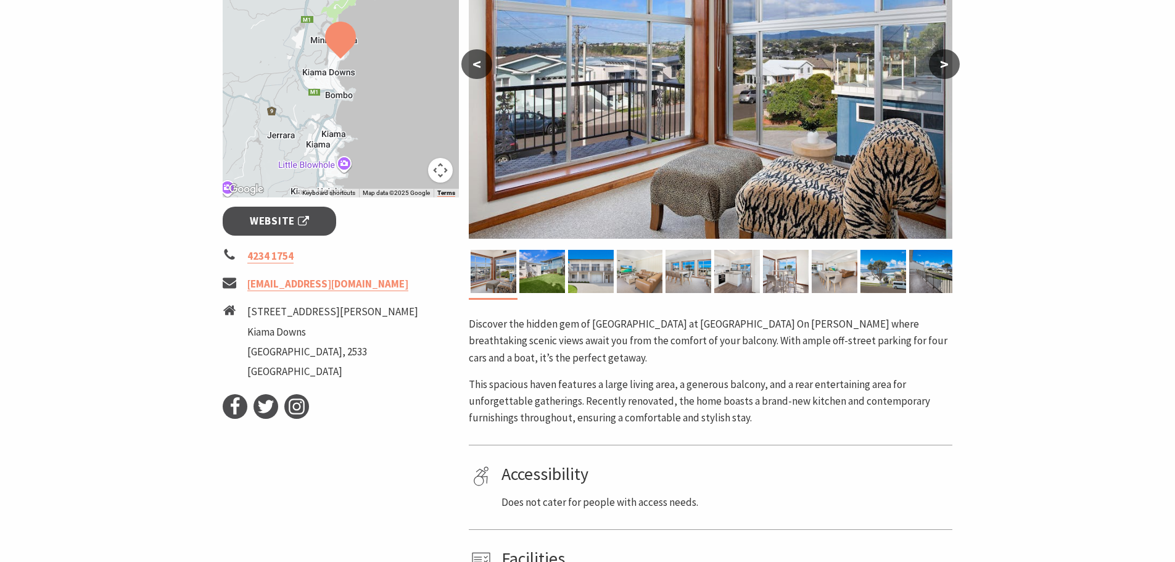
click at [609, 167] on img at bounding box center [711, 79] width 484 height 318
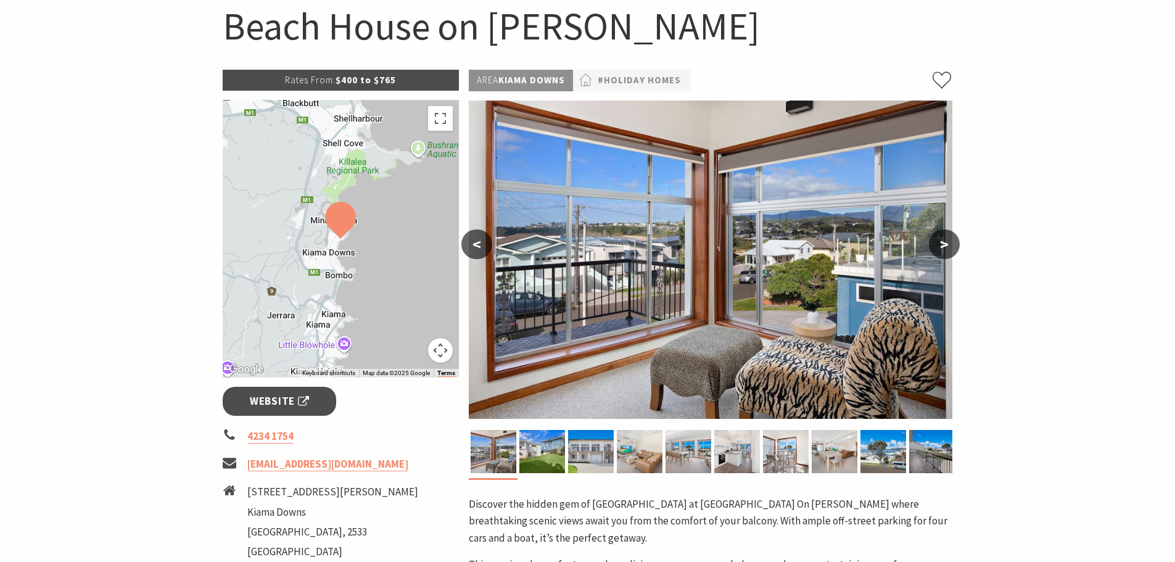
scroll to position [123, 0]
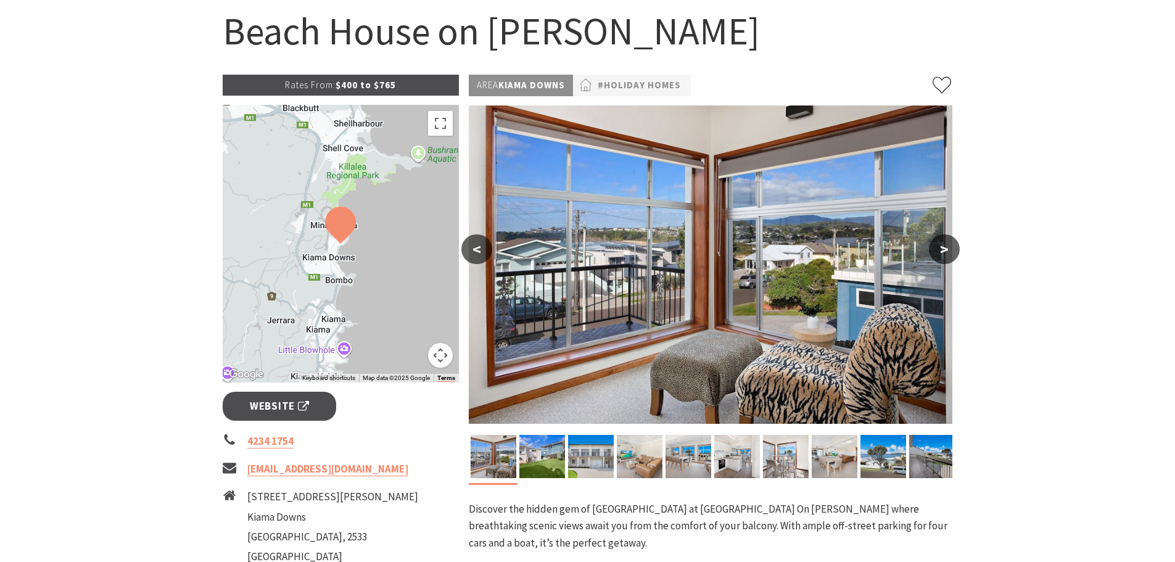
click at [942, 246] on button ">" at bounding box center [944, 249] width 31 height 30
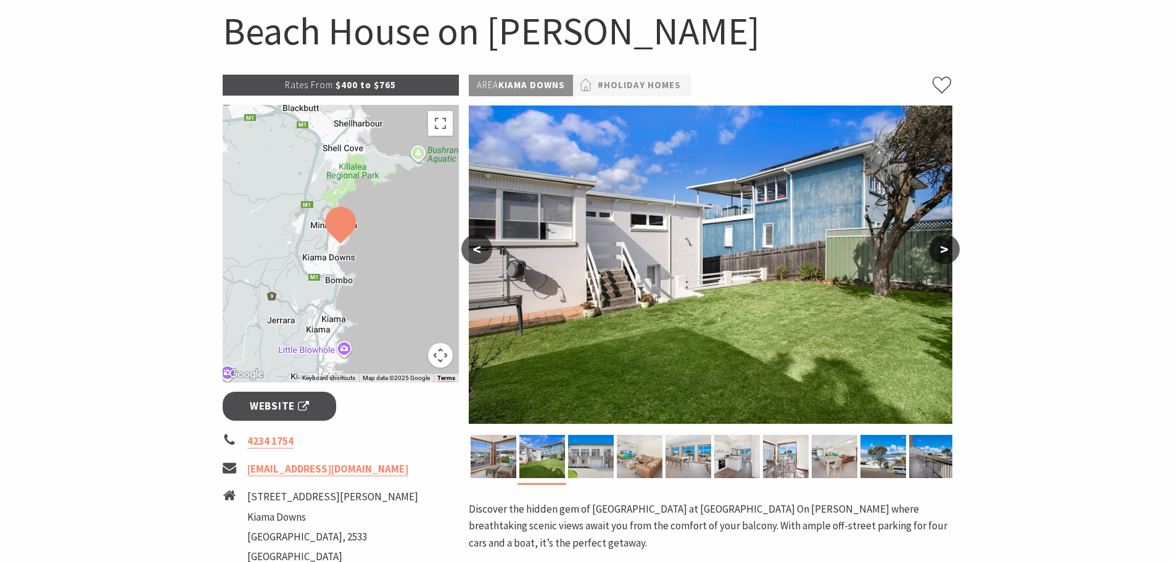
click at [942, 246] on button ">" at bounding box center [944, 249] width 31 height 30
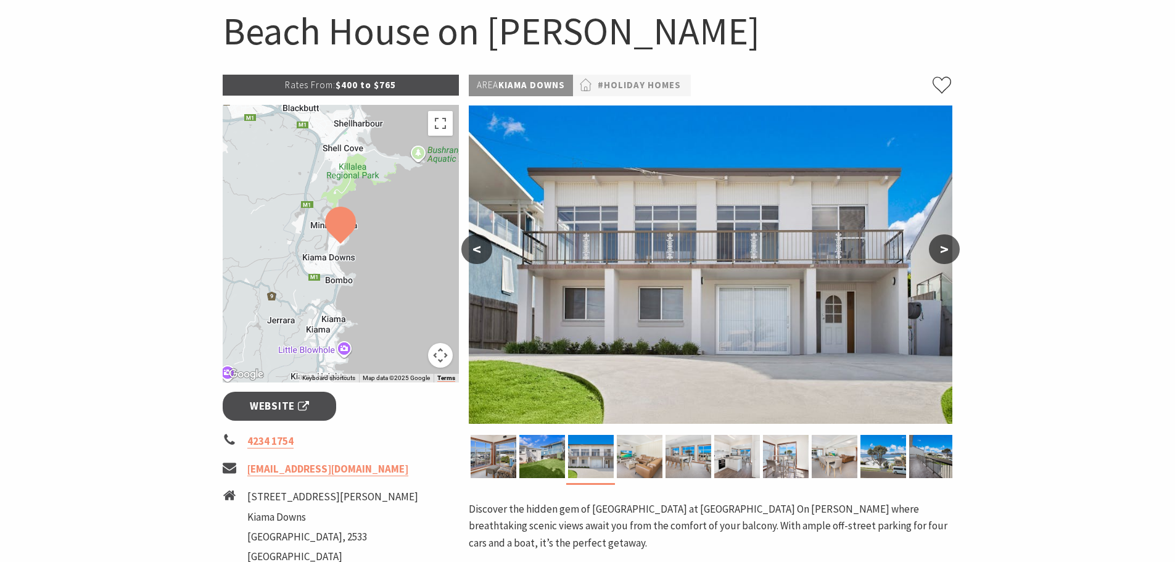
click at [942, 246] on button ">" at bounding box center [944, 249] width 31 height 30
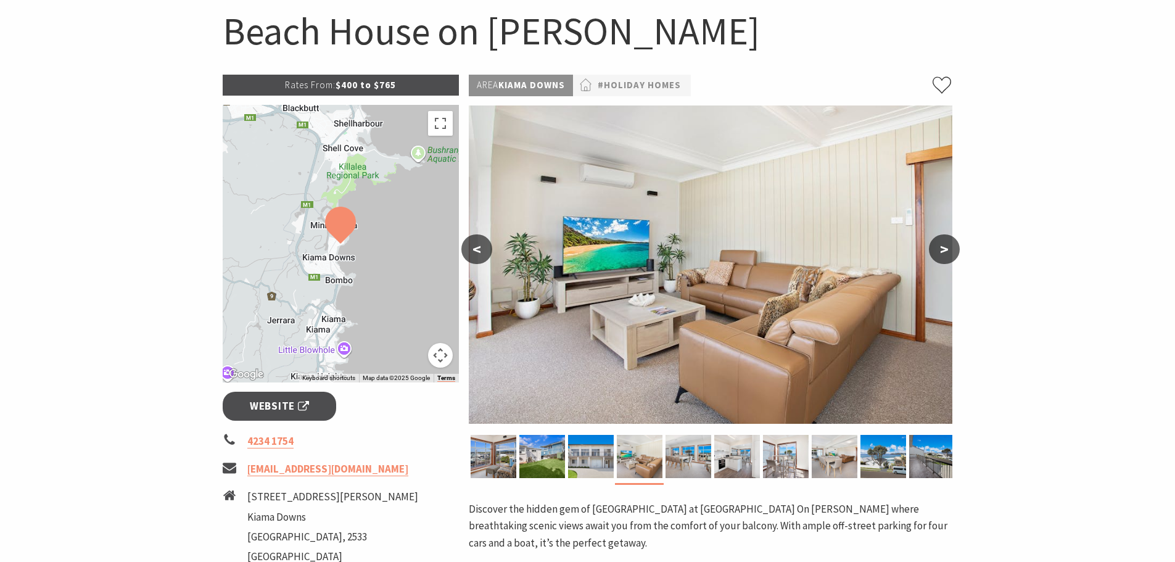
click at [942, 246] on button ">" at bounding box center [944, 249] width 31 height 30
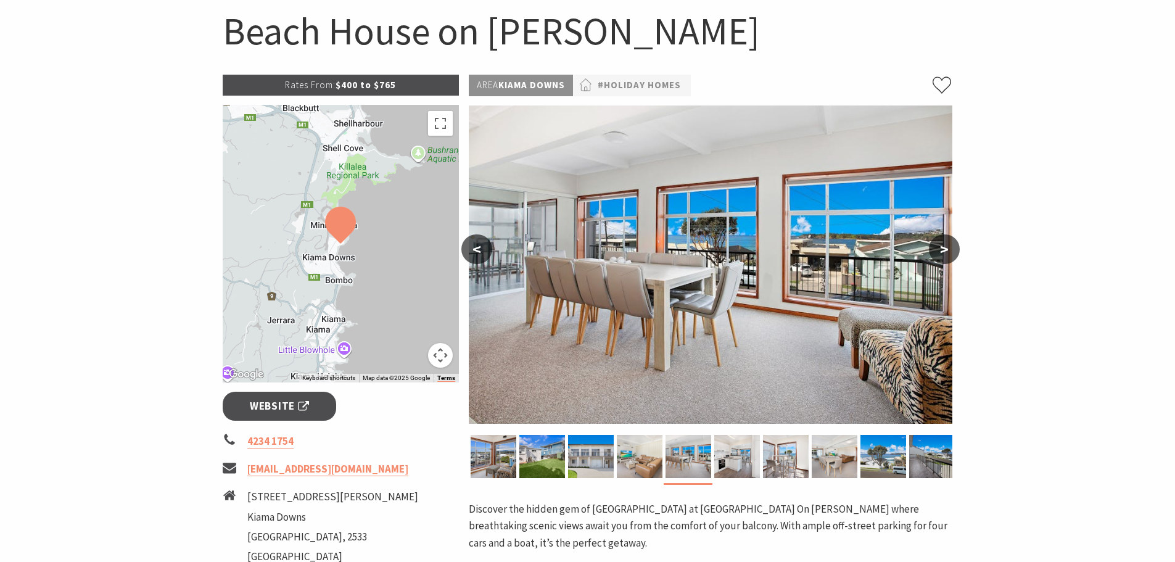
click at [946, 247] on button ">" at bounding box center [944, 249] width 31 height 30
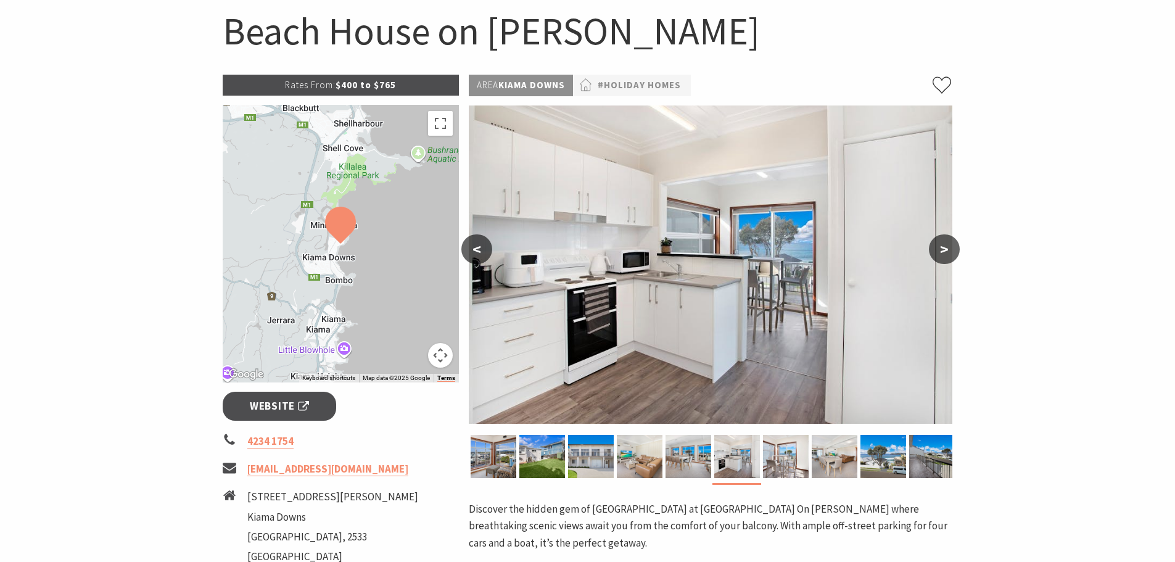
click at [946, 247] on button ">" at bounding box center [944, 249] width 31 height 30
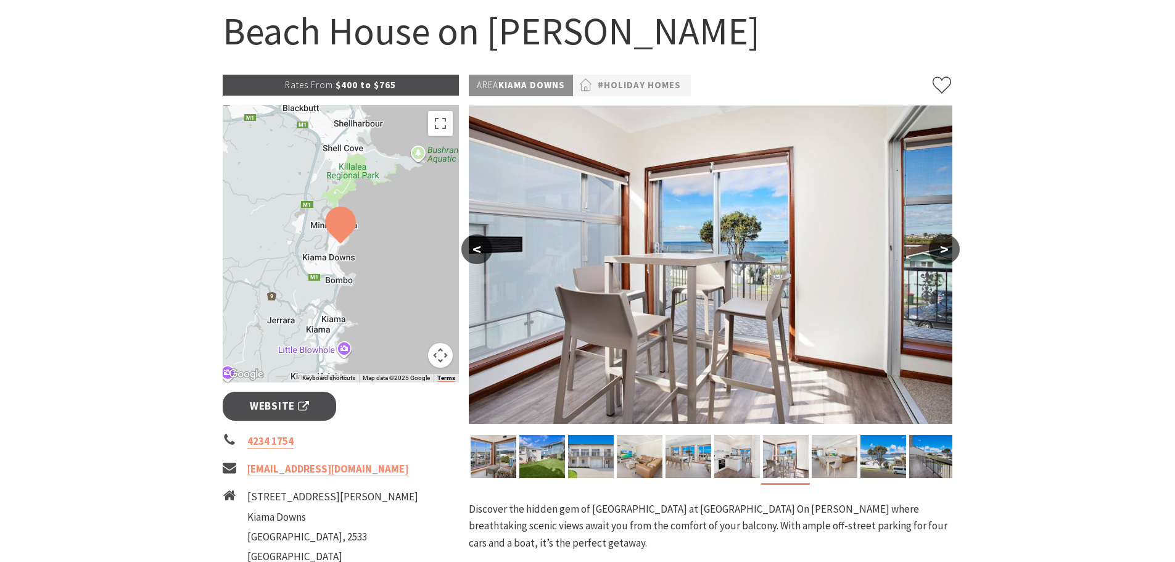
click at [946, 247] on button ">" at bounding box center [944, 249] width 31 height 30
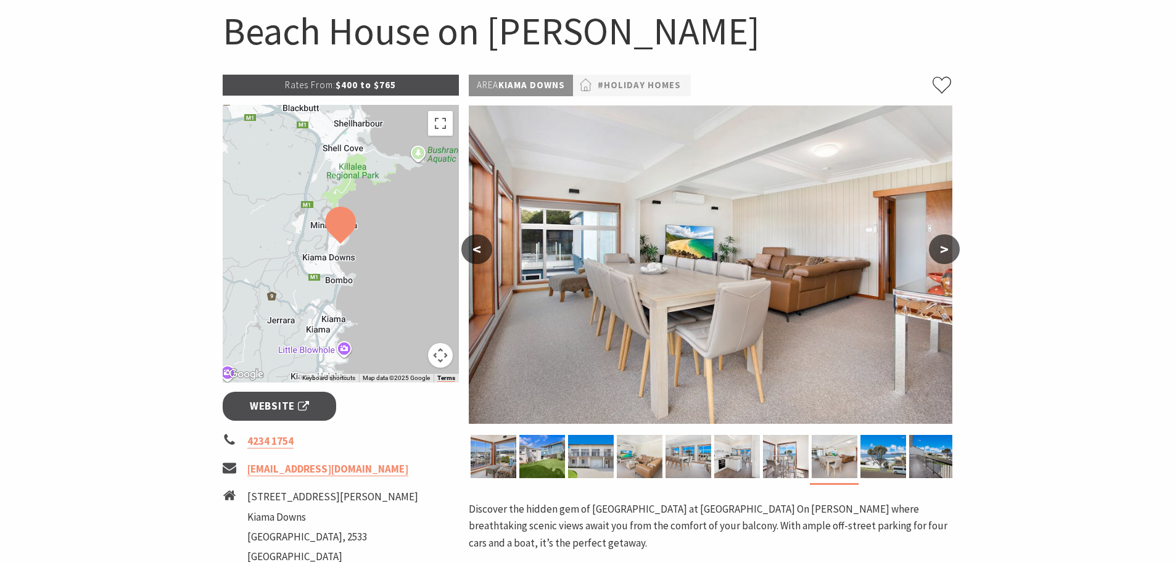
click at [946, 247] on button ">" at bounding box center [944, 249] width 31 height 30
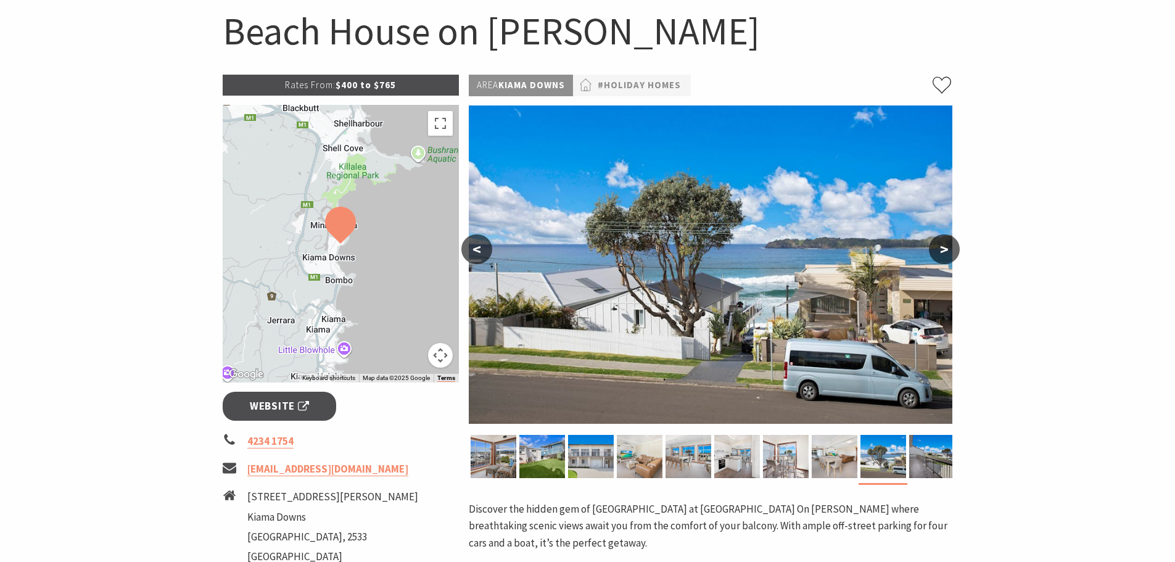
click at [946, 247] on button ">" at bounding box center [944, 249] width 31 height 30
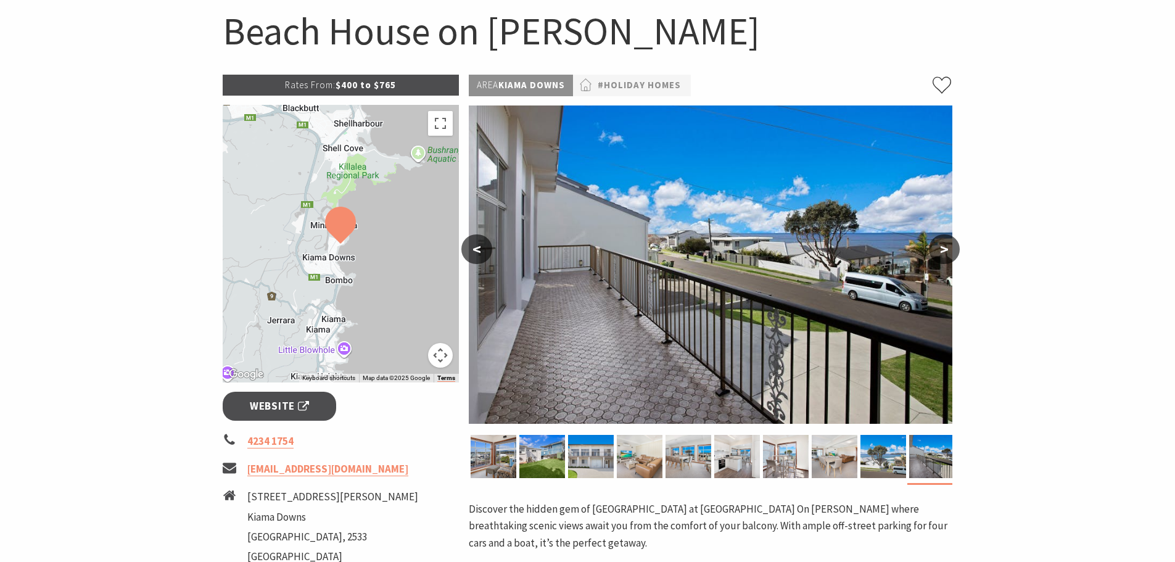
click at [946, 247] on button ">" at bounding box center [944, 249] width 31 height 30
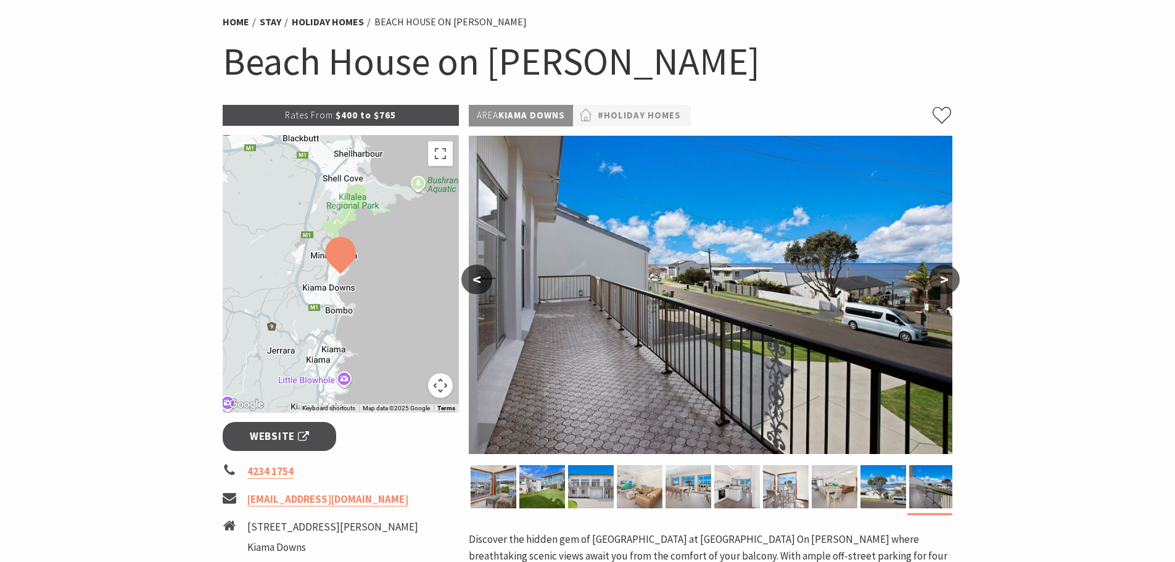
scroll to position [62, 0]
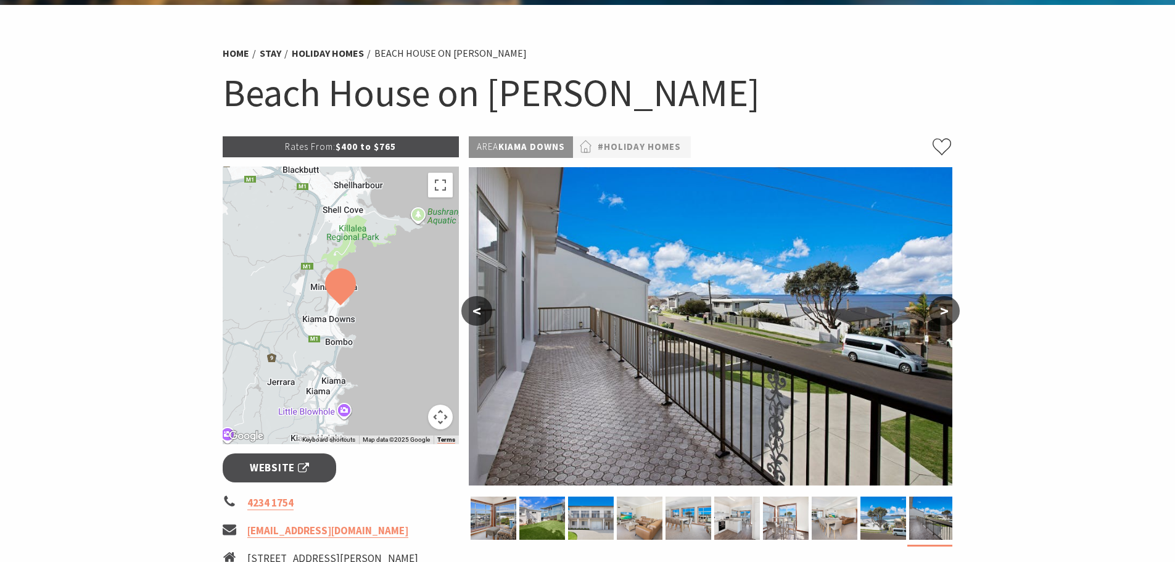
click at [477, 307] on button "<" at bounding box center [476, 311] width 31 height 30
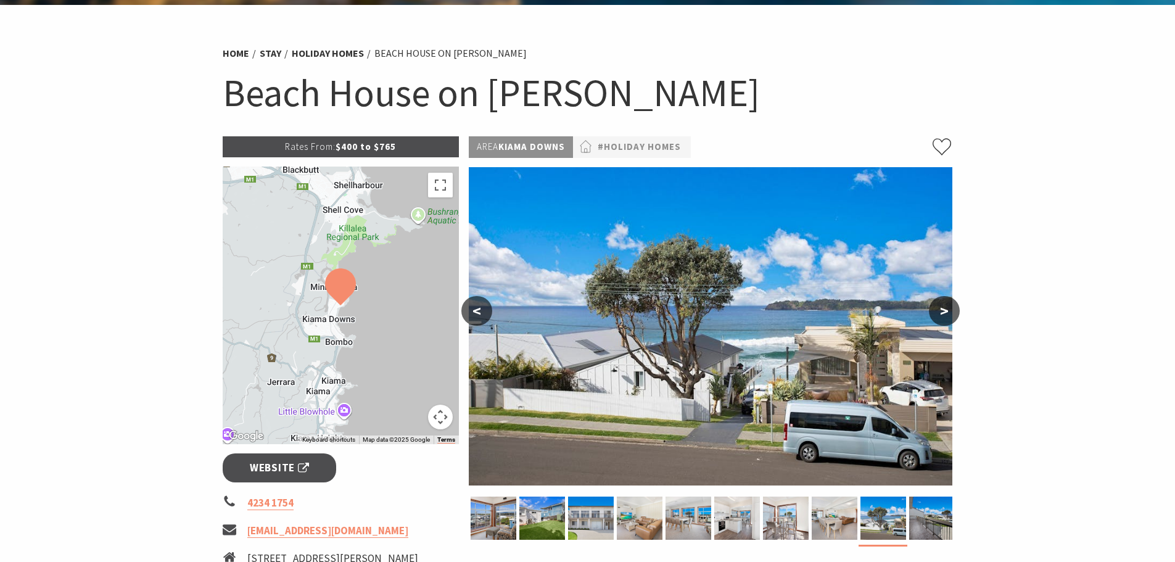
click at [477, 308] on button "<" at bounding box center [476, 311] width 31 height 30
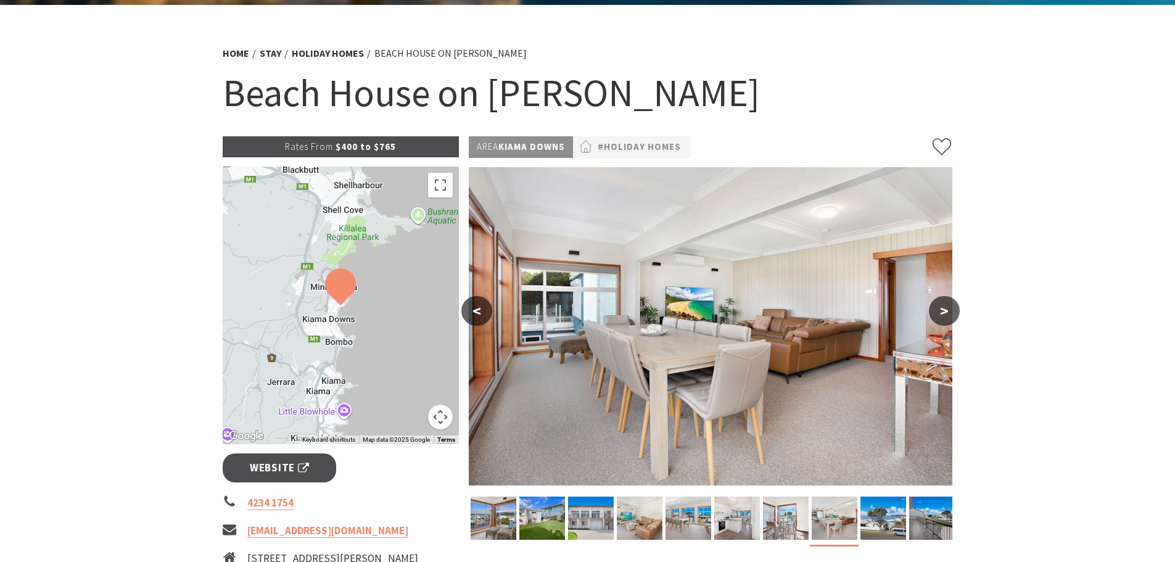
click at [477, 308] on button "<" at bounding box center [476, 311] width 31 height 30
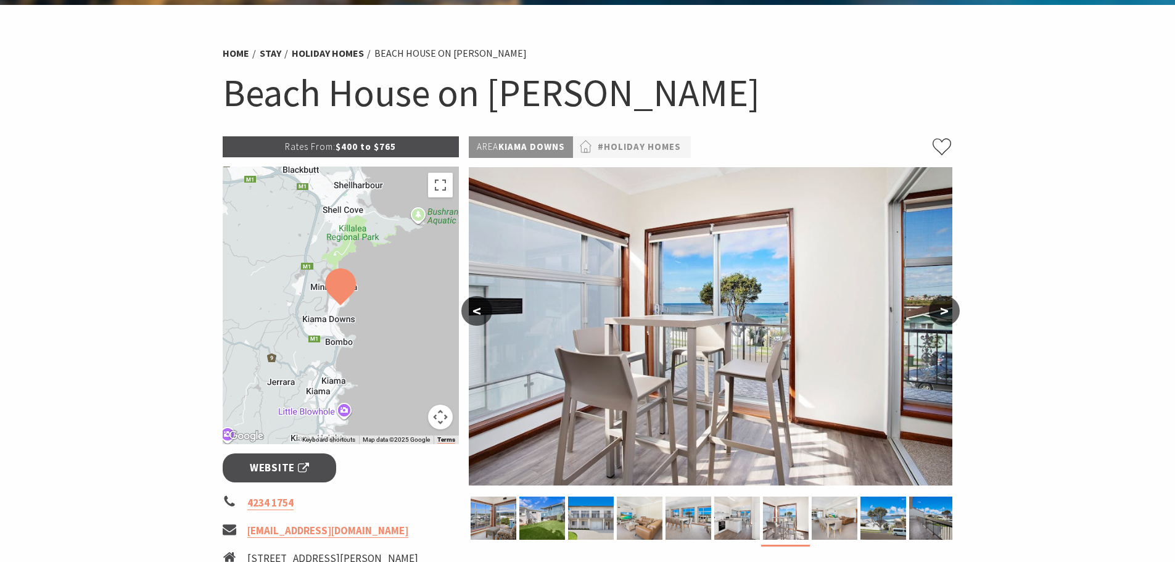
click at [477, 308] on button "<" at bounding box center [476, 311] width 31 height 30
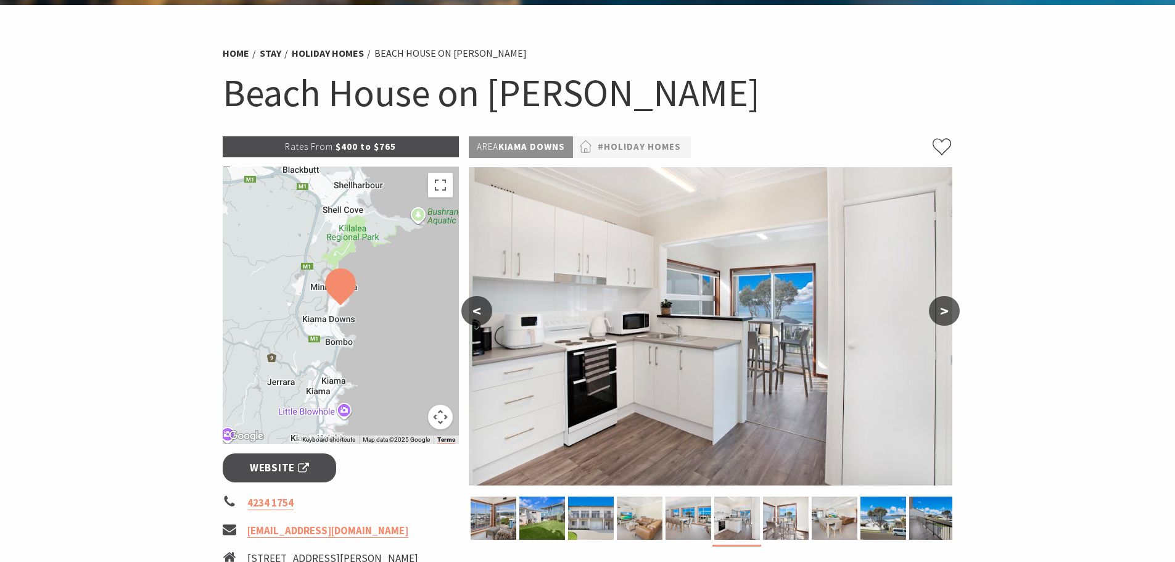
click at [477, 308] on button "<" at bounding box center [476, 311] width 31 height 30
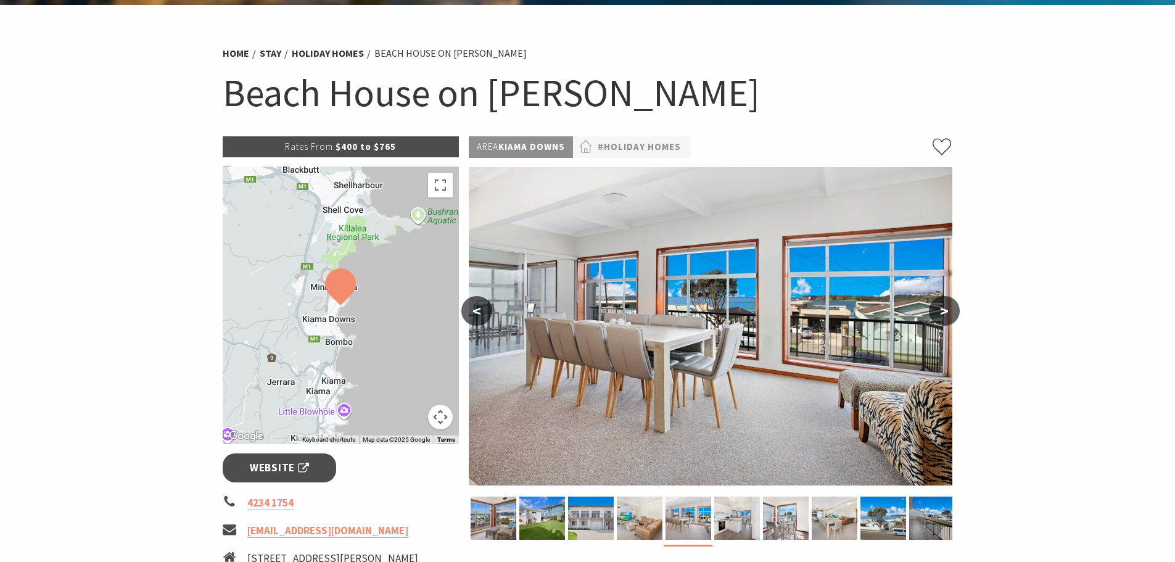
click at [477, 308] on button "<" at bounding box center [476, 311] width 31 height 30
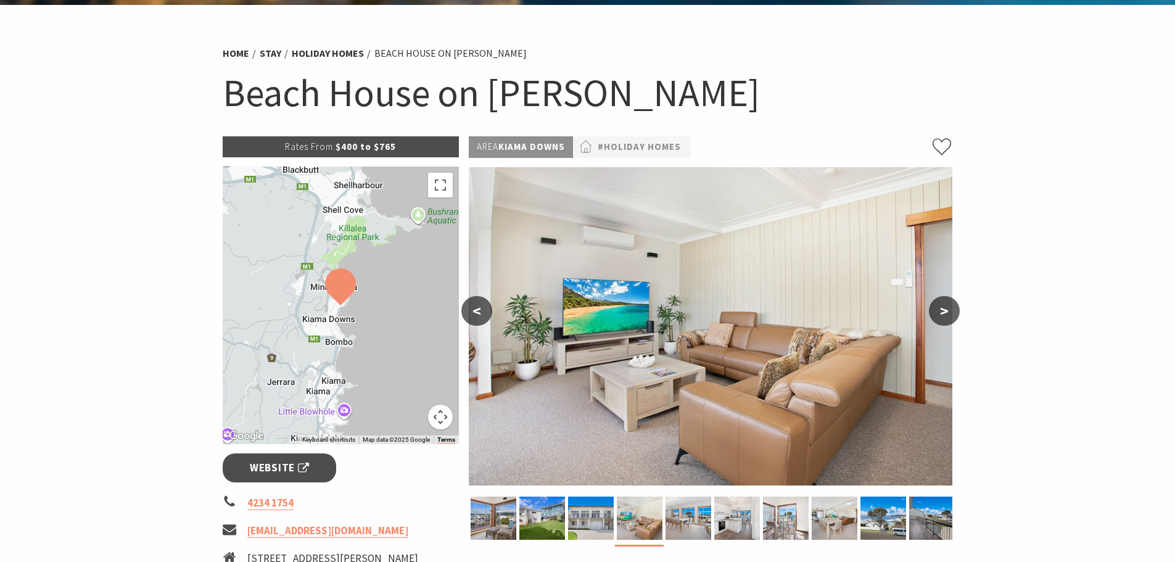
click at [477, 308] on button "<" at bounding box center [476, 311] width 31 height 30
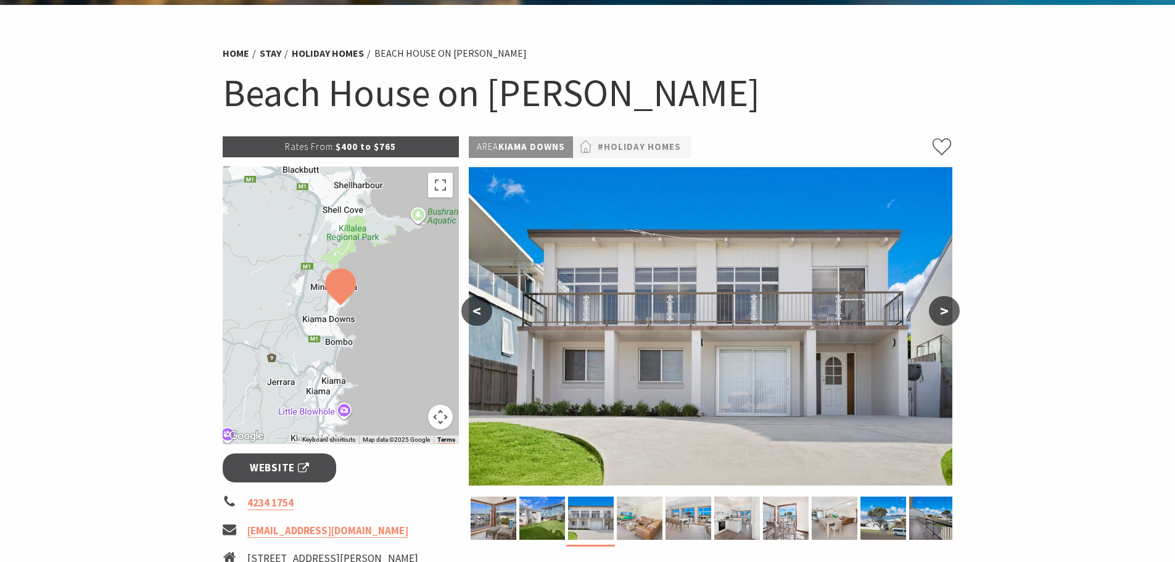
click at [477, 308] on button "<" at bounding box center [476, 311] width 31 height 30
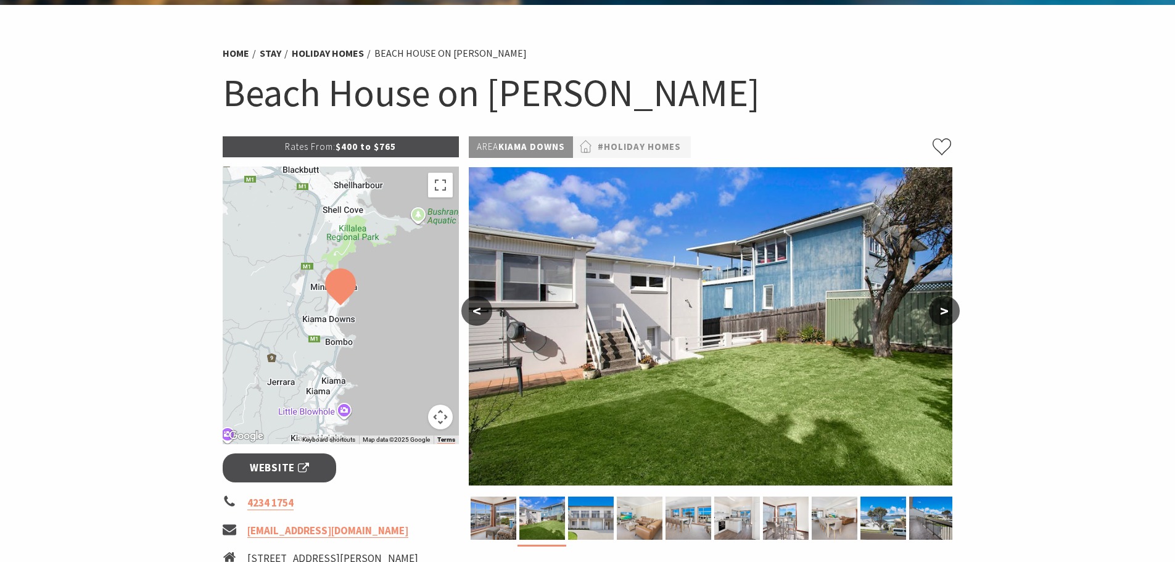
click at [477, 308] on button "<" at bounding box center [476, 311] width 31 height 30
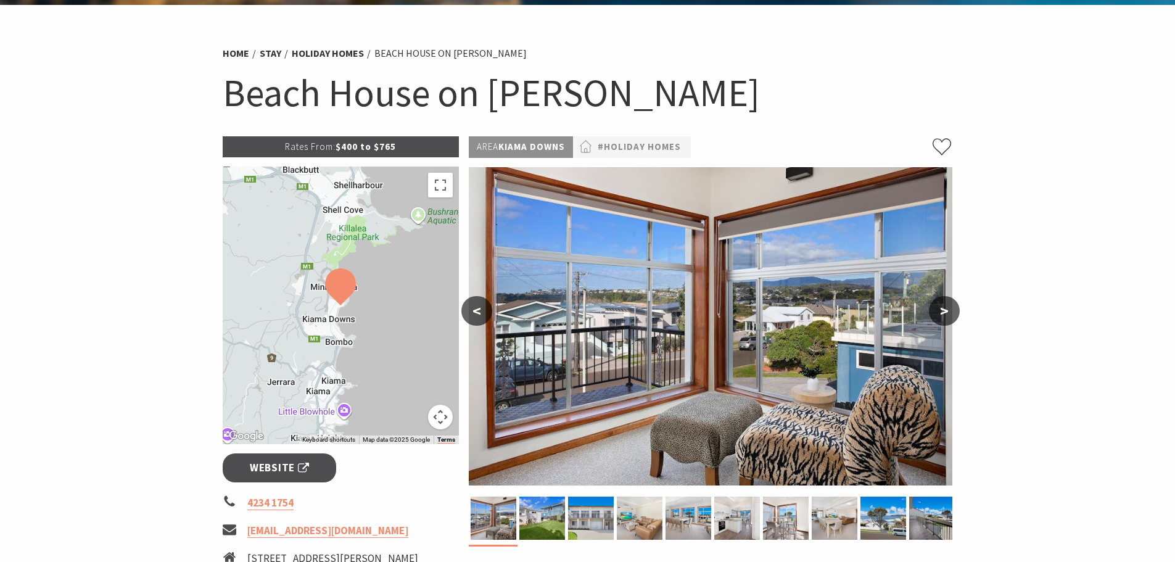
click at [477, 308] on button "<" at bounding box center [476, 311] width 31 height 30
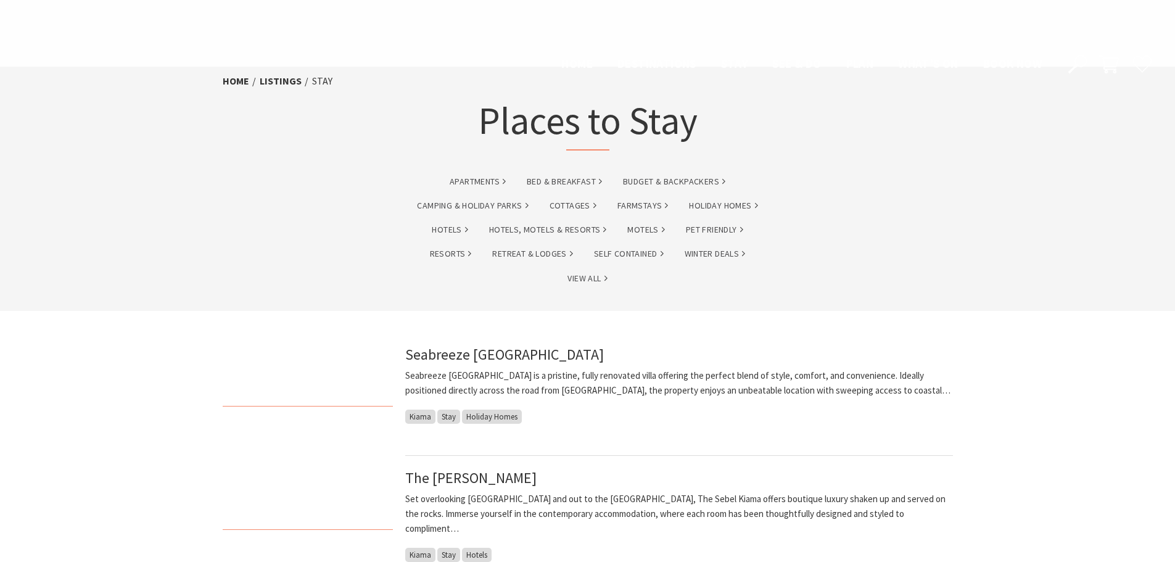
scroll to position [1172, 0]
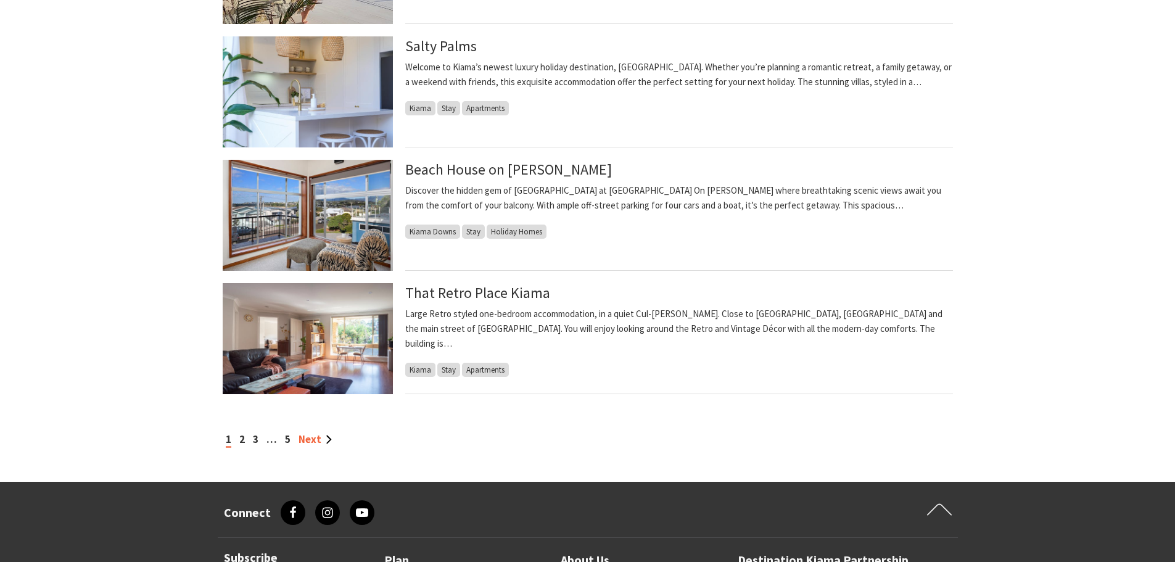
click at [314, 440] on link "Next" at bounding box center [314, 439] width 33 height 14
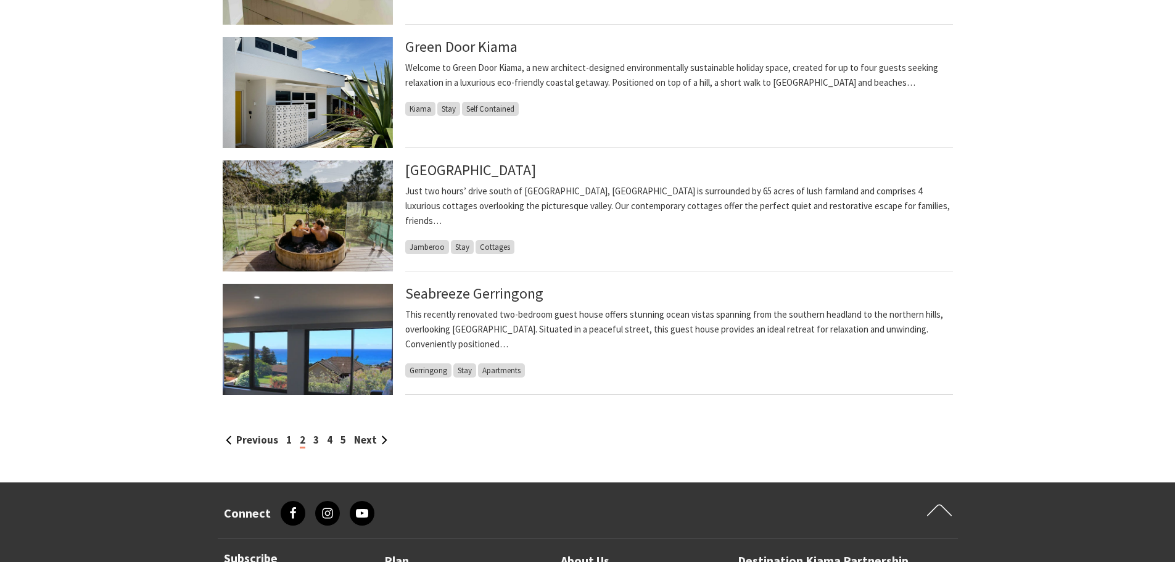
scroll to position [1172, 0]
click at [365, 437] on link "Next" at bounding box center [370, 439] width 33 height 14
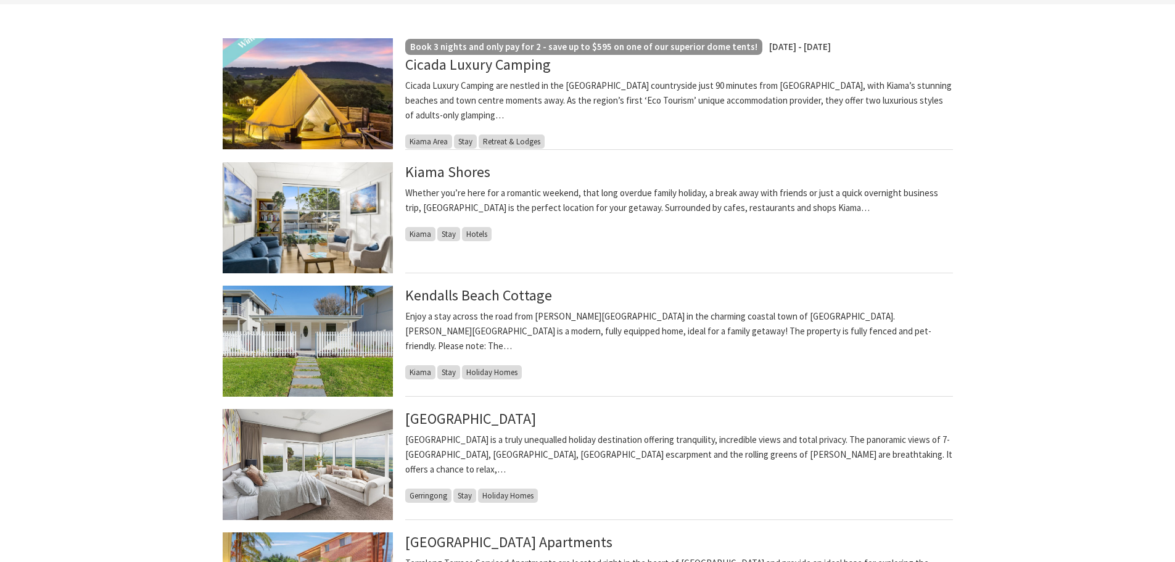
scroll to position [432, 0]
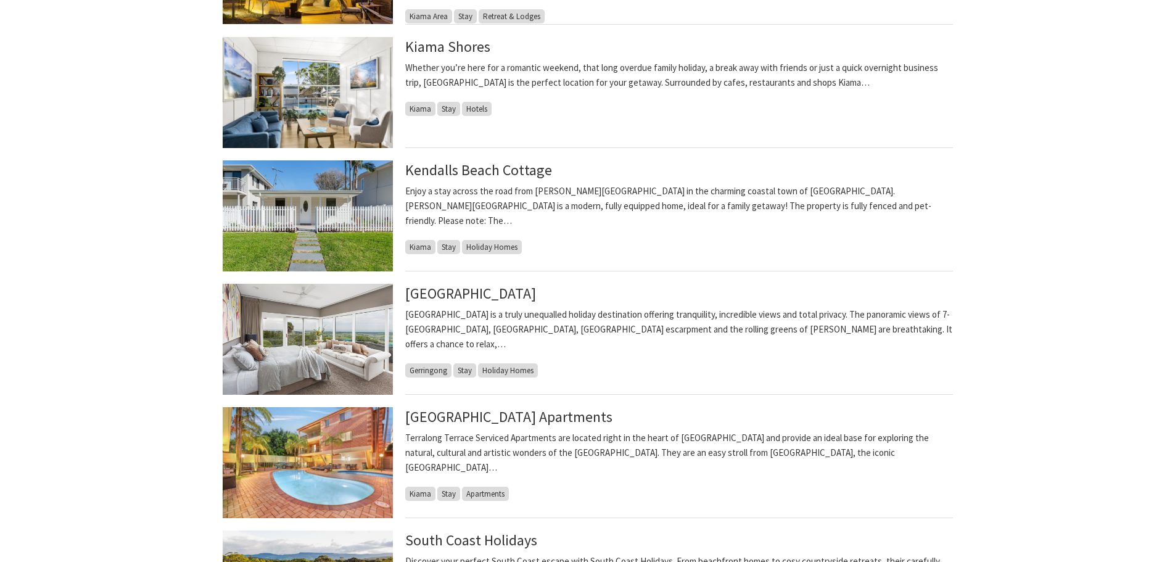
click at [313, 334] on img at bounding box center [308, 339] width 170 height 111
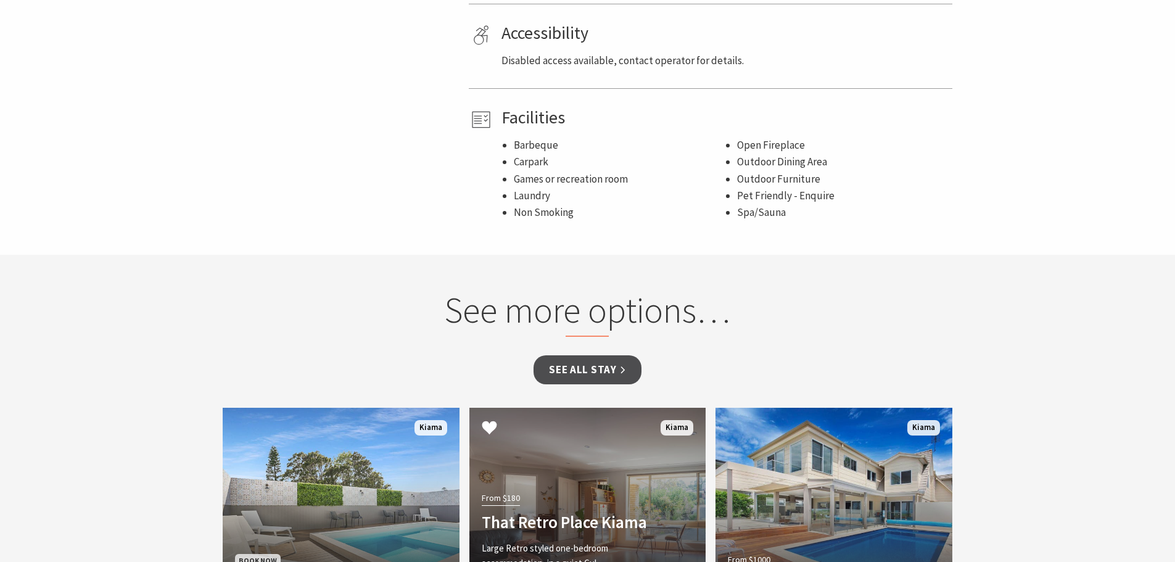
scroll to position [863, 0]
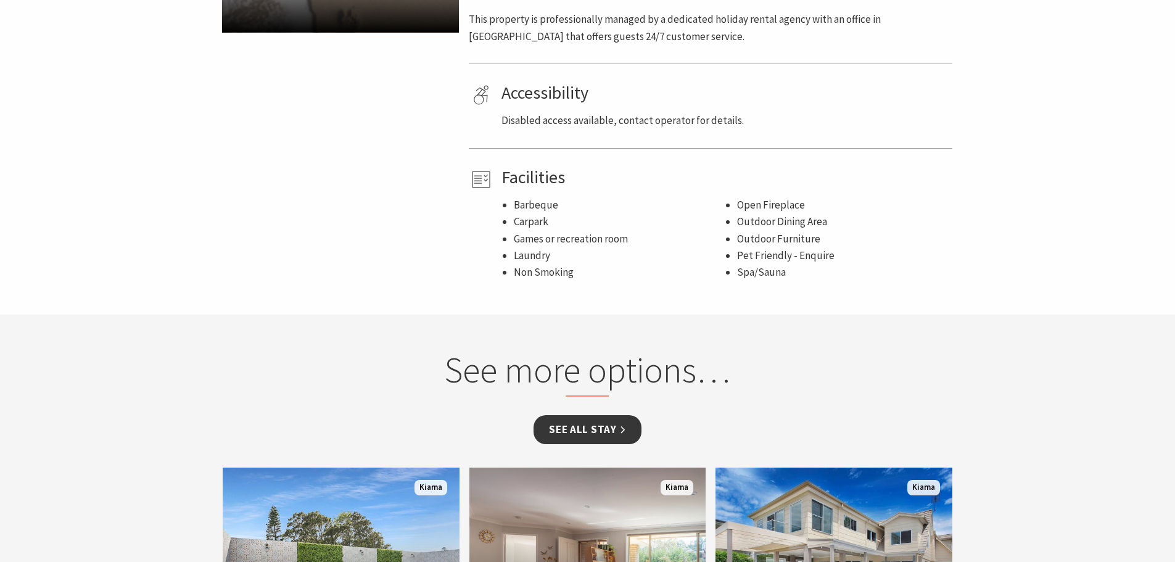
click at [577, 415] on link "See all Stay" at bounding box center [586, 429] width 107 height 29
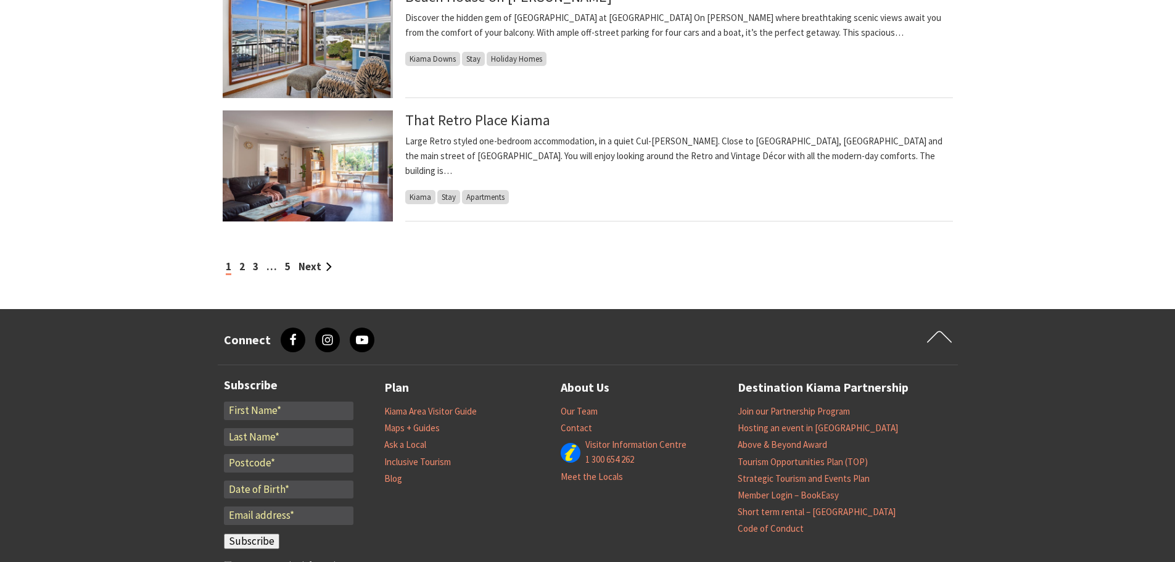
scroll to position [1357, 0]
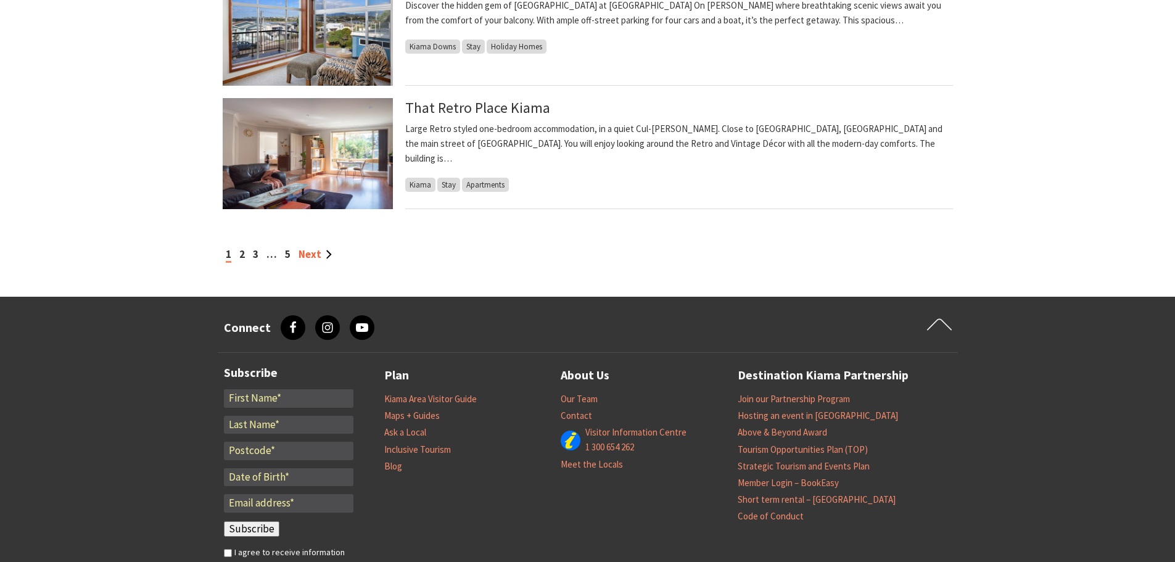
click at [309, 252] on link "Next" at bounding box center [314, 254] width 33 height 14
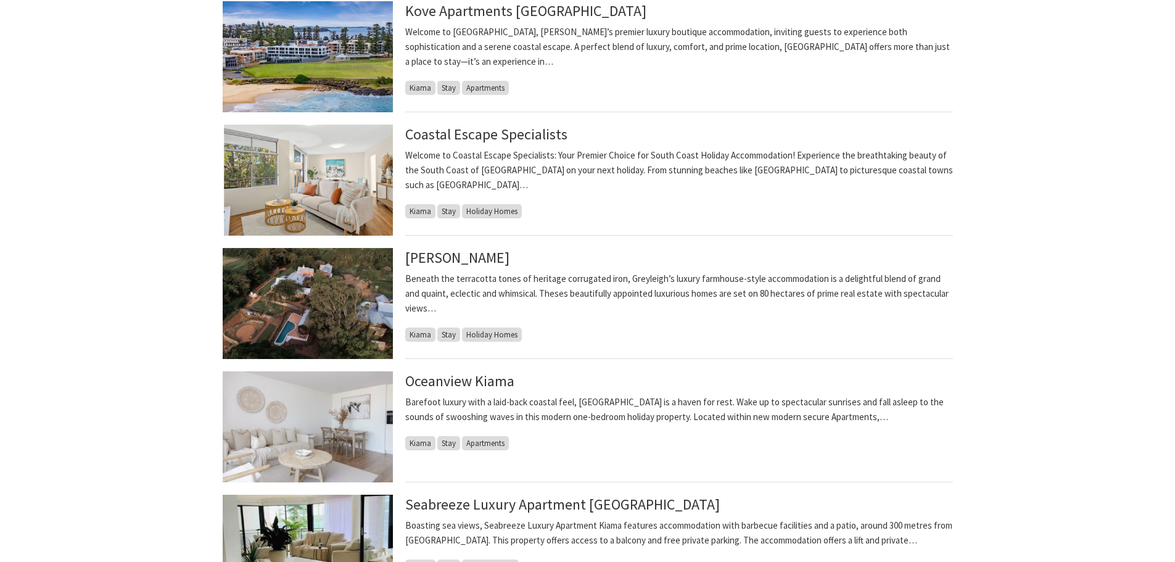
scroll to position [617, 0]
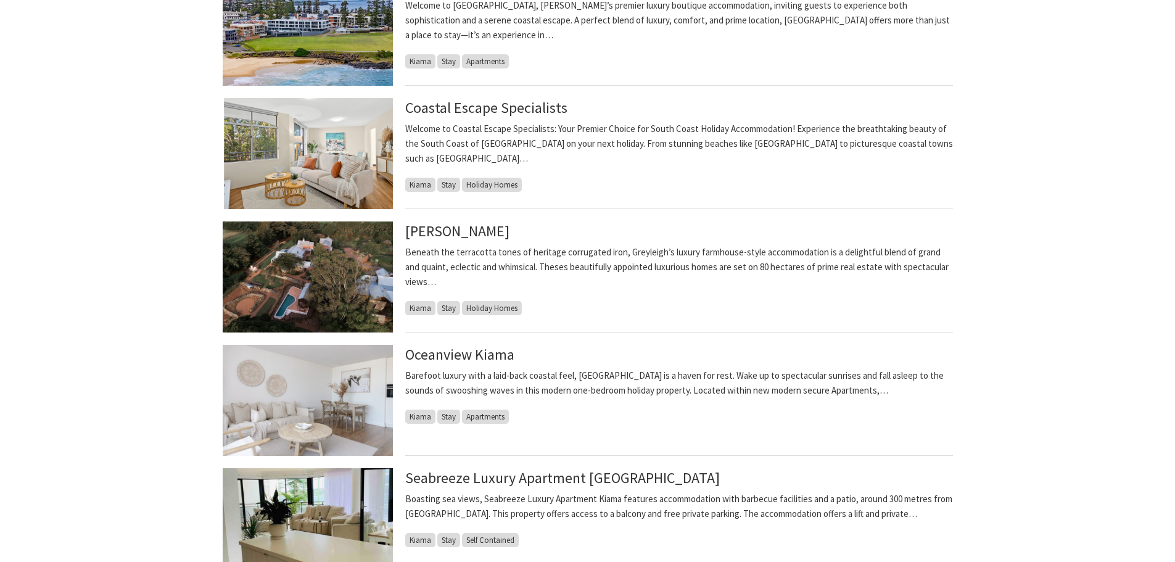
click at [291, 273] on img at bounding box center [308, 276] width 170 height 111
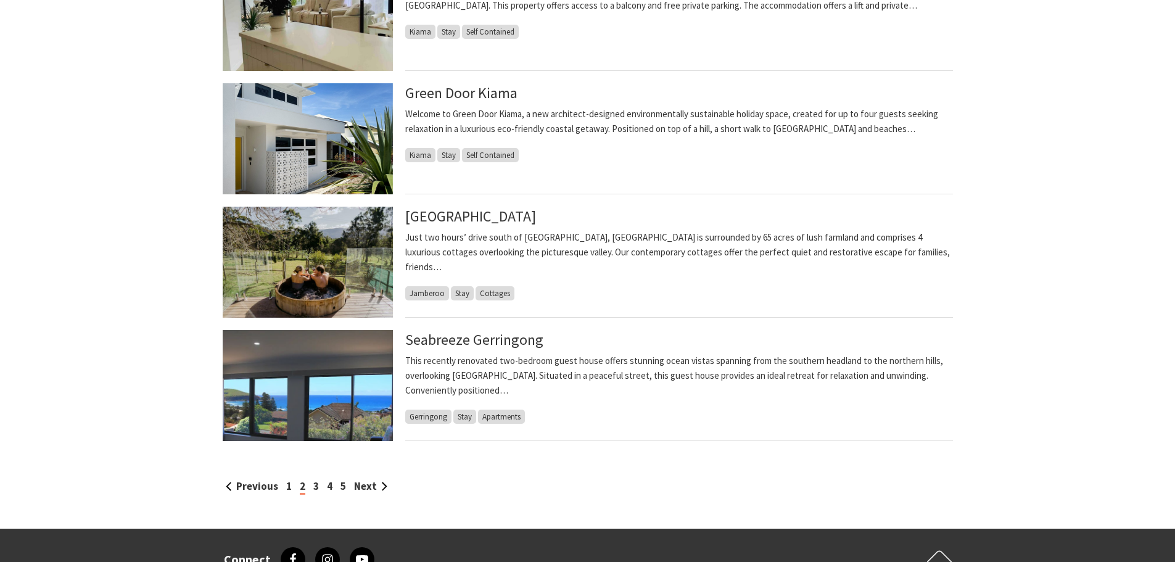
scroll to position [1172, 0]
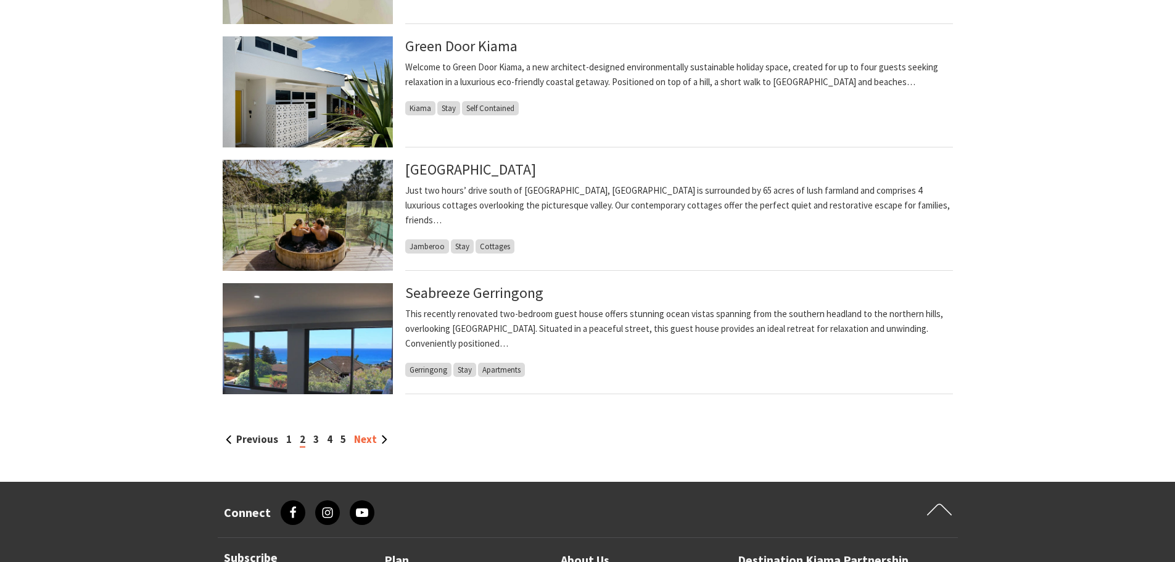
click at [363, 437] on link "Next" at bounding box center [370, 439] width 33 height 14
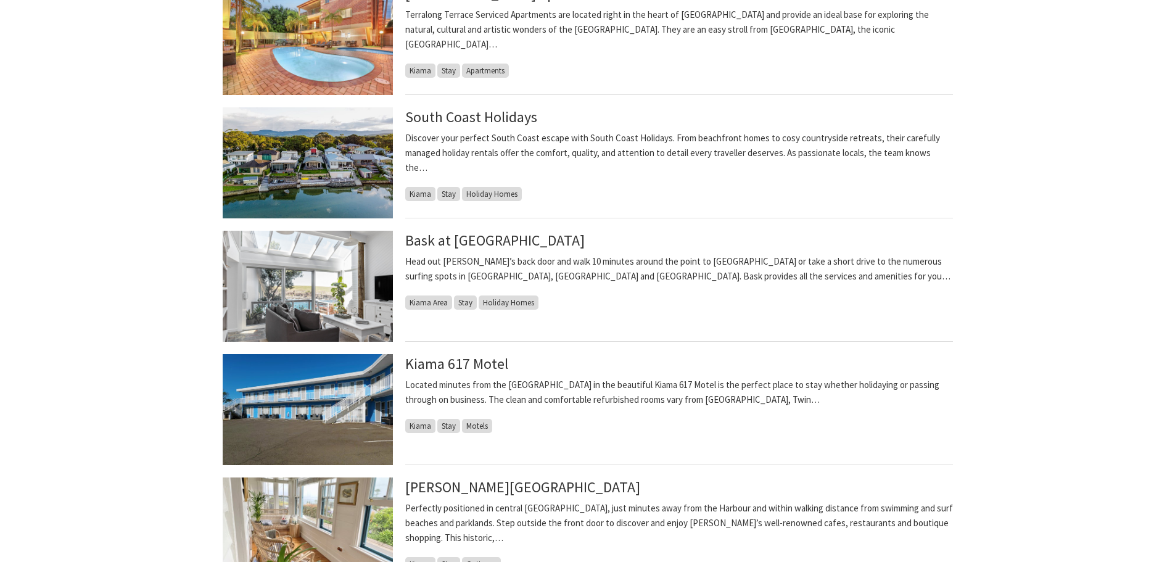
scroll to position [863, 0]
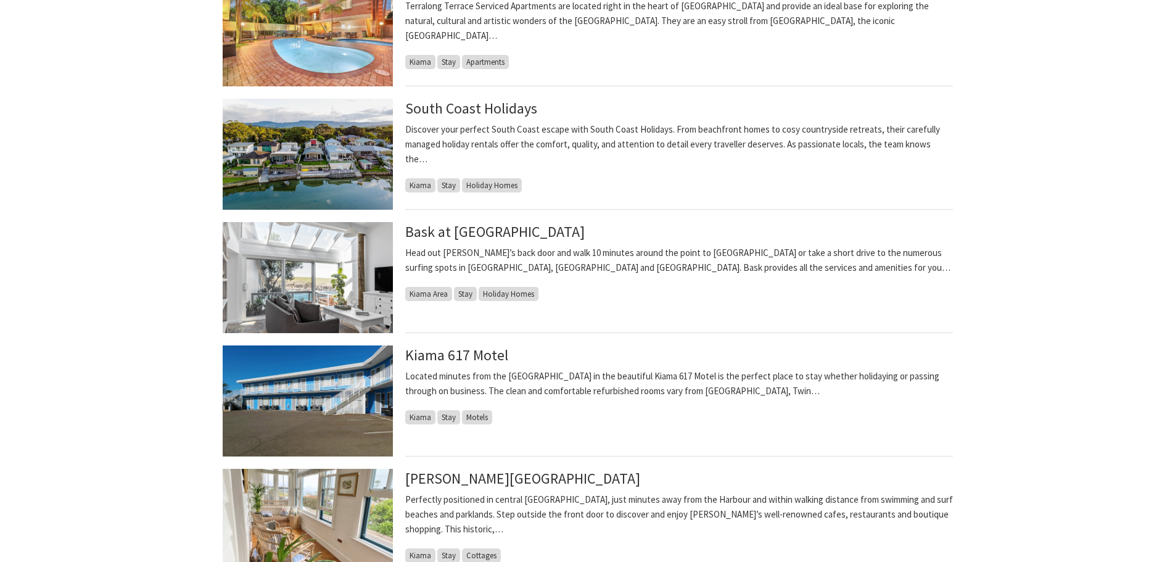
click at [303, 281] on img at bounding box center [308, 277] width 170 height 111
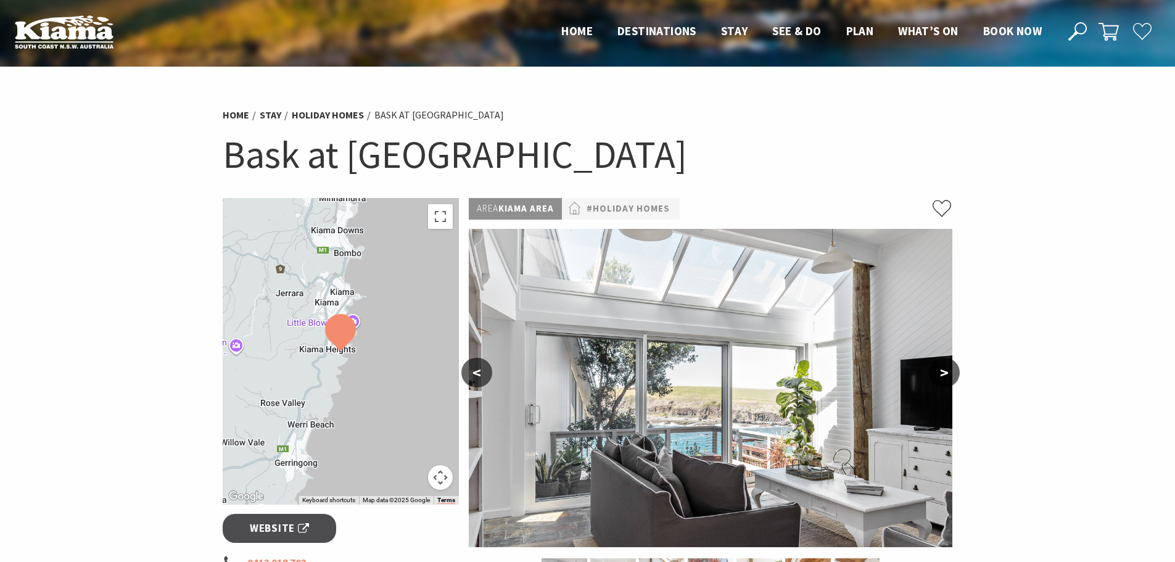
click at [677, 358] on img at bounding box center [711, 388] width 484 height 318
click at [947, 366] on button ">" at bounding box center [944, 373] width 31 height 30
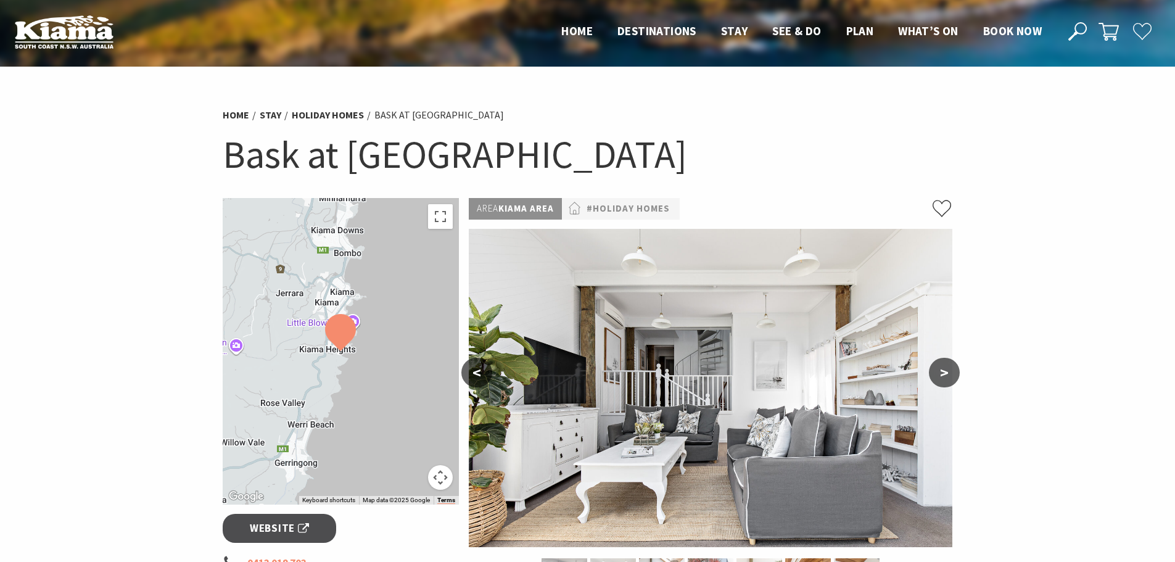
click at [947, 366] on button ">" at bounding box center [944, 373] width 31 height 30
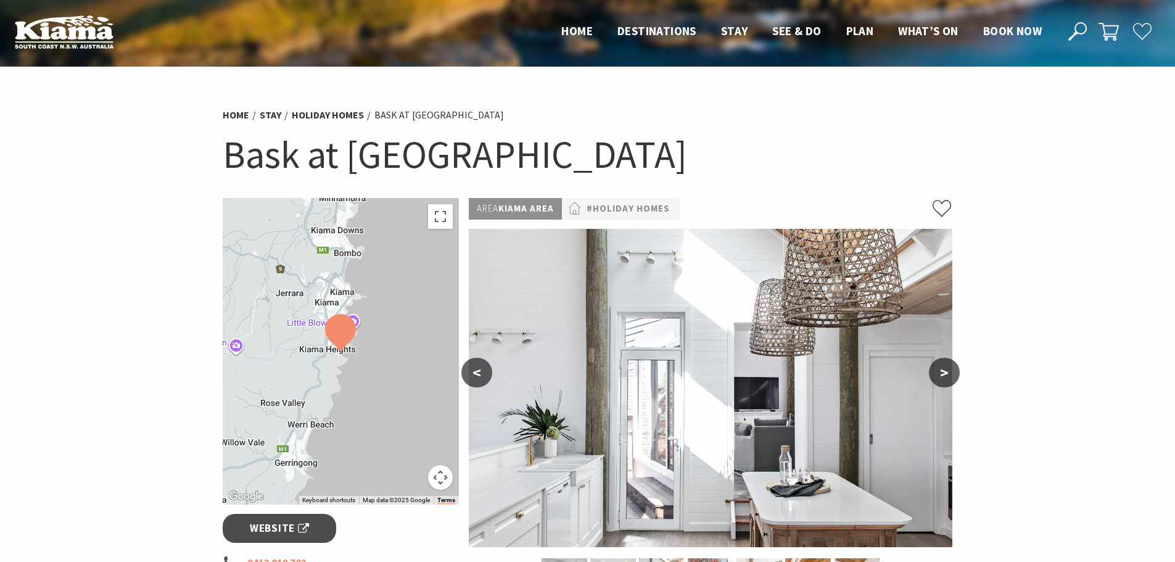
click at [947, 366] on button ">" at bounding box center [944, 373] width 31 height 30
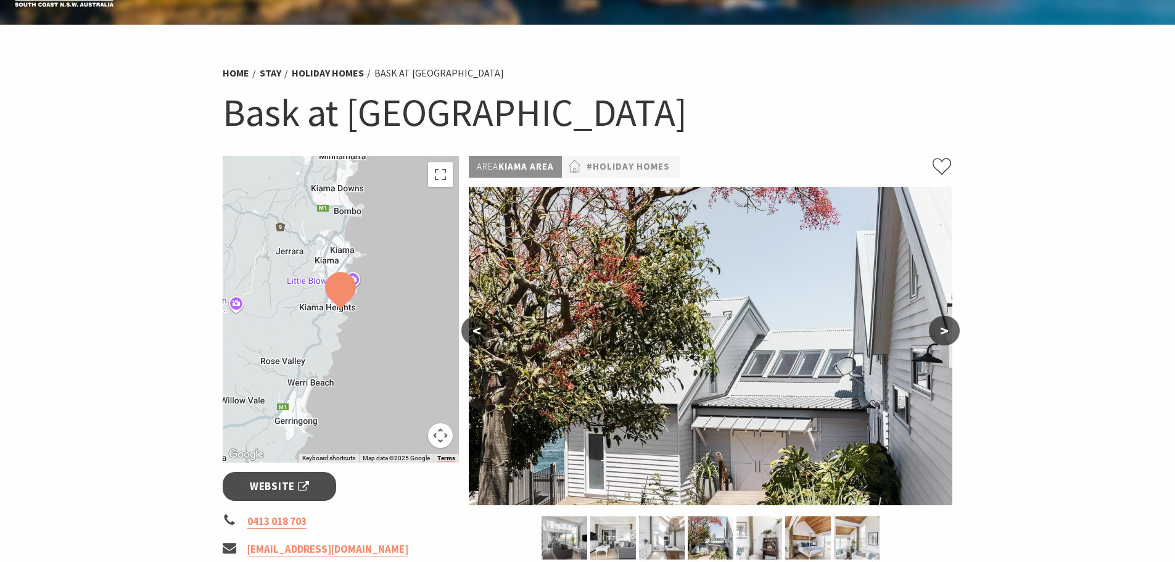
scroll to position [62, 0]
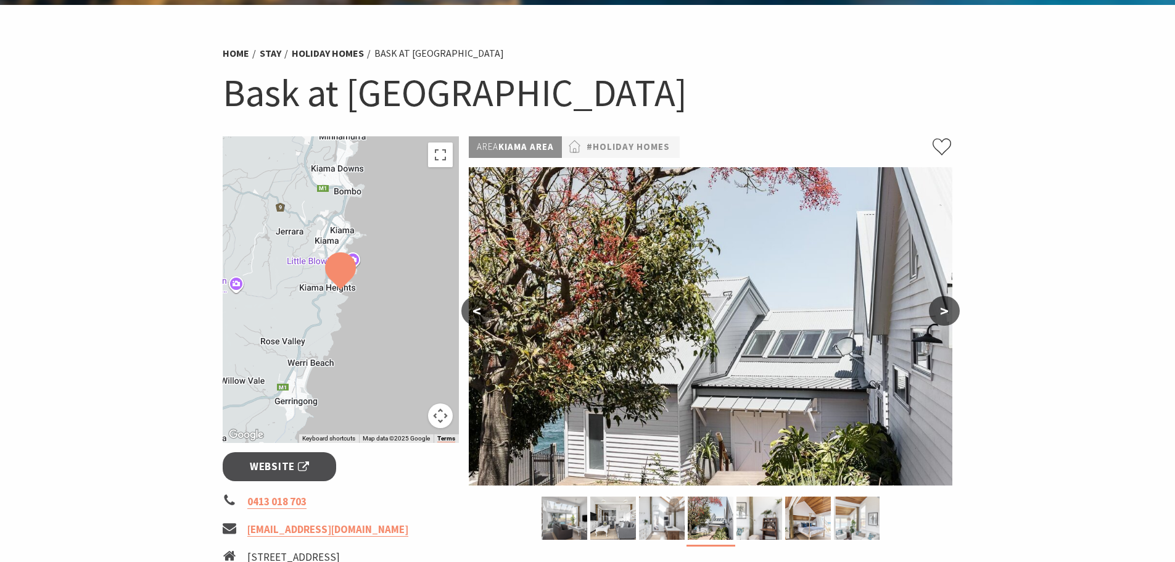
click at [943, 307] on button ">" at bounding box center [944, 311] width 31 height 30
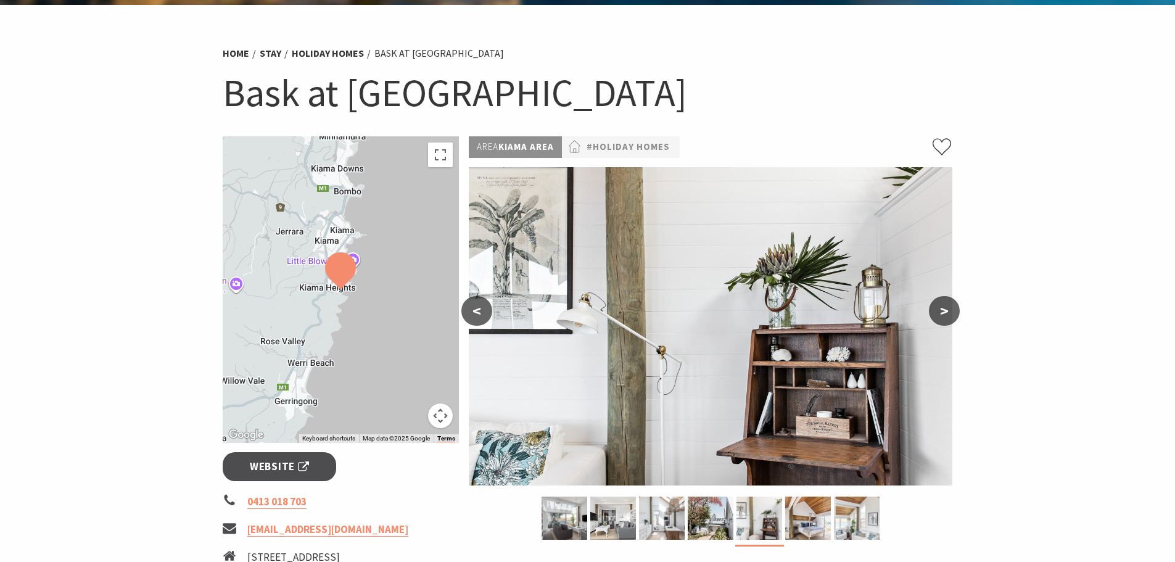
click at [943, 307] on button ">" at bounding box center [944, 311] width 31 height 30
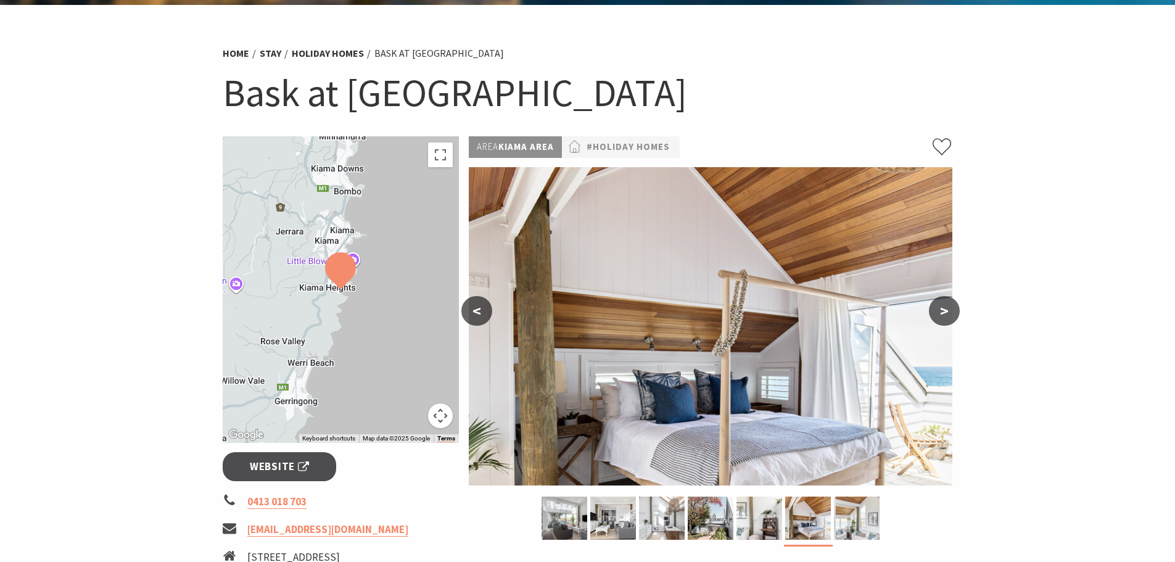
click at [943, 307] on button ">" at bounding box center [944, 311] width 31 height 30
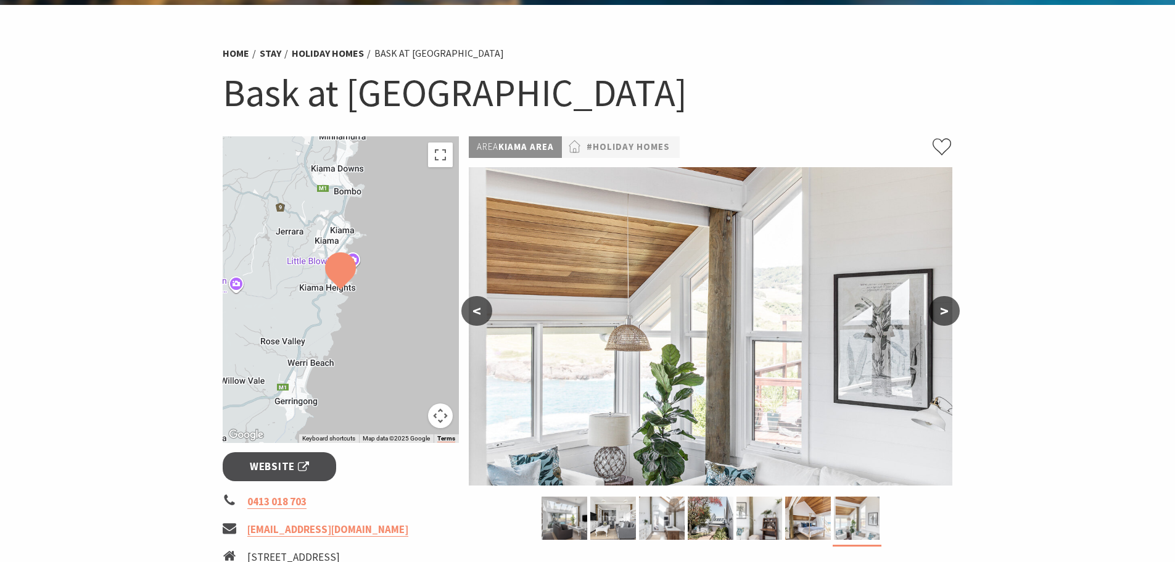
click at [943, 307] on button ">" at bounding box center [944, 311] width 31 height 30
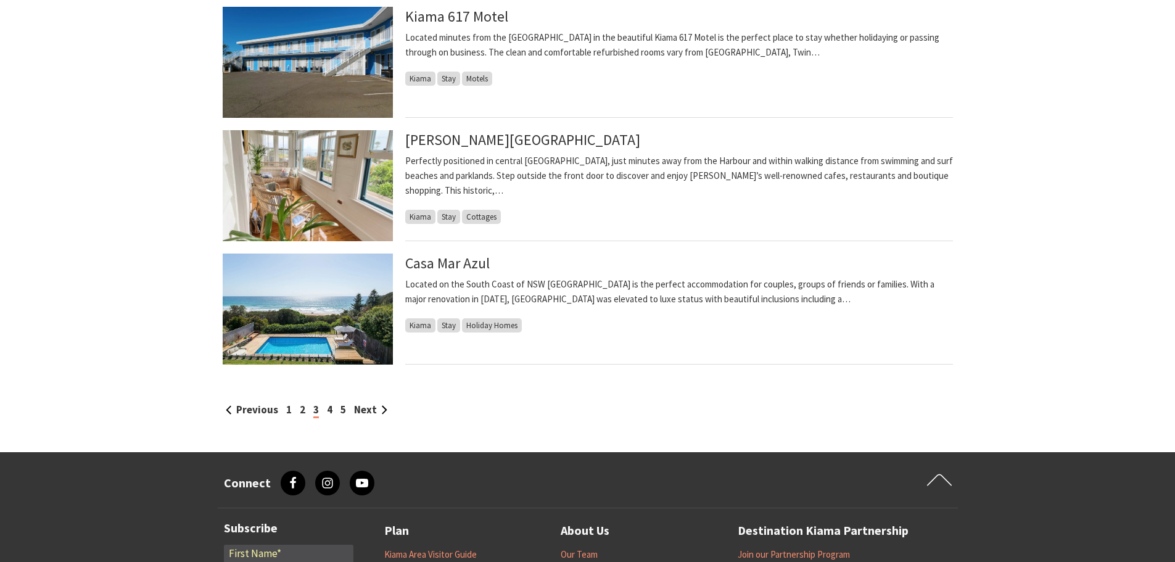
scroll to position [1233, 0]
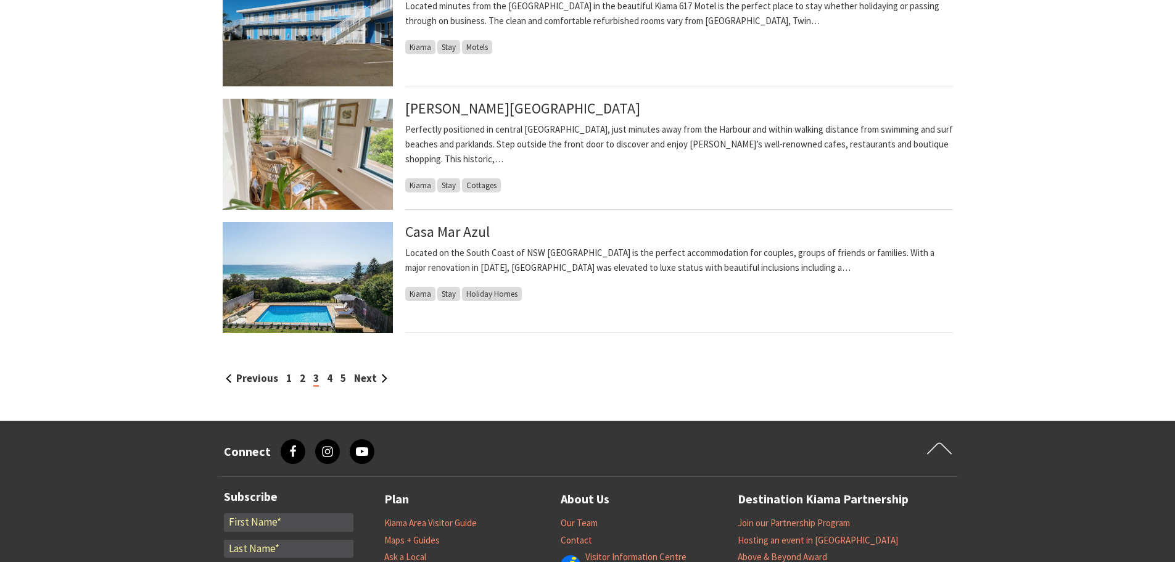
click at [287, 264] on img at bounding box center [308, 277] width 170 height 111
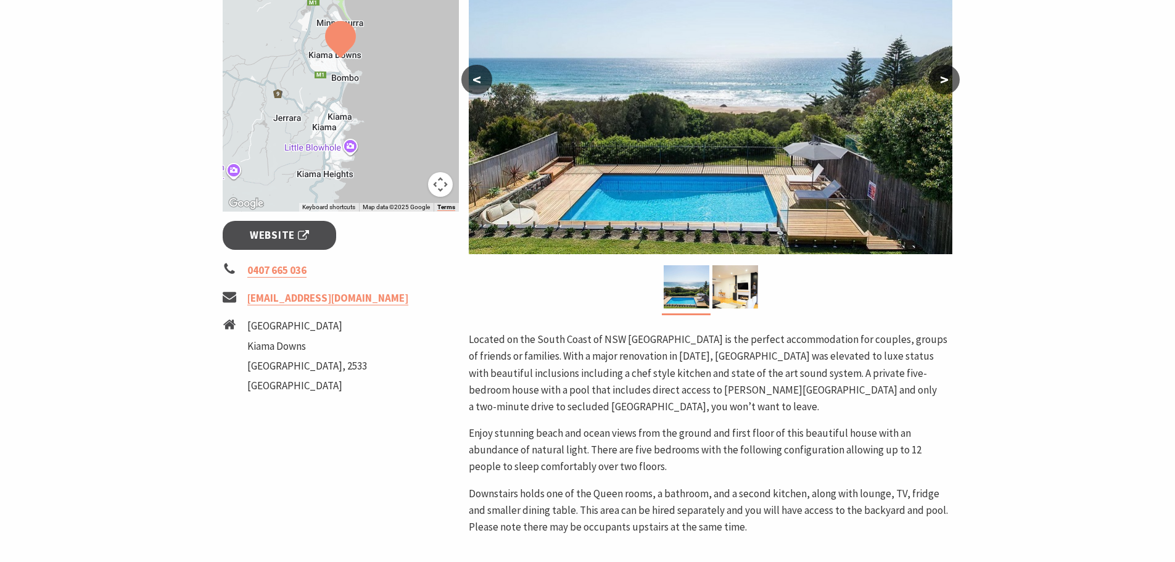
scroll to position [308, 0]
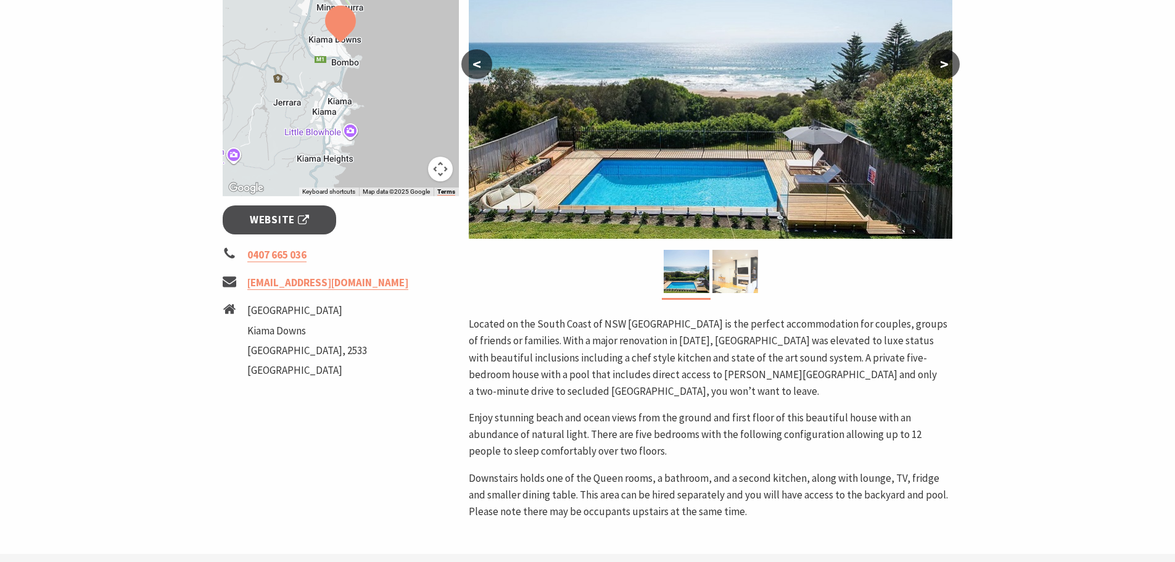
click at [735, 271] on img at bounding box center [735, 271] width 46 height 43
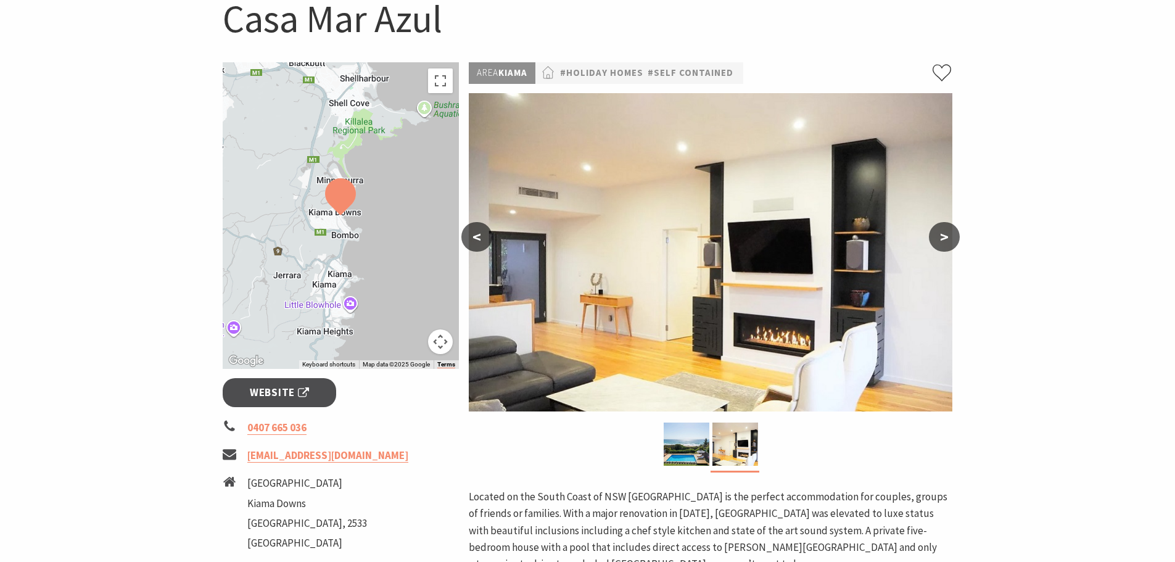
scroll to position [123, 0]
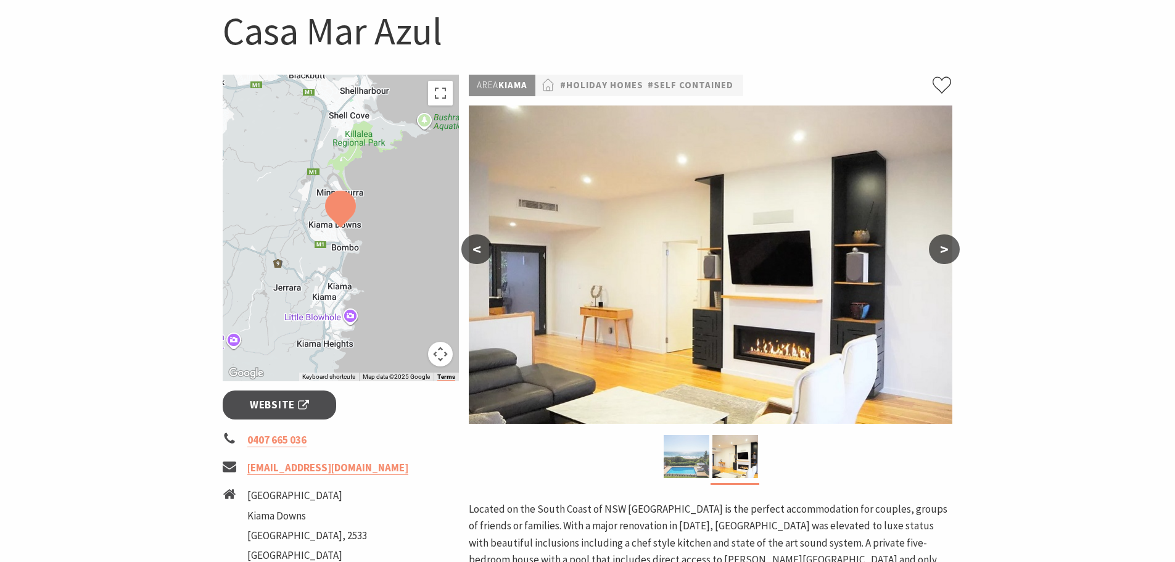
click at [680, 456] on img at bounding box center [687, 456] width 46 height 43
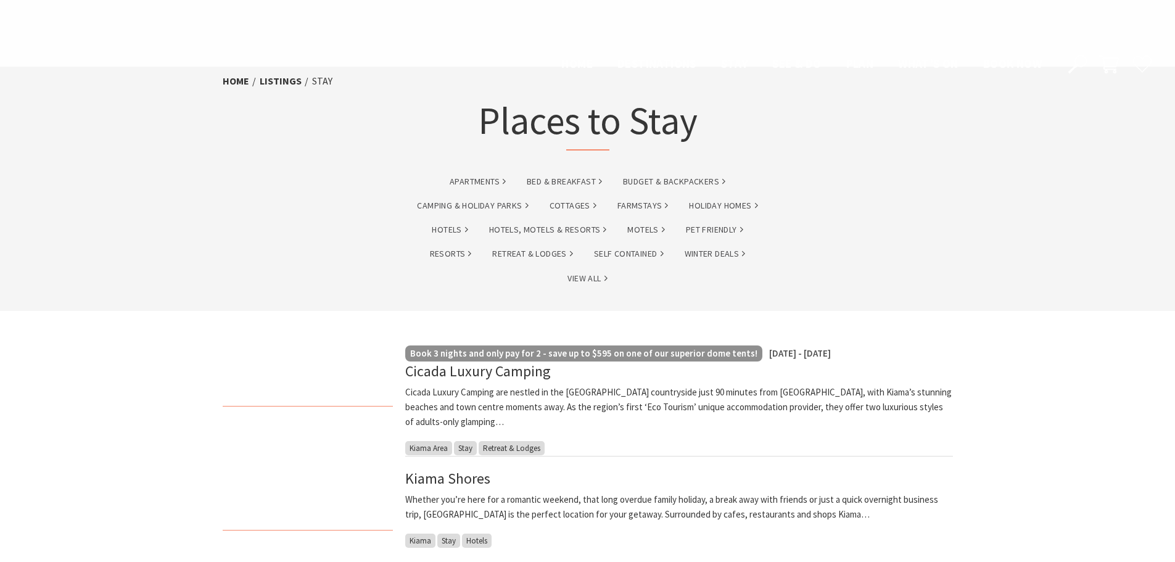
scroll to position [1233, 0]
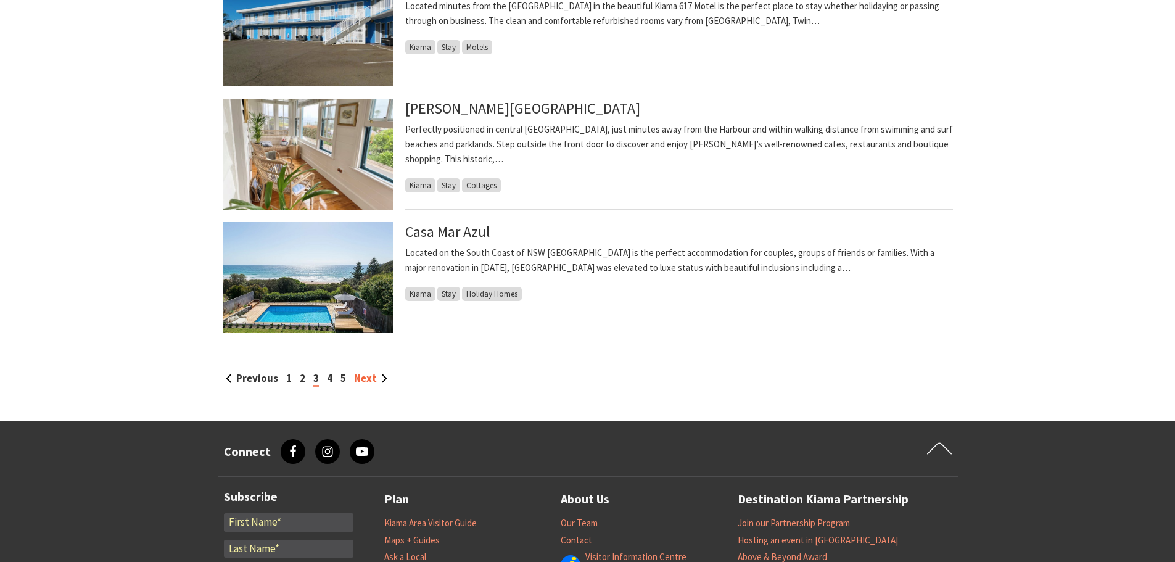
click at [364, 374] on link "Next" at bounding box center [370, 378] width 33 height 14
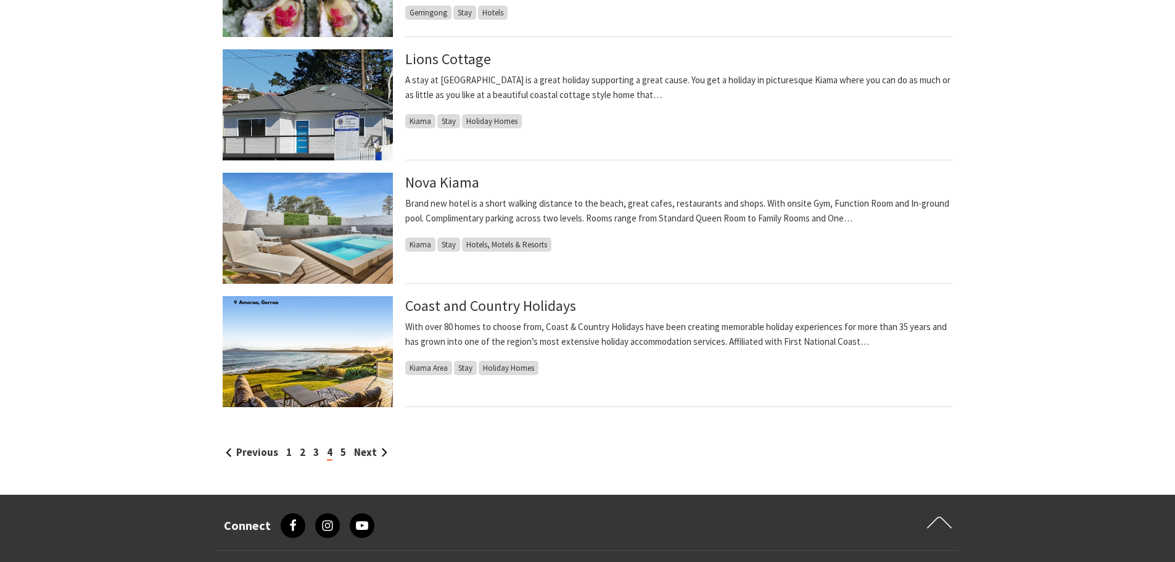
scroll to position [1233, 0]
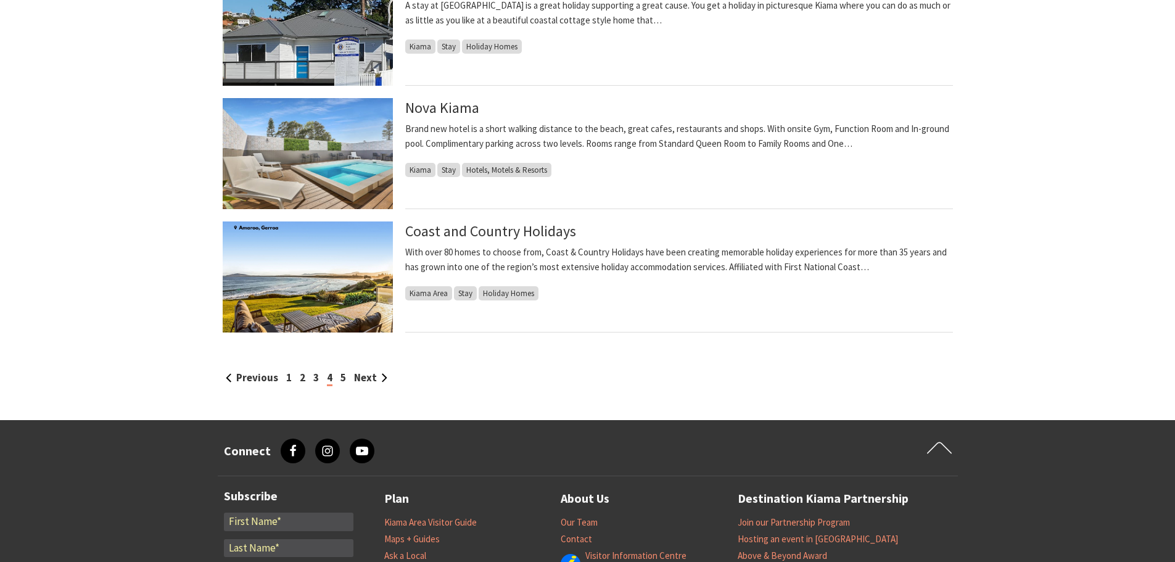
click at [302, 263] on img at bounding box center [308, 276] width 170 height 111
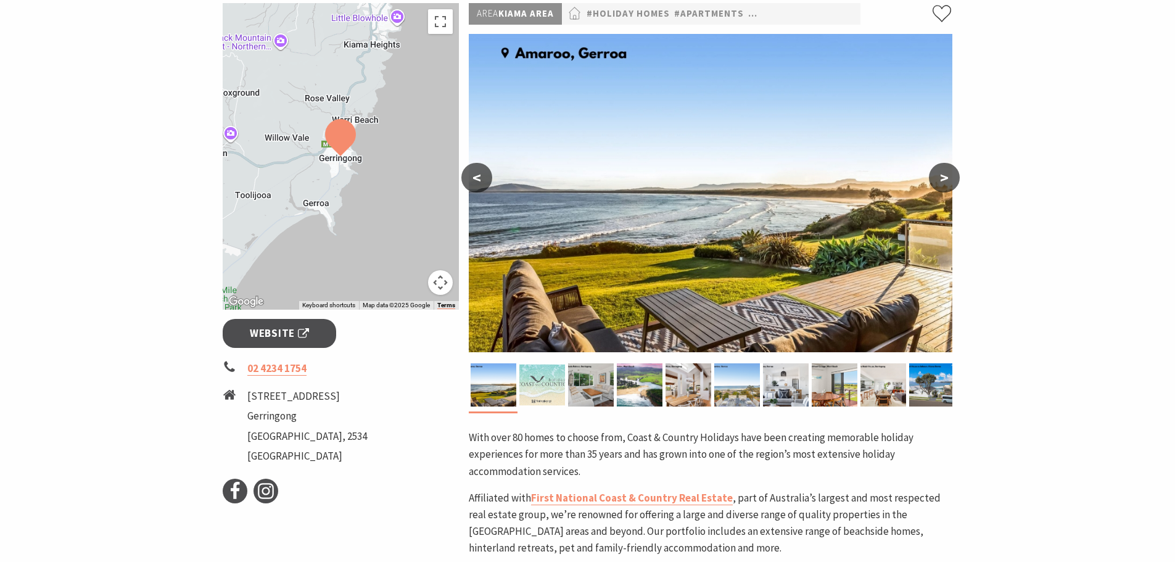
scroll to position [185, 0]
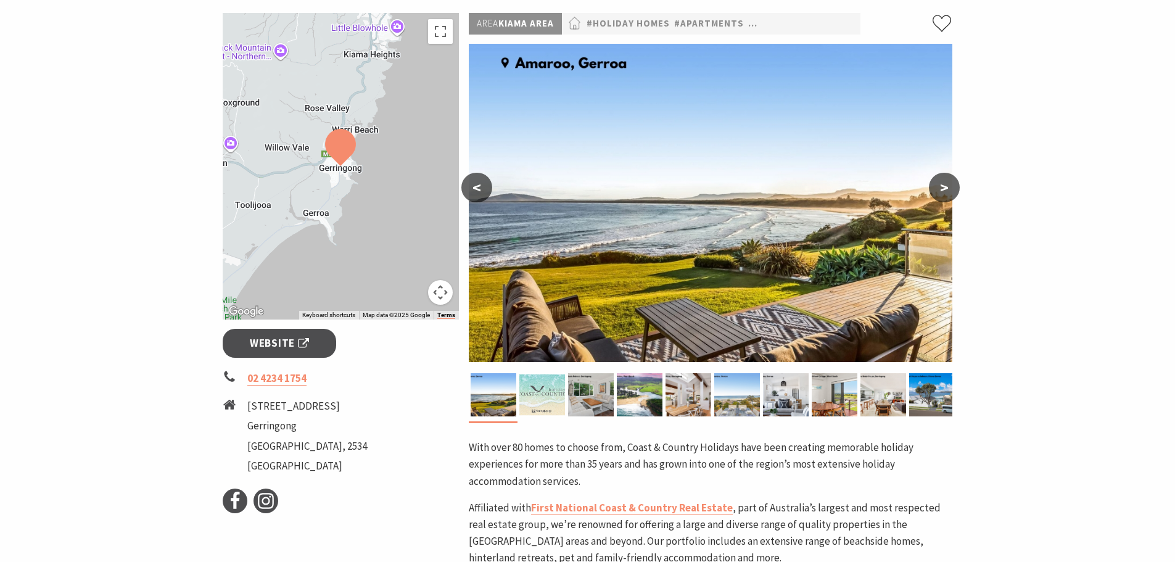
click at [666, 234] on img at bounding box center [711, 203] width 484 height 318
click at [944, 187] on button ">" at bounding box center [944, 188] width 31 height 30
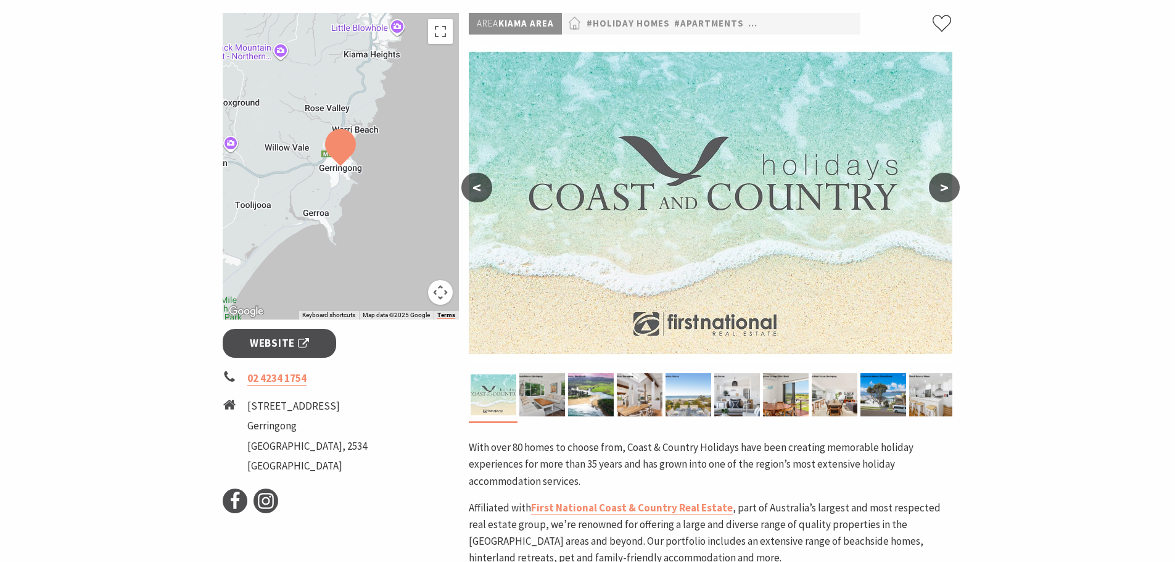
click at [944, 187] on button ">" at bounding box center [944, 188] width 31 height 30
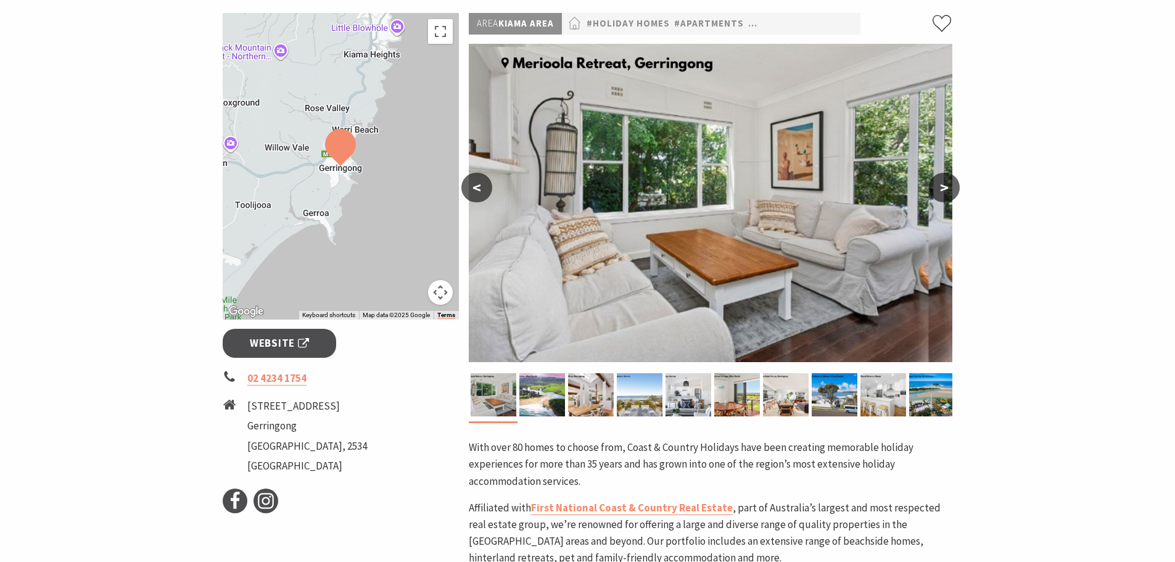
click at [944, 187] on button ">" at bounding box center [944, 188] width 31 height 30
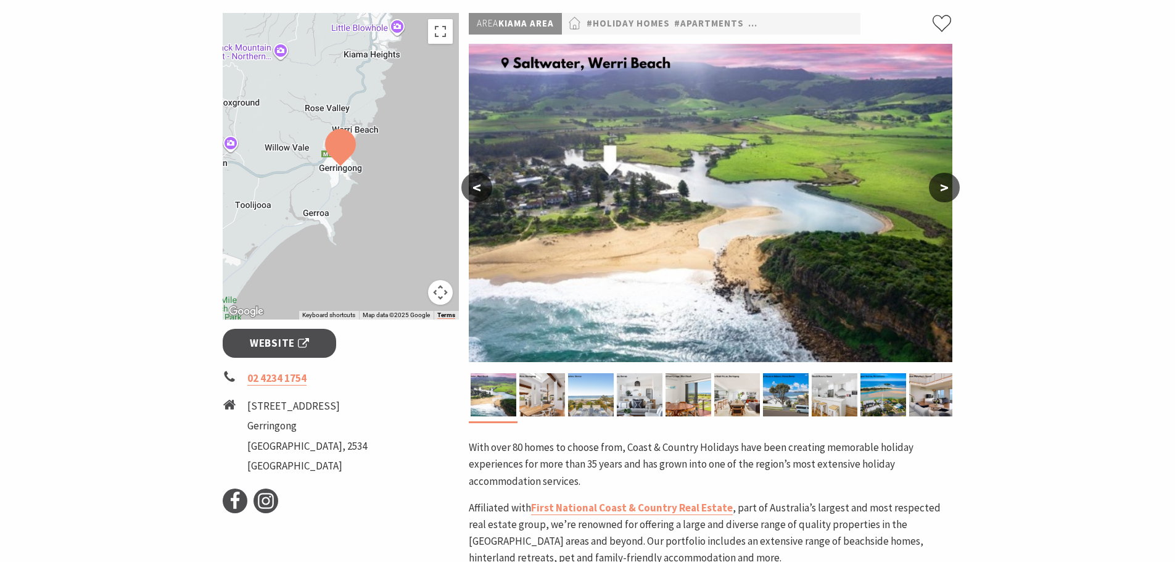
click at [944, 187] on button ">" at bounding box center [944, 188] width 31 height 30
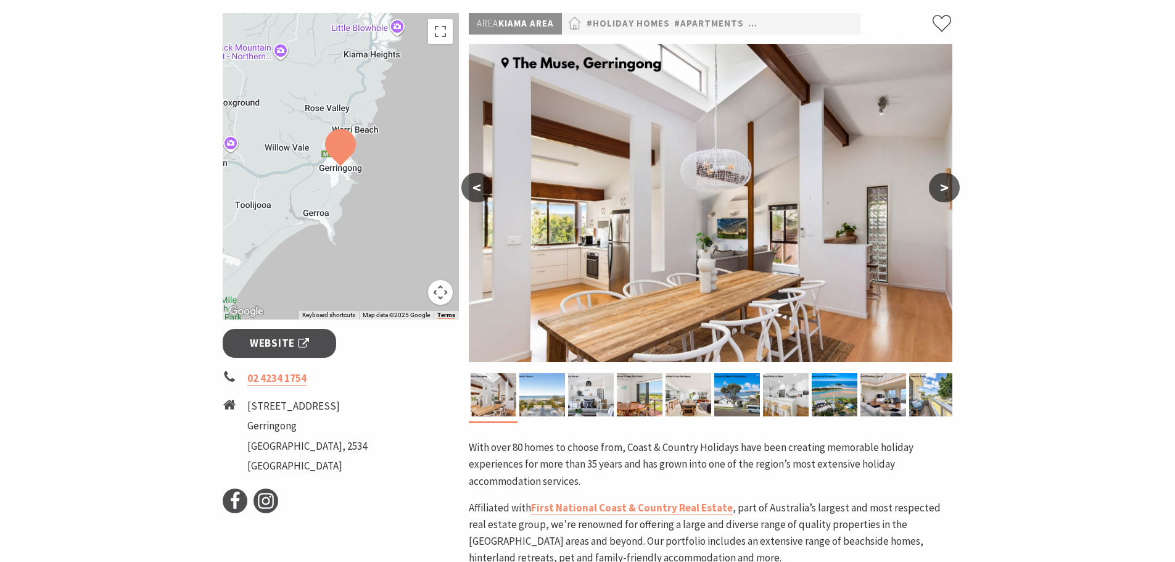
click at [944, 187] on button ">" at bounding box center [944, 188] width 31 height 30
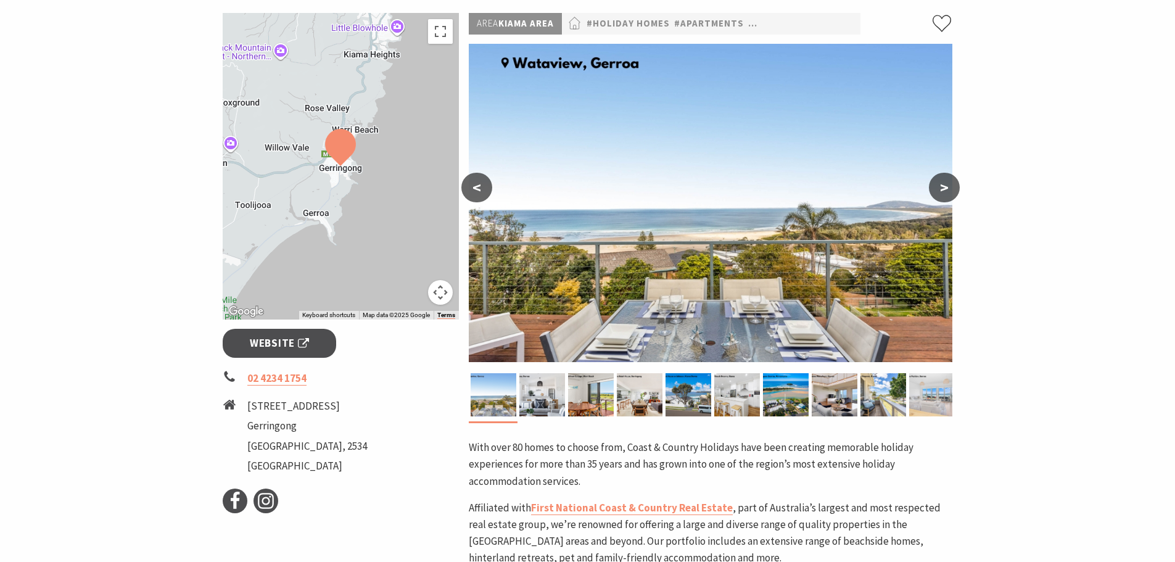
click at [944, 187] on button ">" at bounding box center [944, 188] width 31 height 30
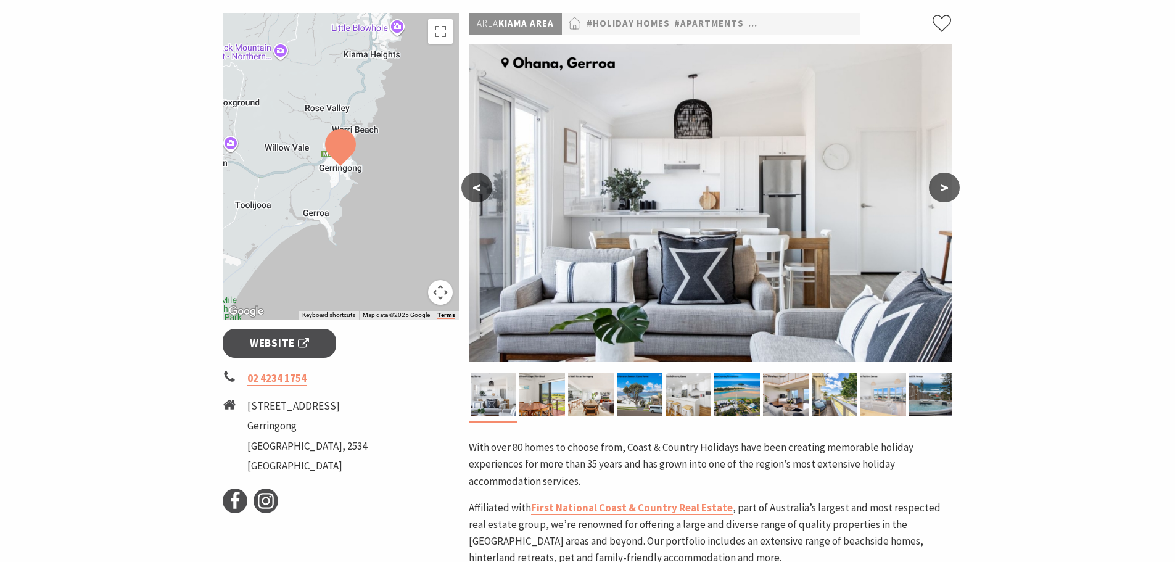
click at [944, 187] on button ">" at bounding box center [944, 188] width 31 height 30
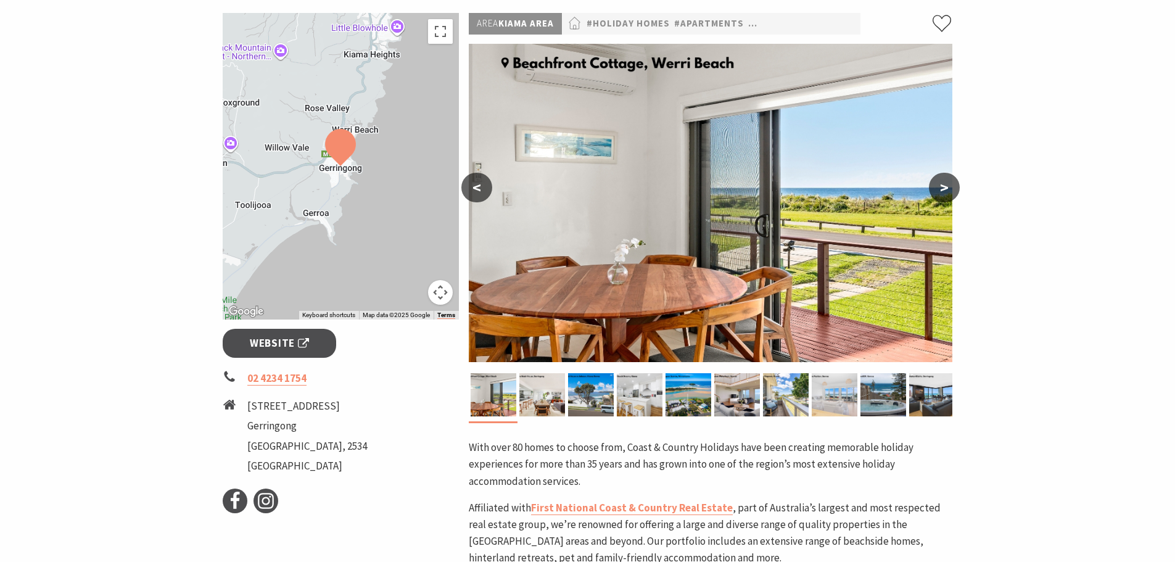
click at [944, 187] on button ">" at bounding box center [944, 188] width 31 height 30
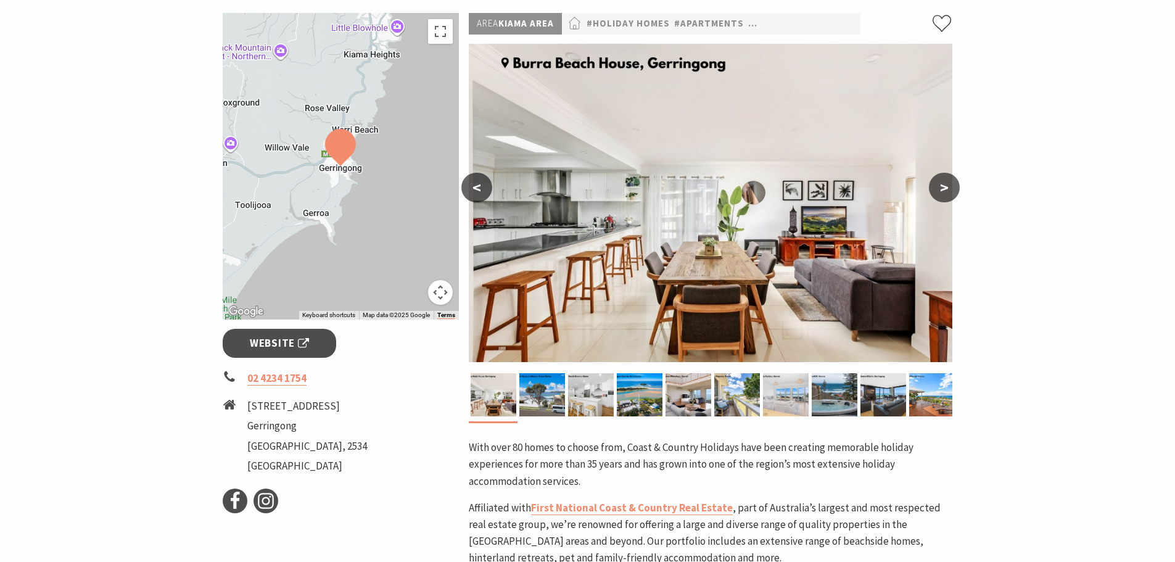
click at [944, 187] on button ">" at bounding box center [944, 188] width 31 height 30
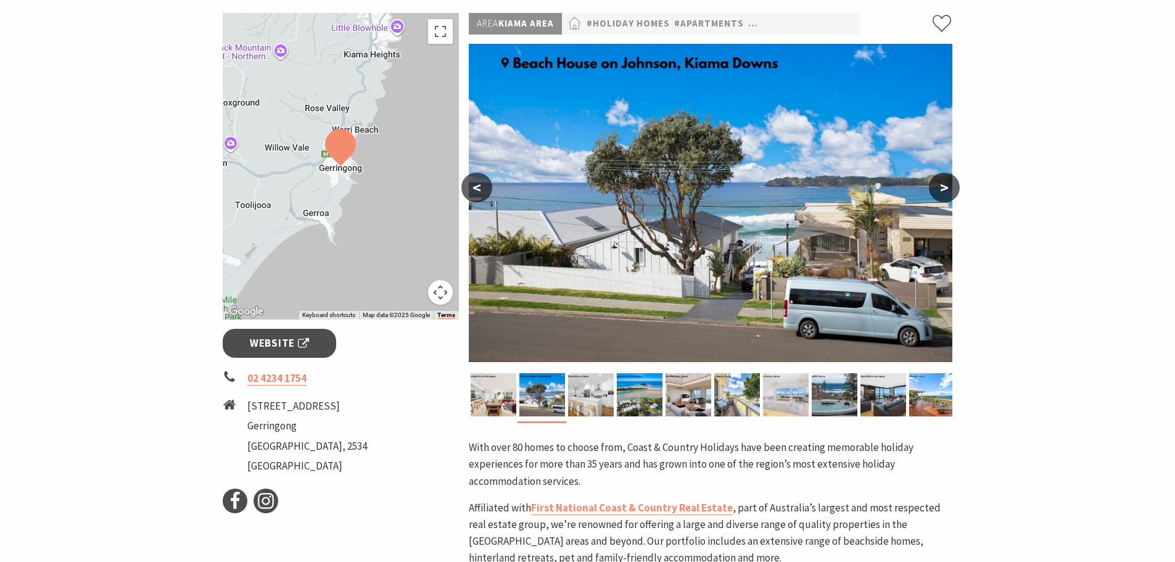
click at [944, 187] on button ">" at bounding box center [944, 188] width 31 height 30
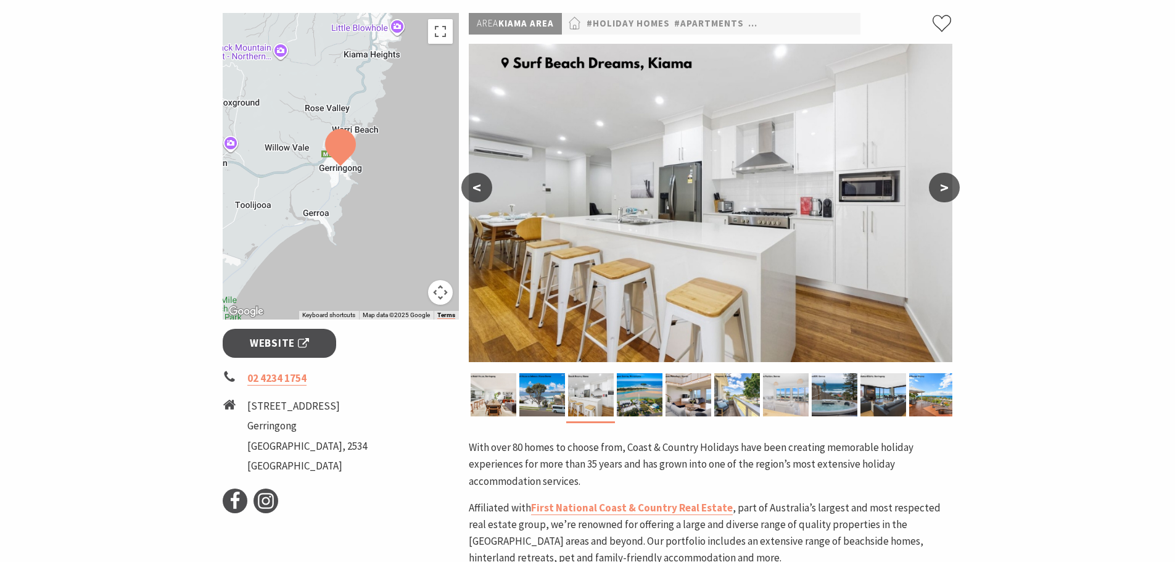
click at [944, 187] on button ">" at bounding box center [944, 188] width 31 height 30
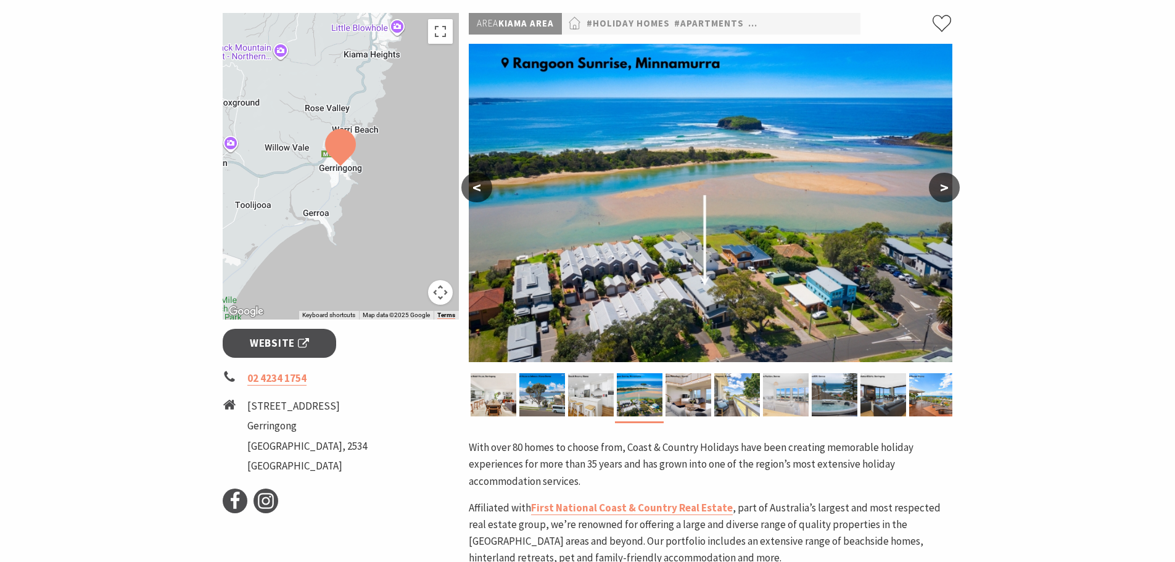
click at [944, 187] on button ">" at bounding box center [944, 188] width 31 height 30
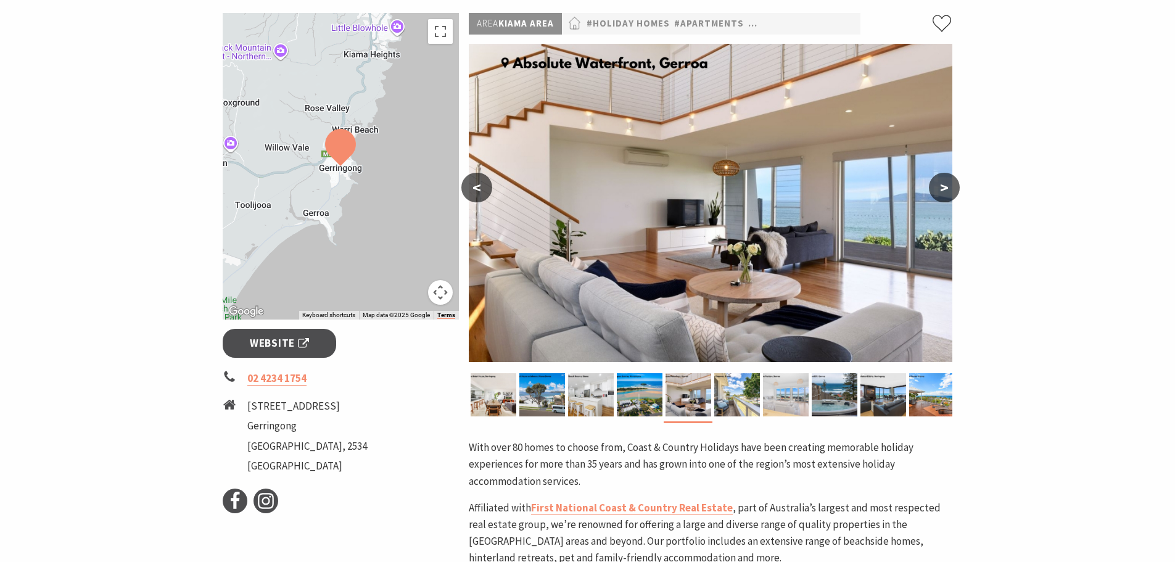
click at [944, 187] on button ">" at bounding box center [944, 188] width 31 height 30
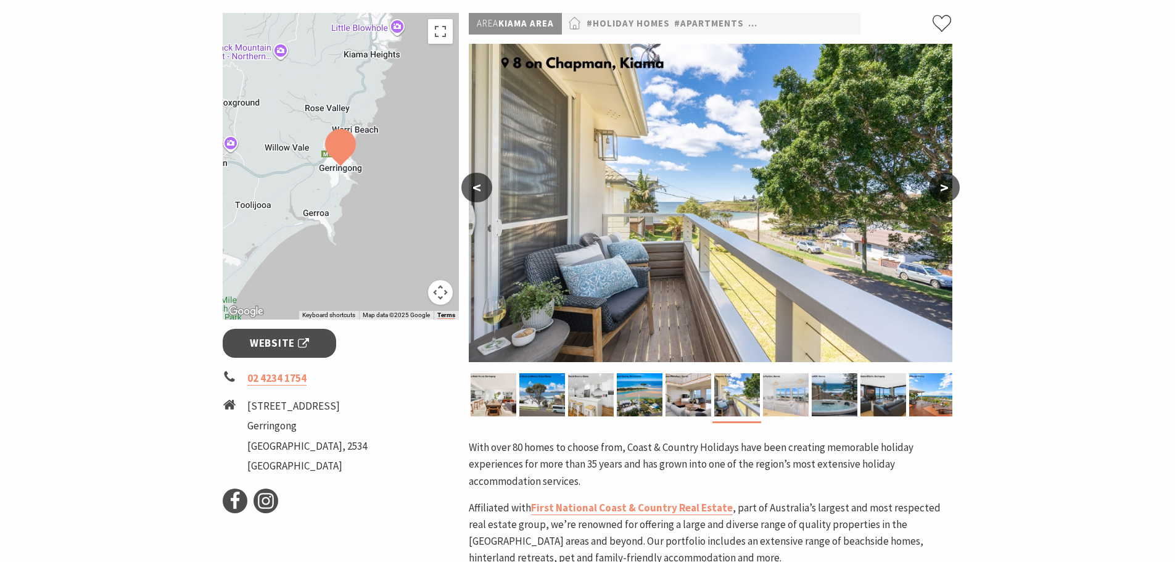
click at [944, 187] on button ">" at bounding box center [944, 188] width 31 height 30
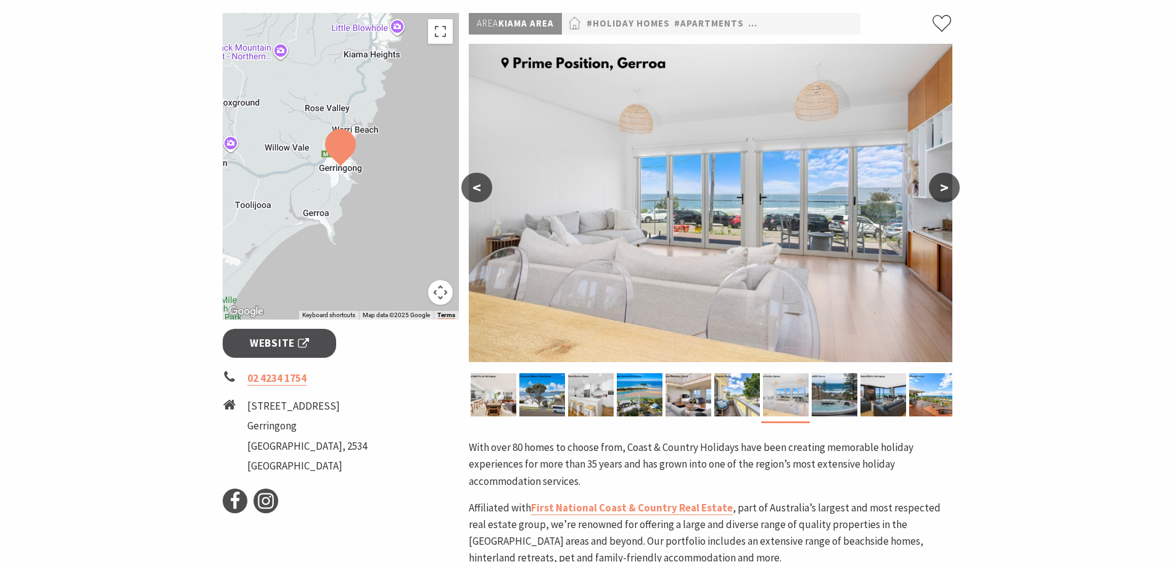
click at [944, 187] on button ">" at bounding box center [944, 188] width 31 height 30
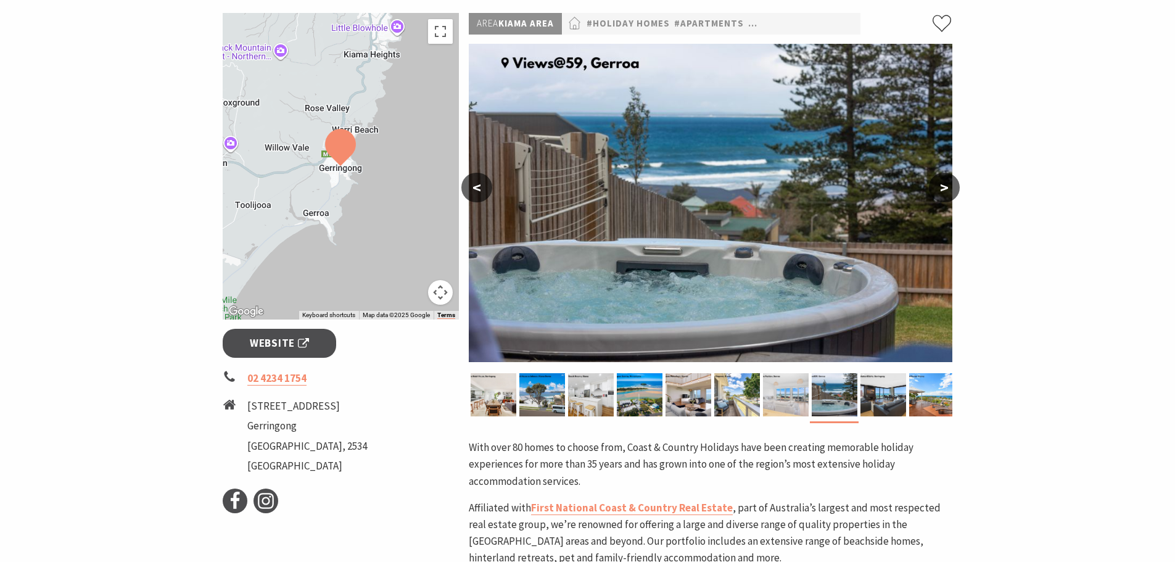
click at [944, 187] on button ">" at bounding box center [944, 188] width 31 height 30
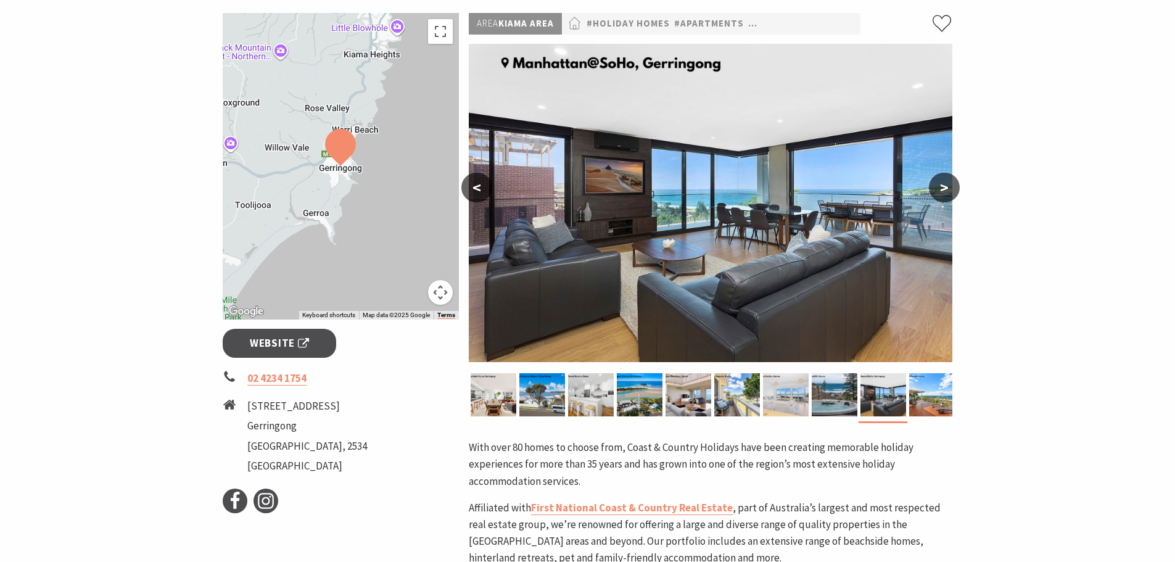
click at [944, 187] on button ">" at bounding box center [944, 188] width 31 height 30
